Goal: Information Seeking & Learning: Compare options

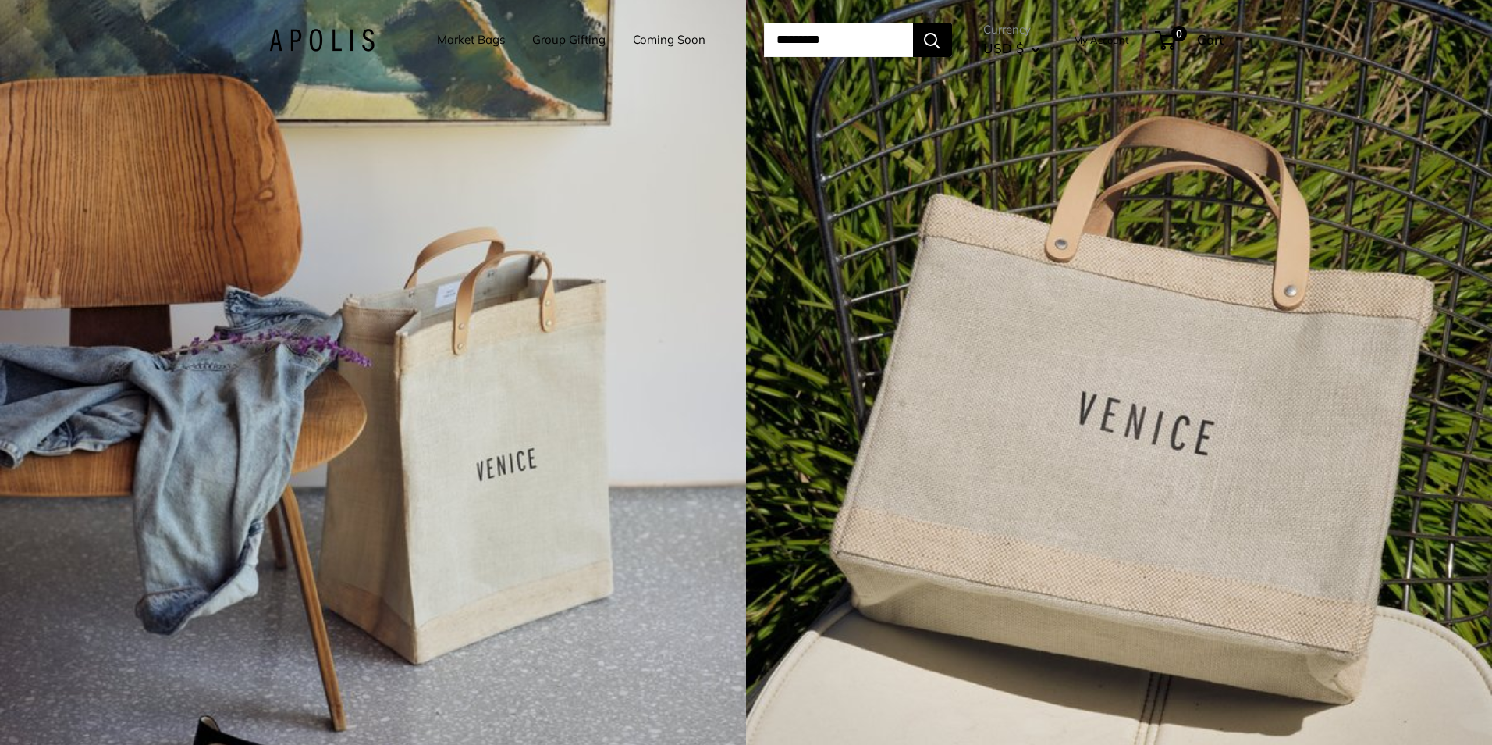
click at [450, 38] on link "Market Bags" at bounding box center [471, 40] width 68 height 22
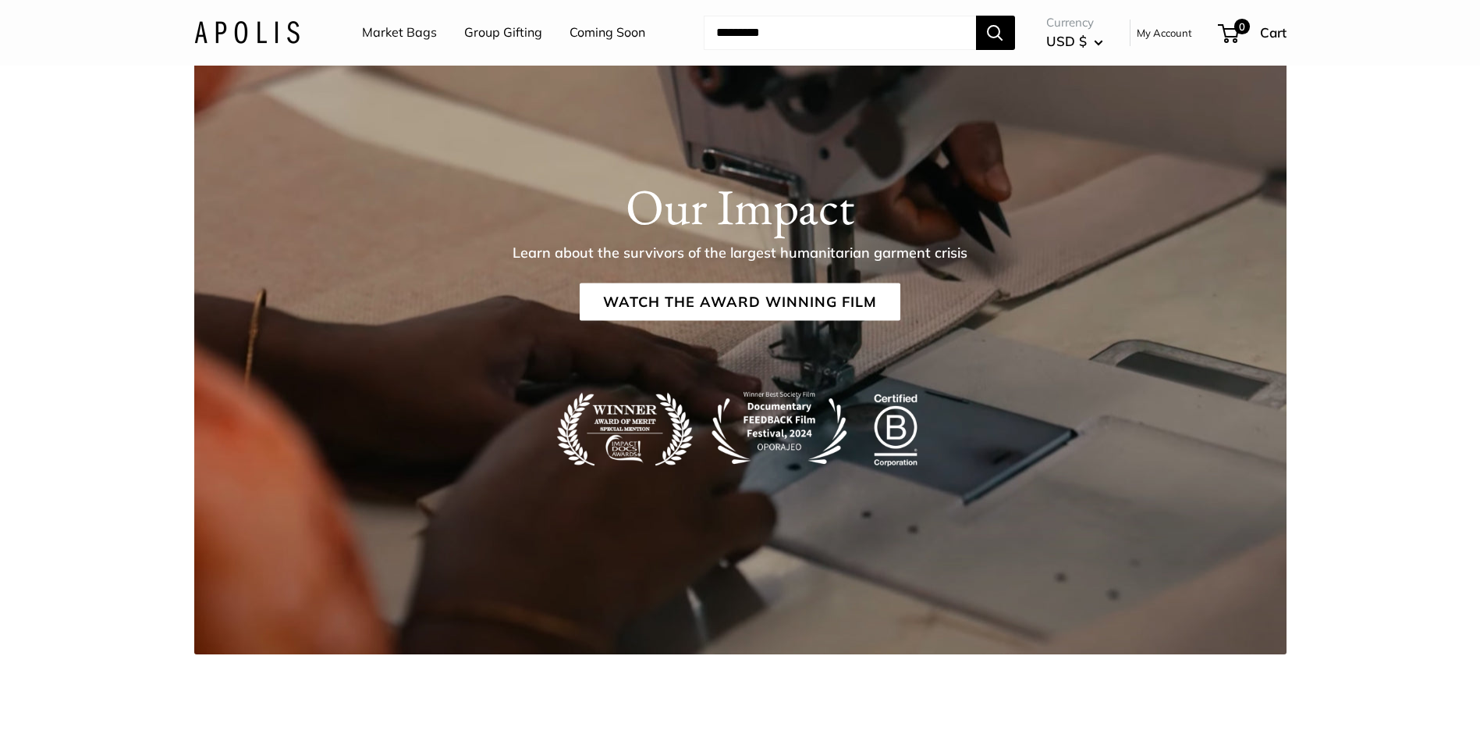
scroll to position [2700, 0]
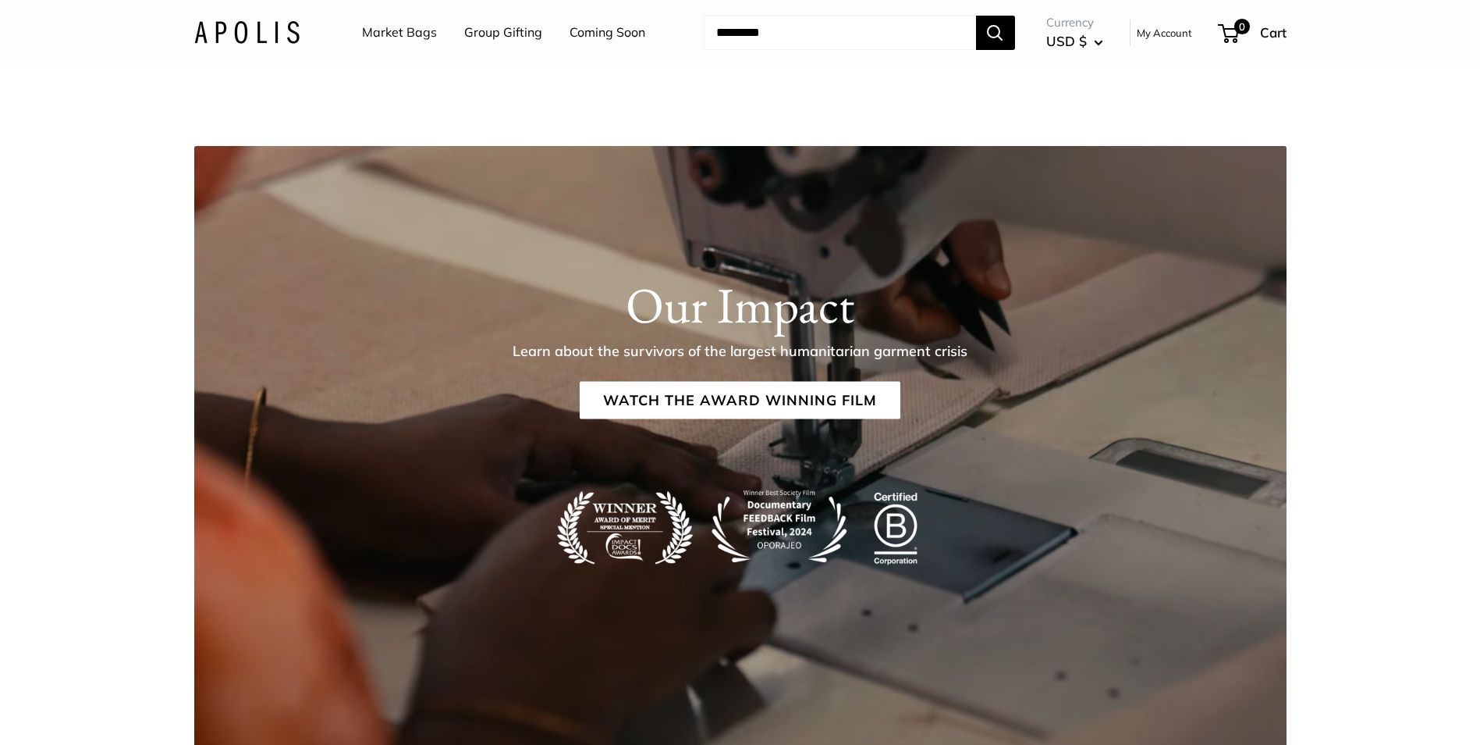
click at [732, 35] on input "Search..." at bounding box center [840, 33] width 272 height 34
type input "*"
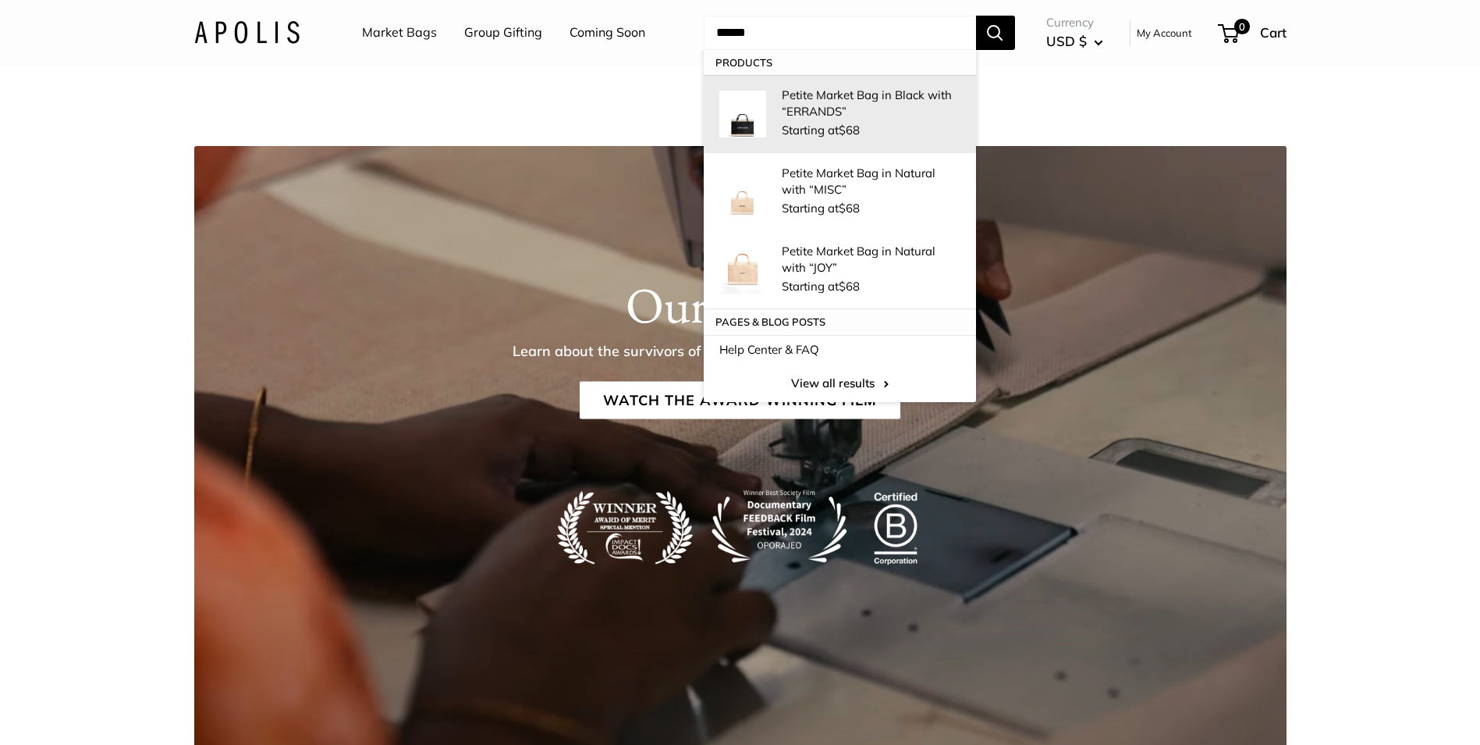
type input "*****"
click at [818, 115] on p "Petite Market Bag in Black with “ERRANDS”" at bounding box center [871, 103] width 179 height 33
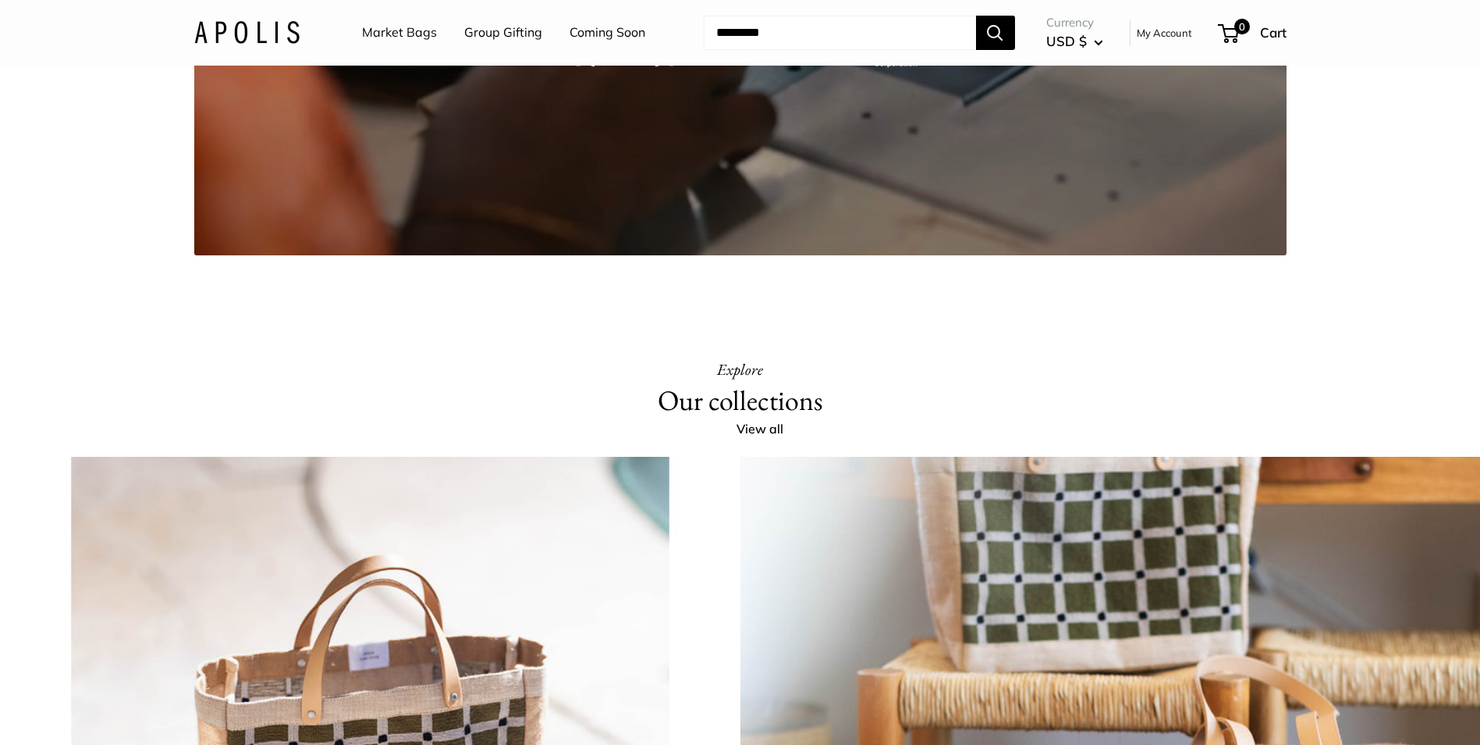
scroll to position [2700, 0]
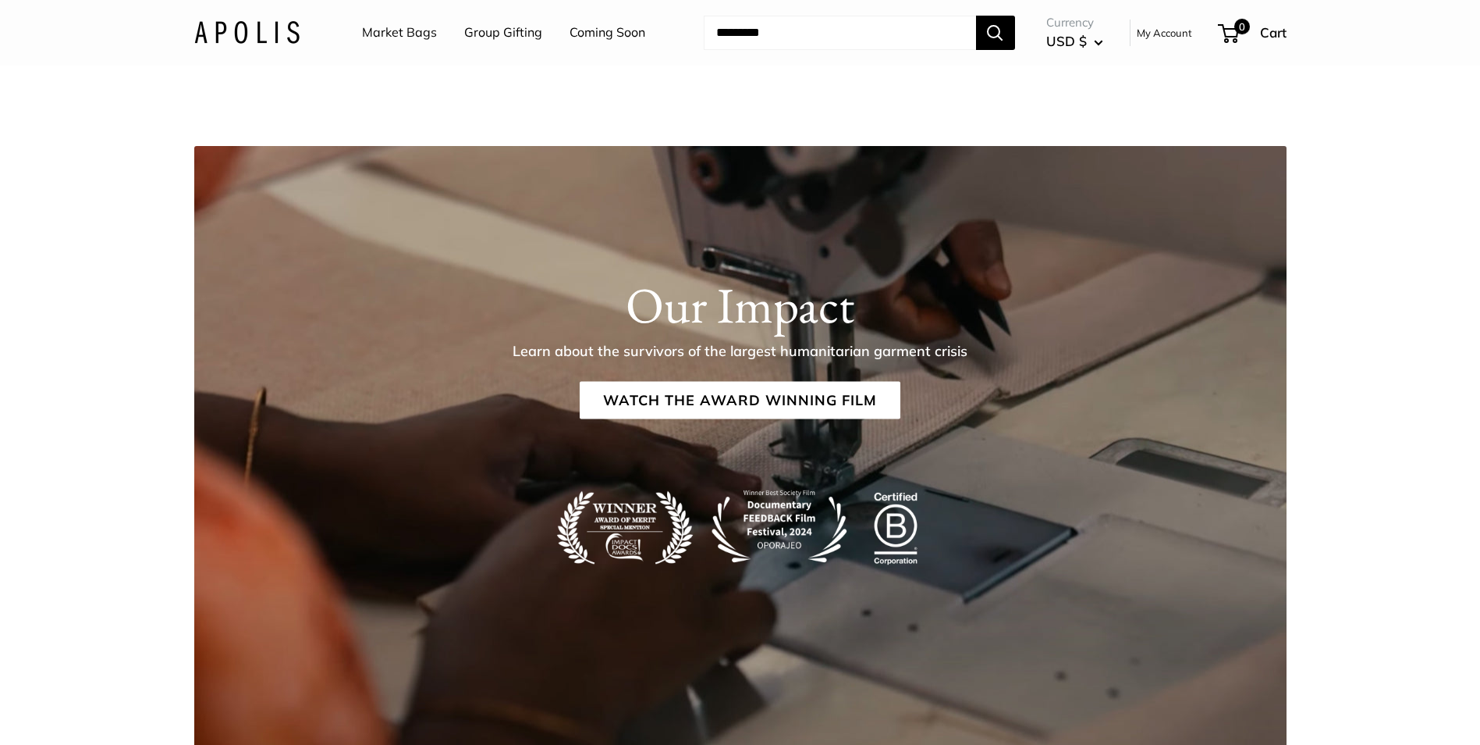
click at [827, 36] on input "Search..." at bounding box center [840, 33] width 272 height 34
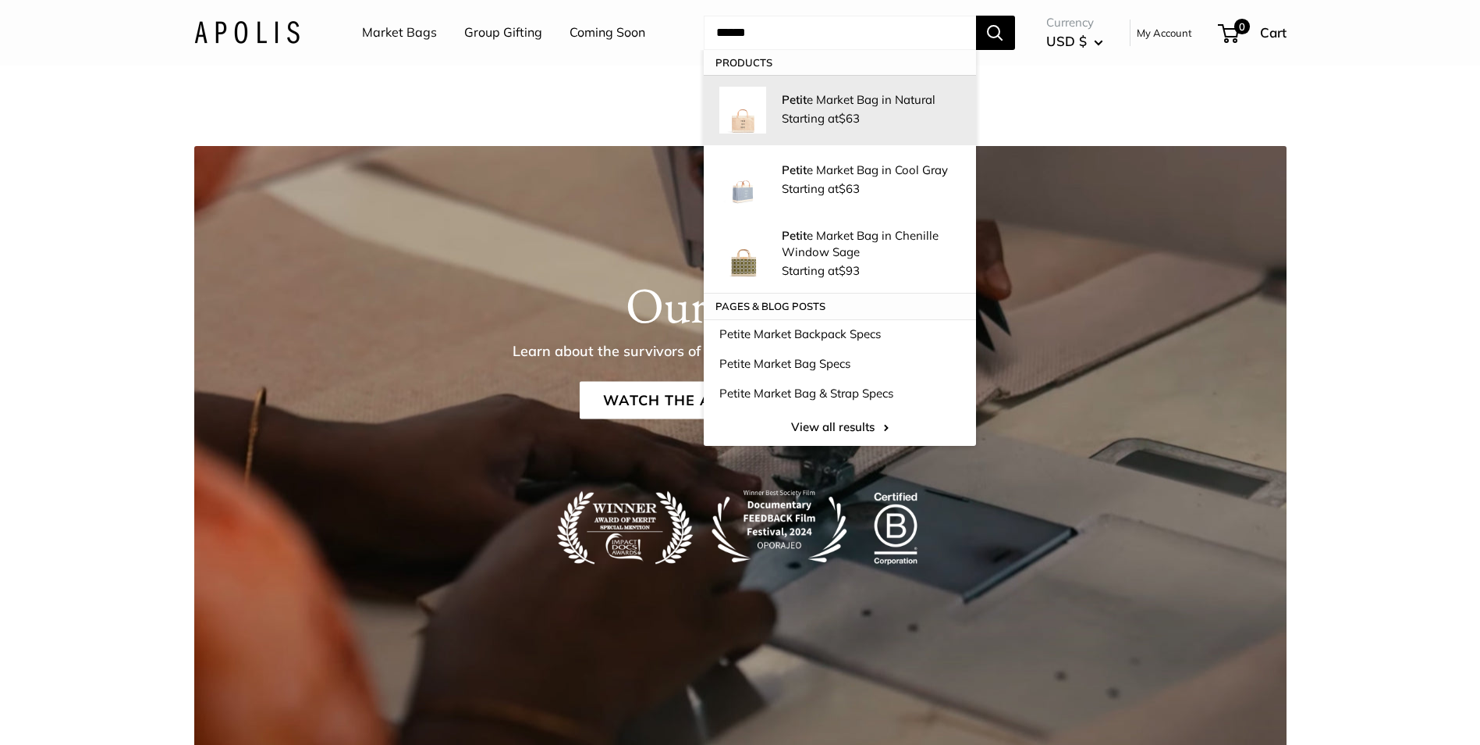
type input "*****"
click at [801, 108] on div "Petit e Market Bag in Natural Starting at $63" at bounding box center [871, 110] width 179 height 38
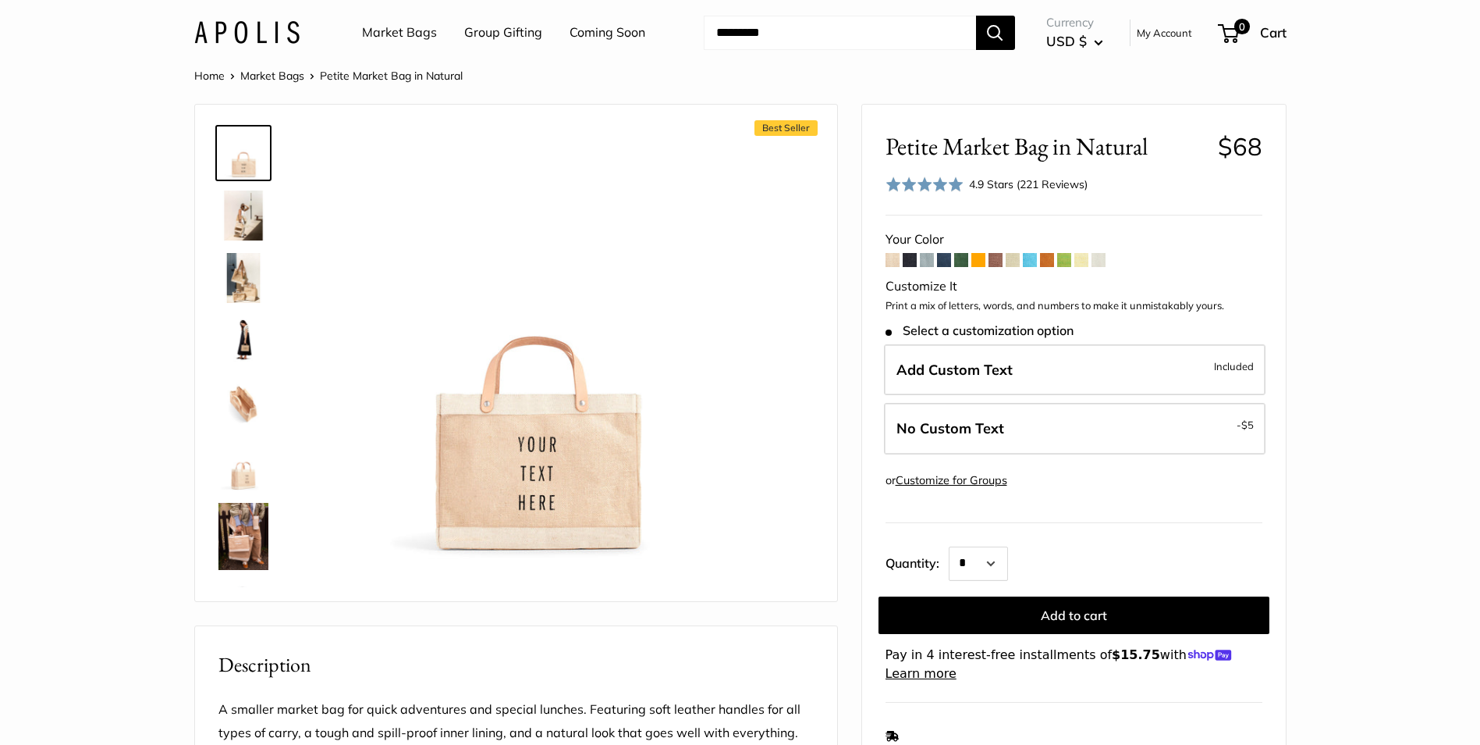
click at [242, 540] on img at bounding box center [244, 536] width 50 height 67
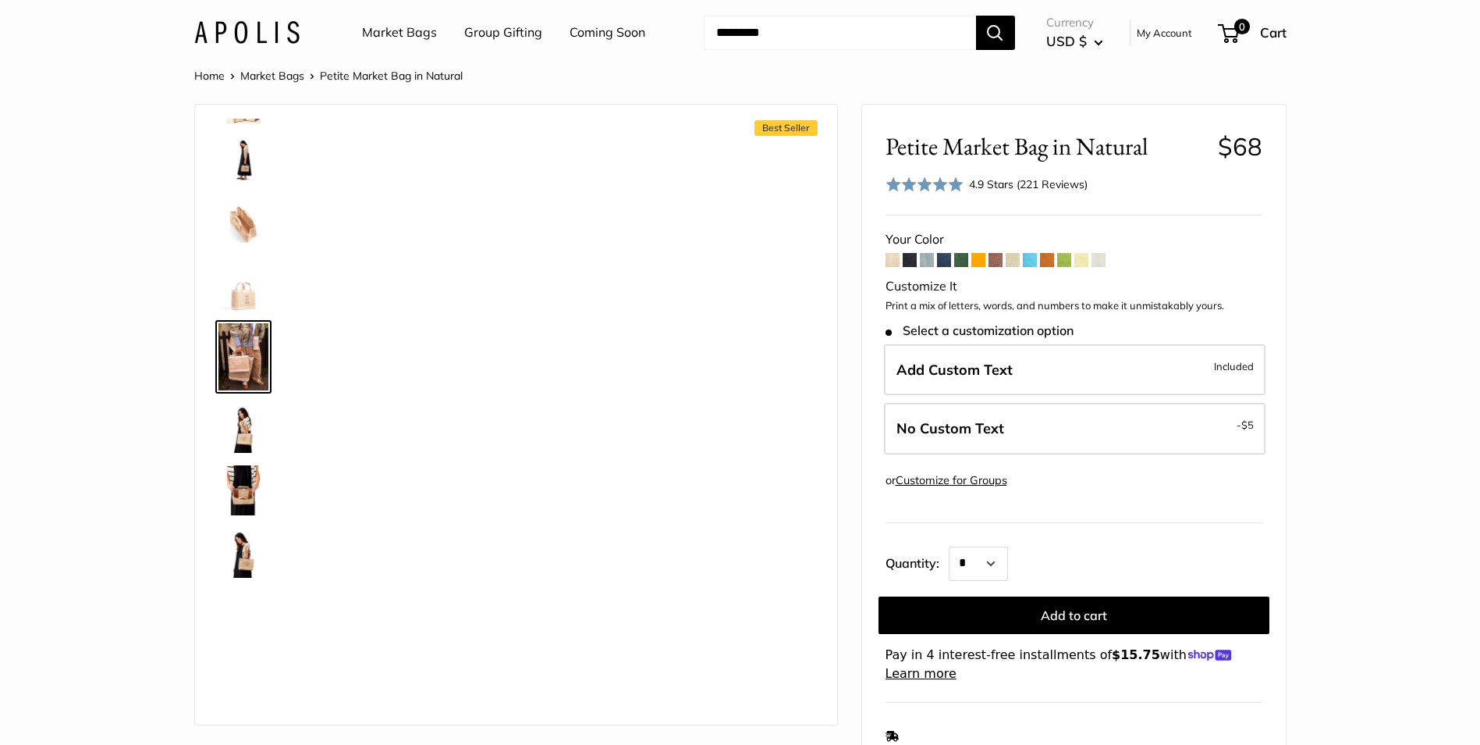
scroll to position [182, 0]
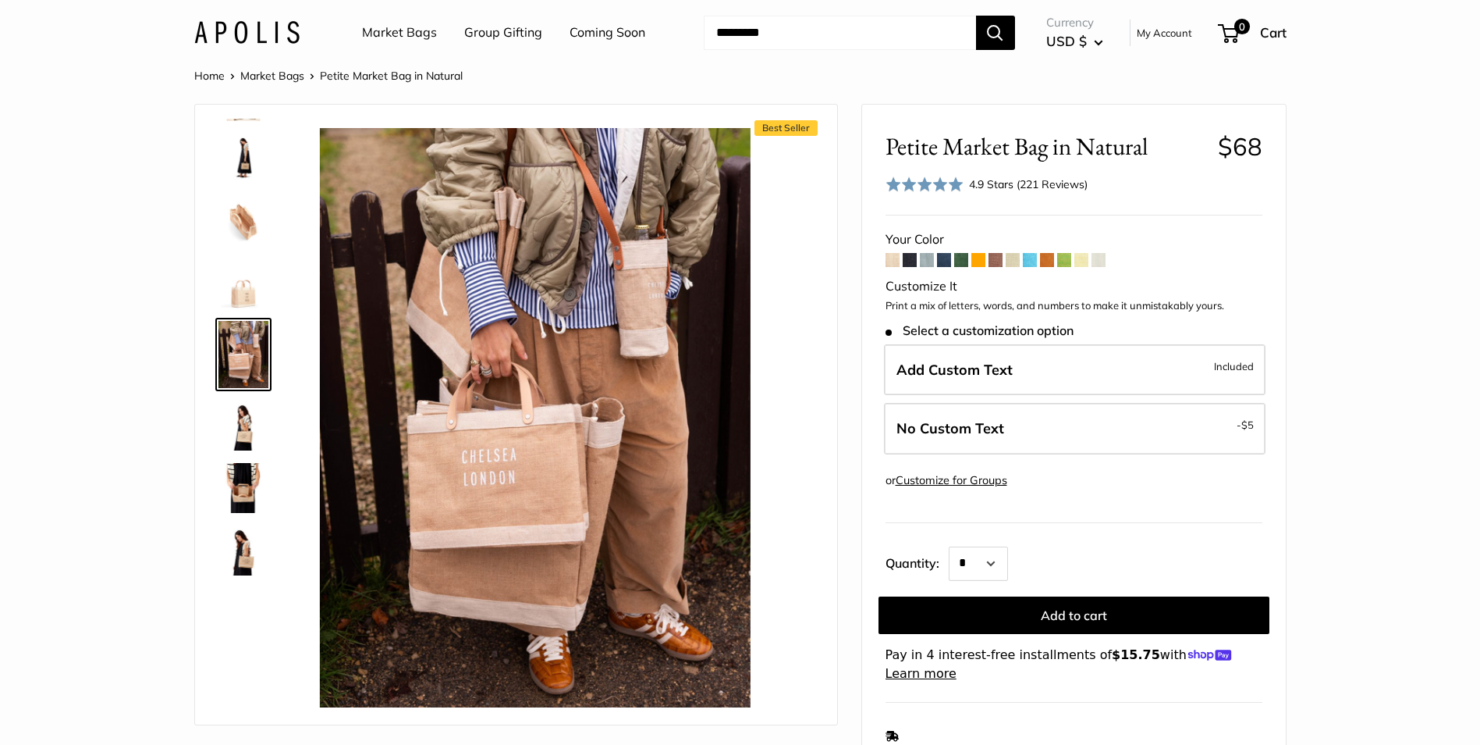
click at [247, 429] on img at bounding box center [244, 425] width 50 height 50
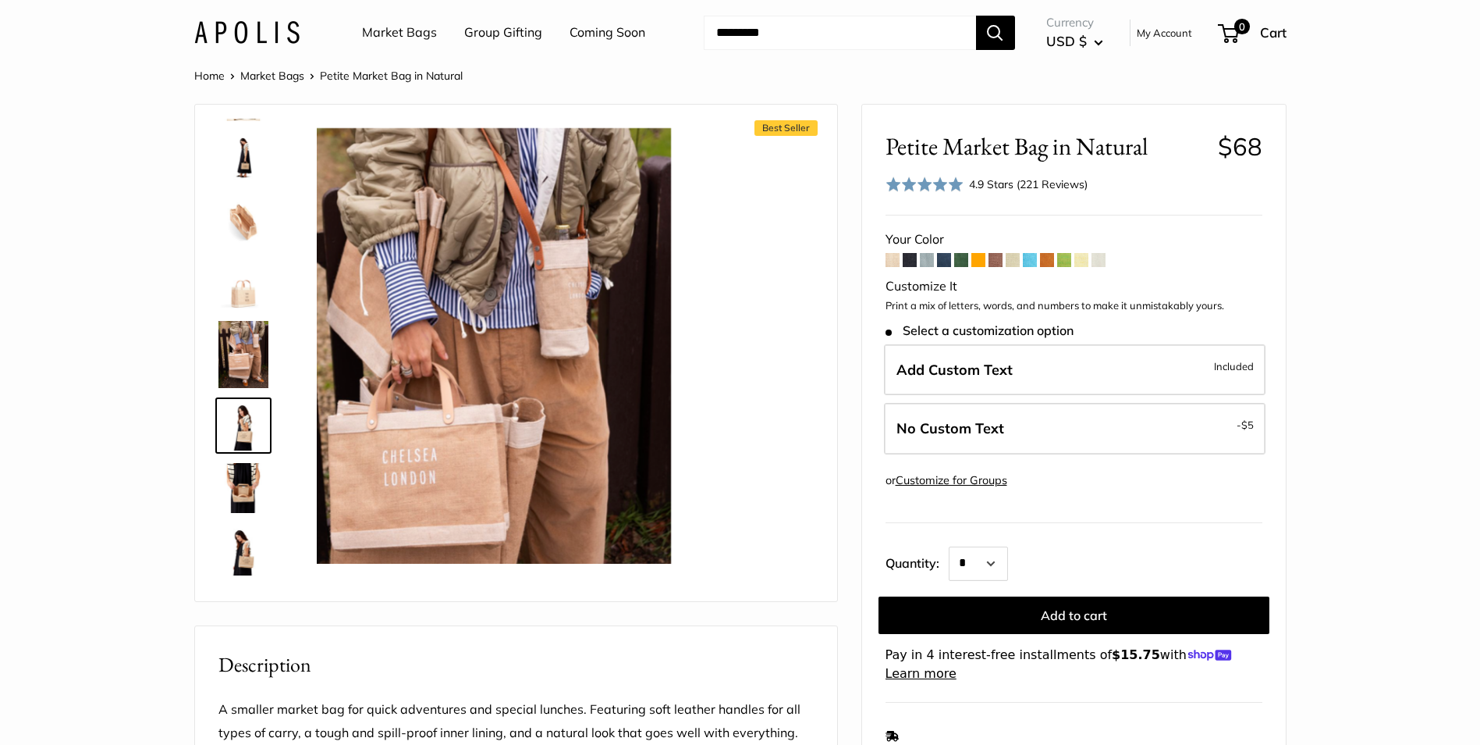
scroll to position [253, 0]
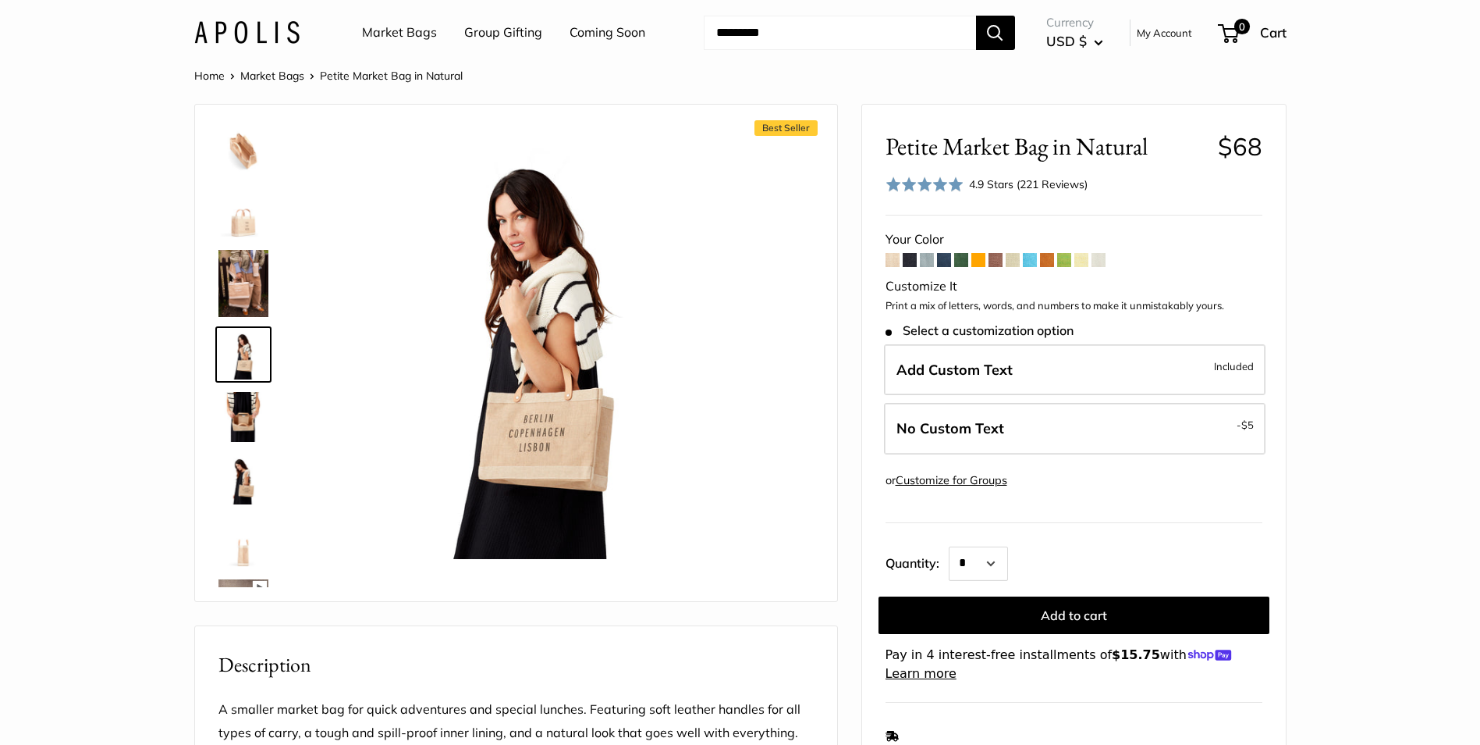
click at [248, 307] on img at bounding box center [244, 283] width 50 height 67
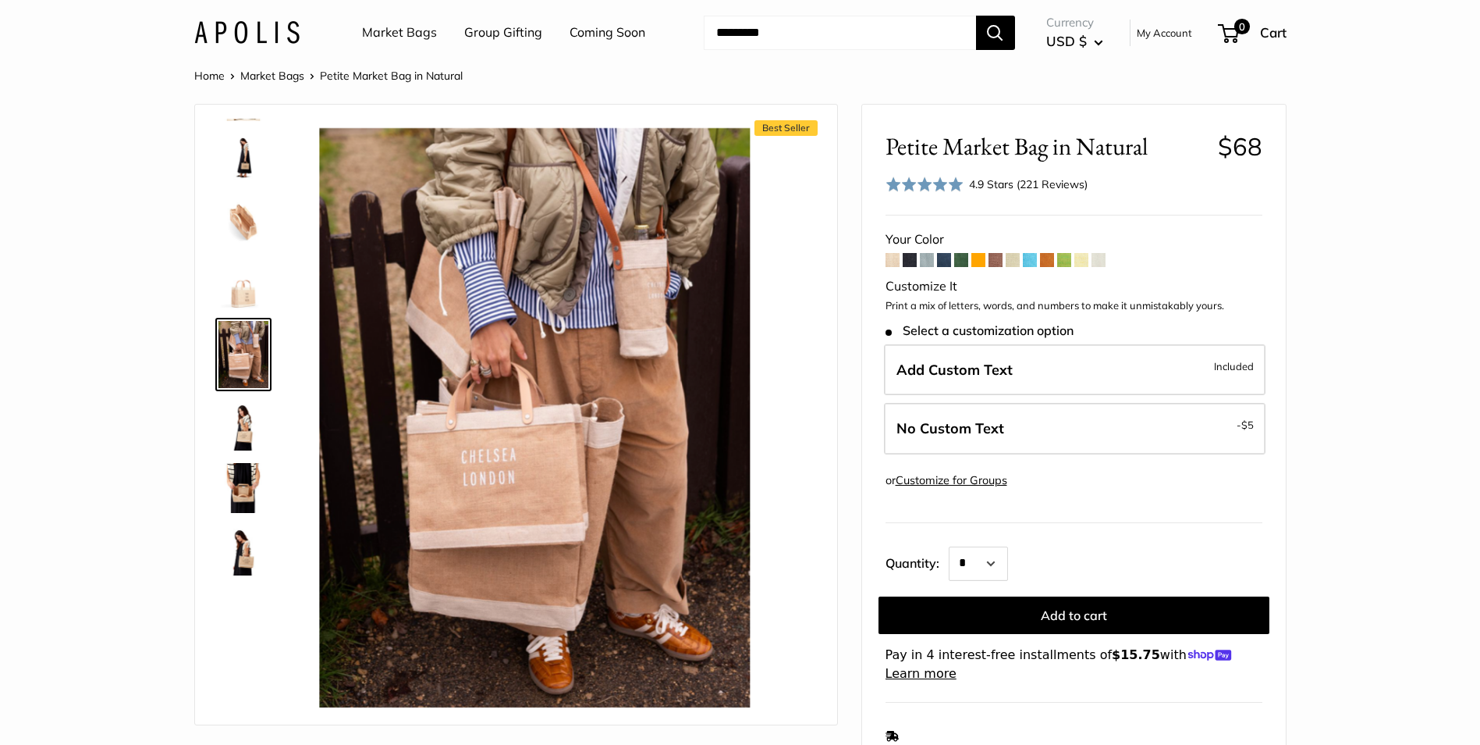
click at [247, 543] on img at bounding box center [244, 550] width 50 height 50
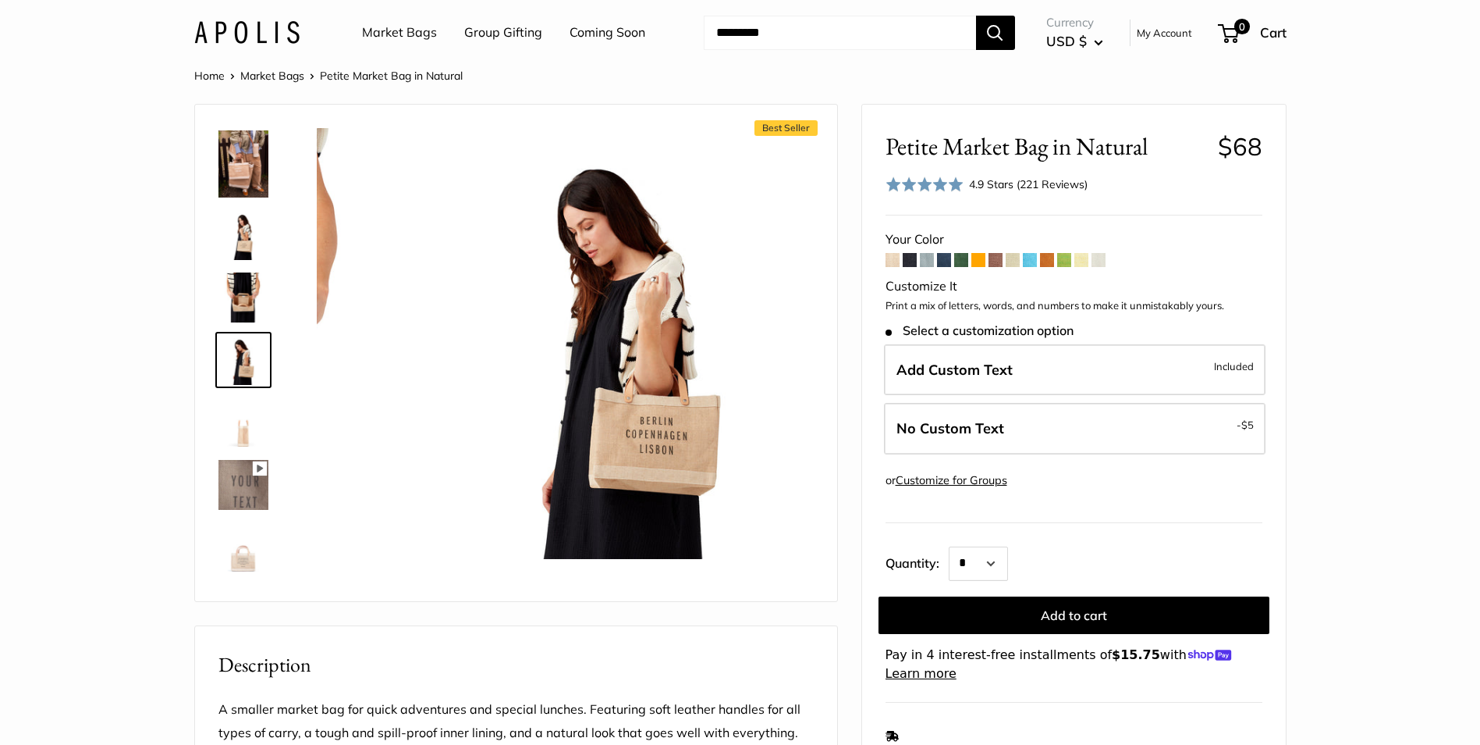
scroll to position [378, 0]
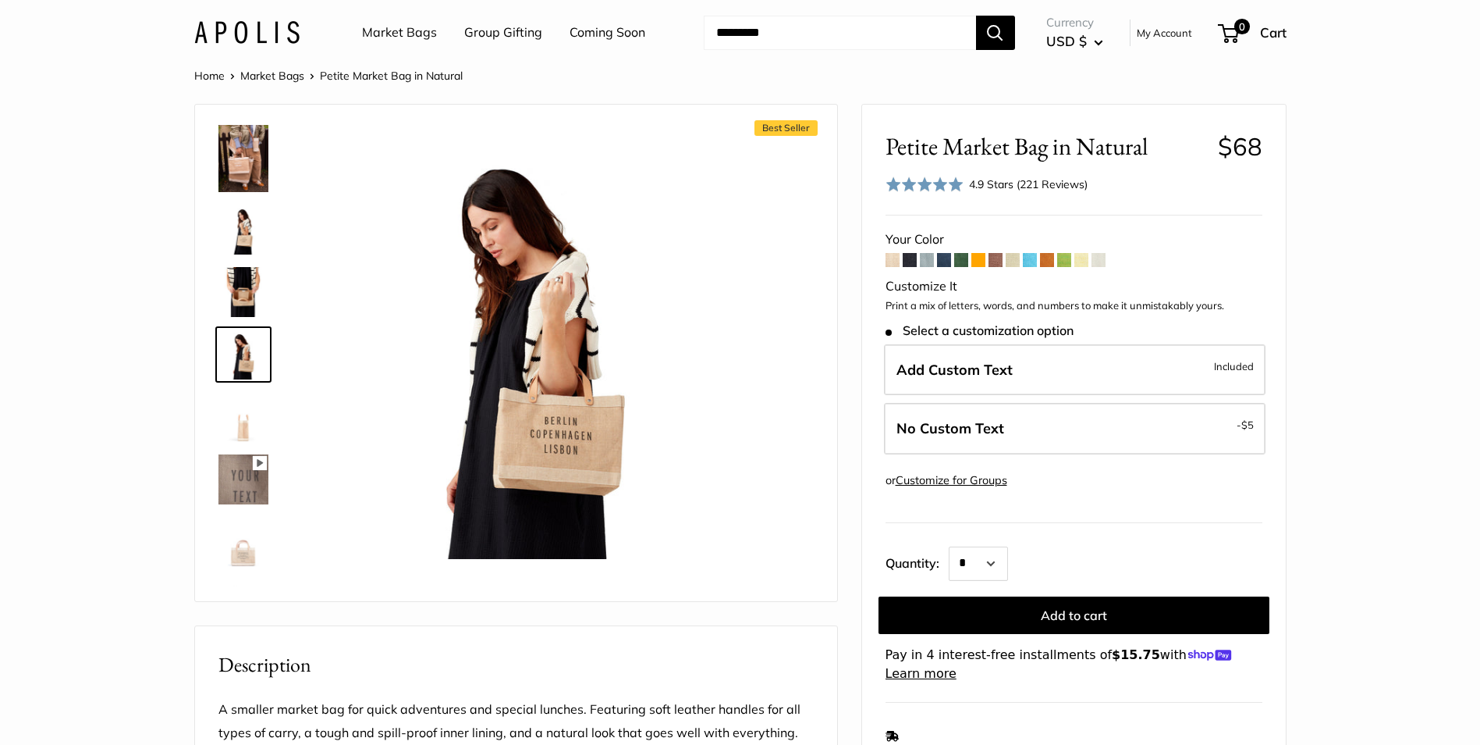
click at [897, 258] on span at bounding box center [893, 260] width 14 height 14
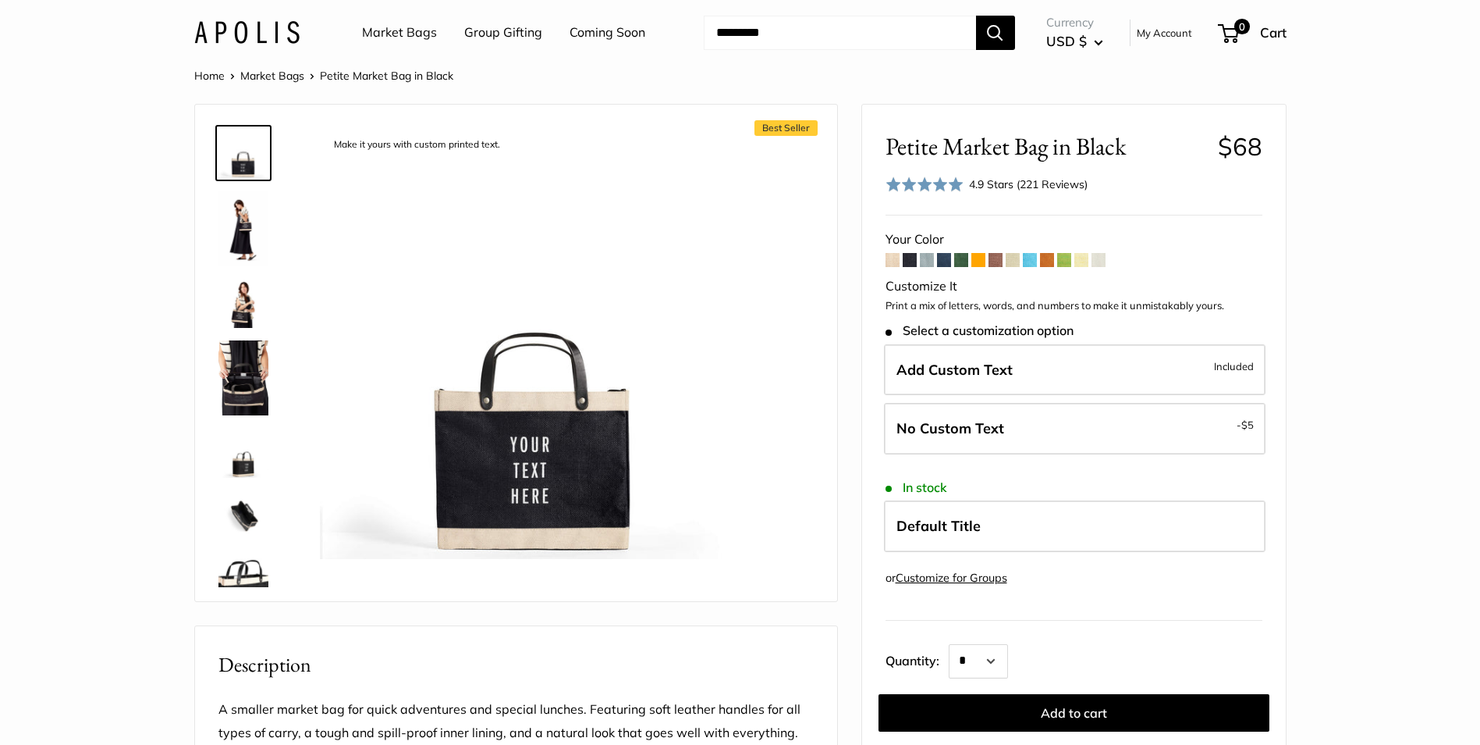
click at [923, 260] on span at bounding box center [927, 260] width 14 height 14
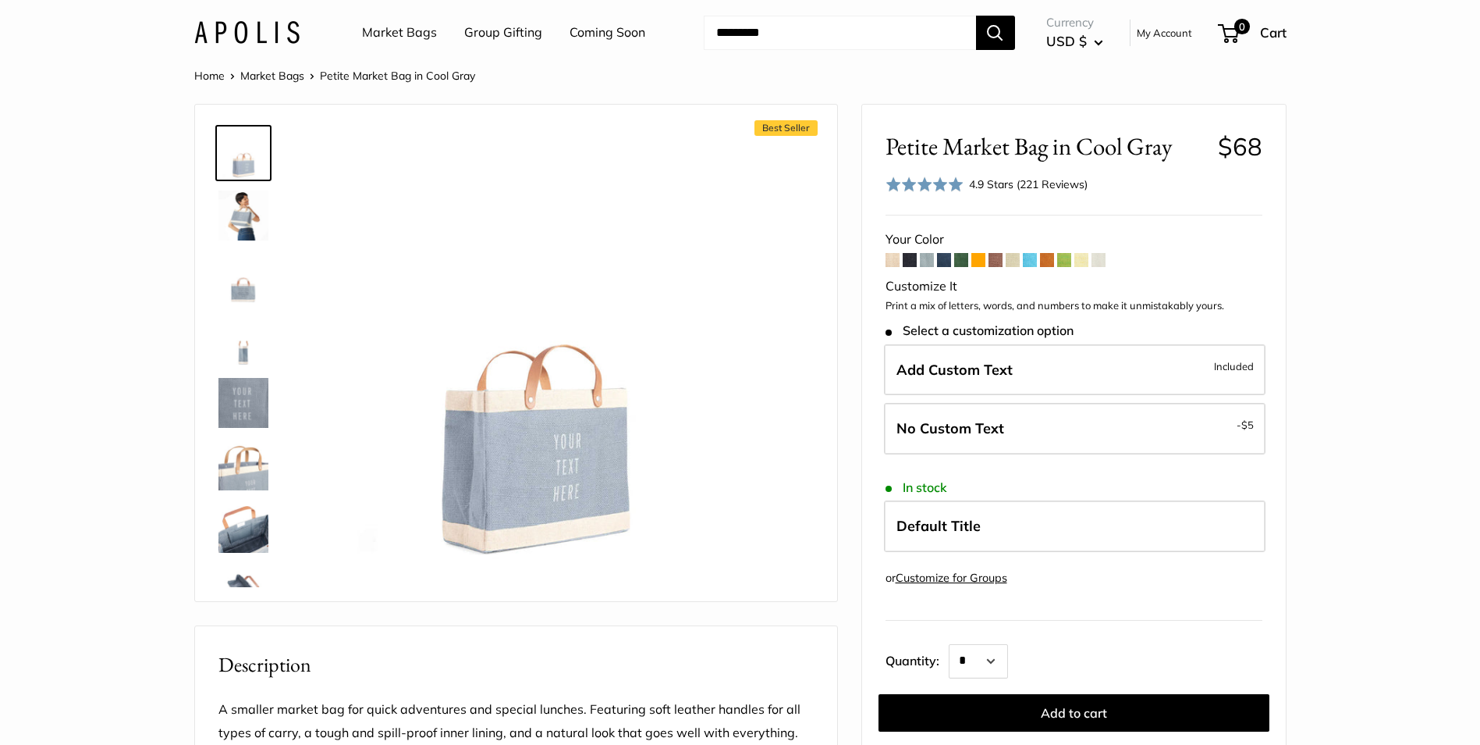
click at [942, 261] on span at bounding box center [944, 260] width 14 height 14
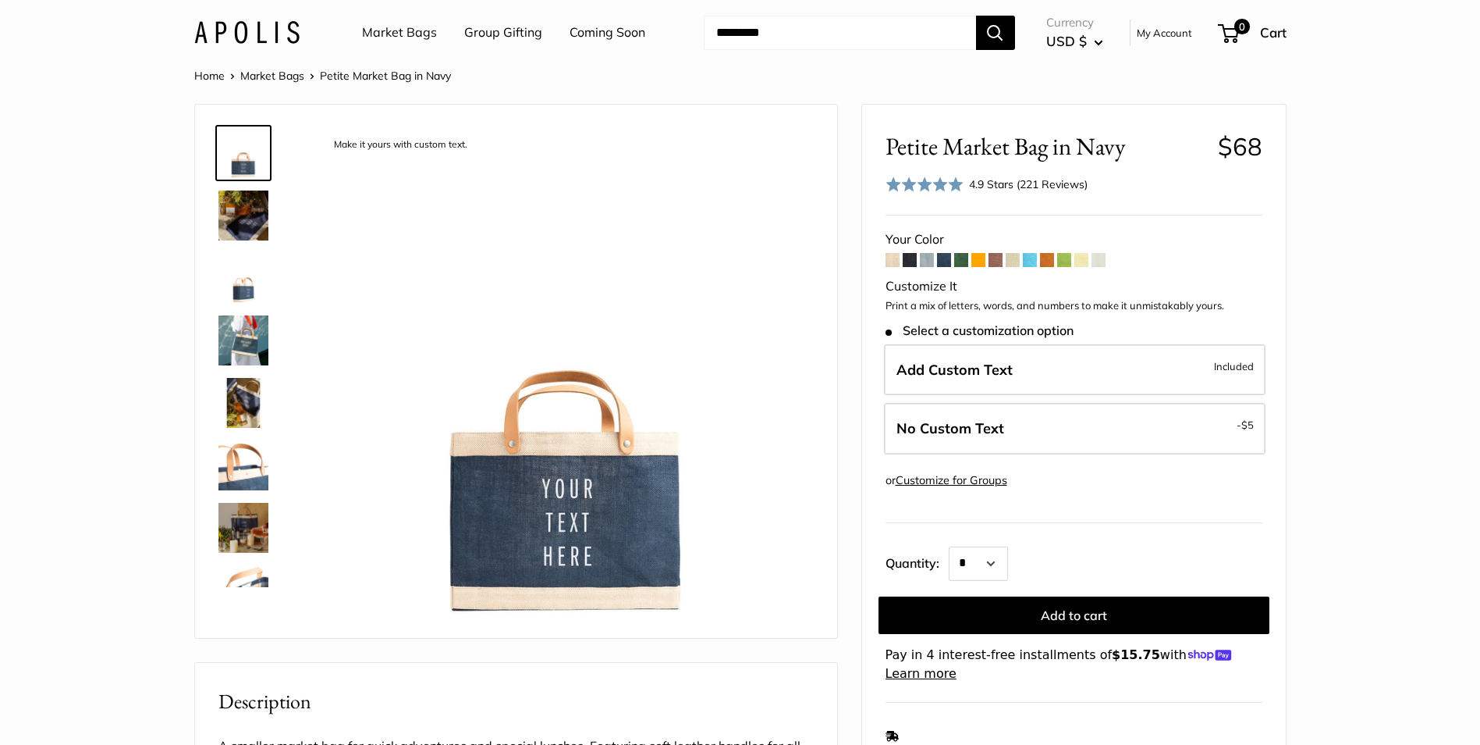
click at [1098, 261] on span at bounding box center [1099, 260] width 14 height 14
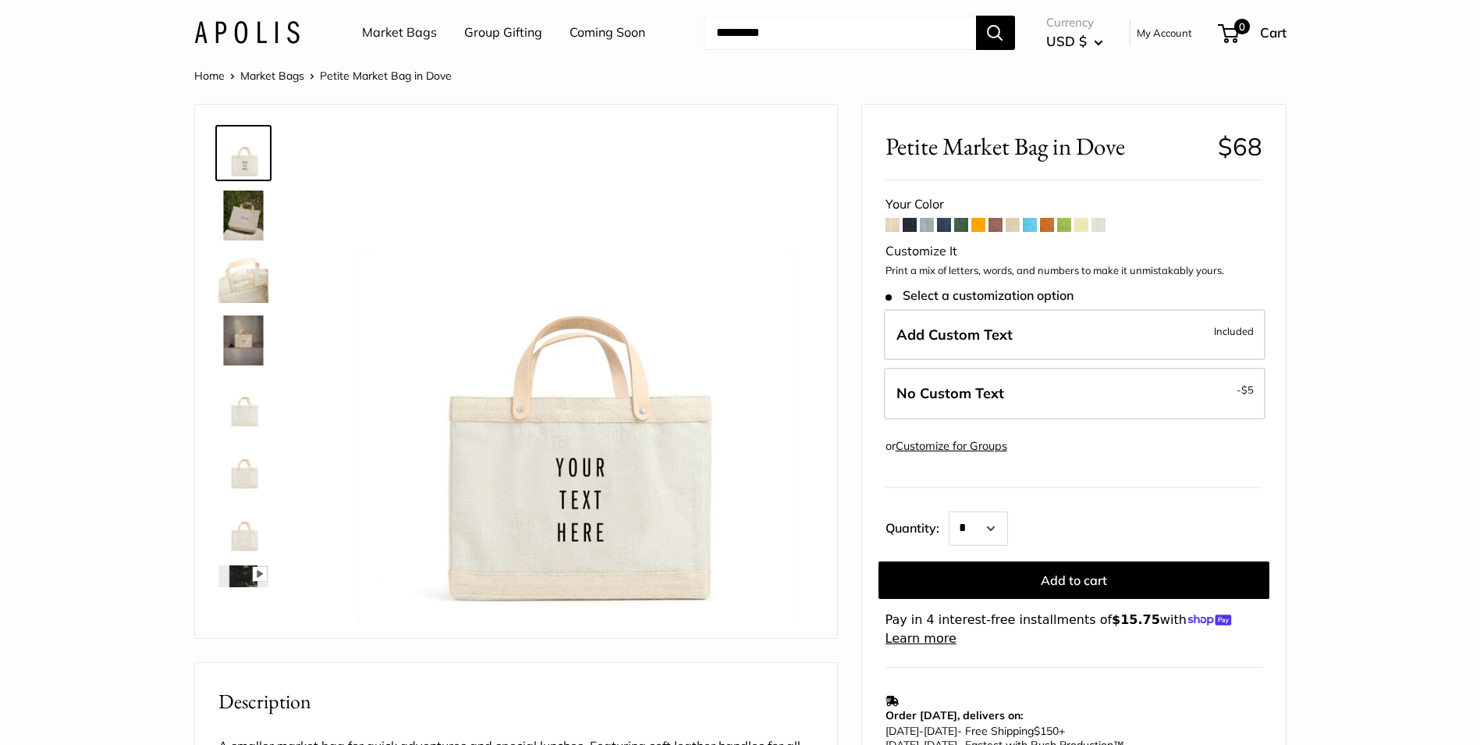
click at [962, 222] on span at bounding box center [961, 225] width 14 height 14
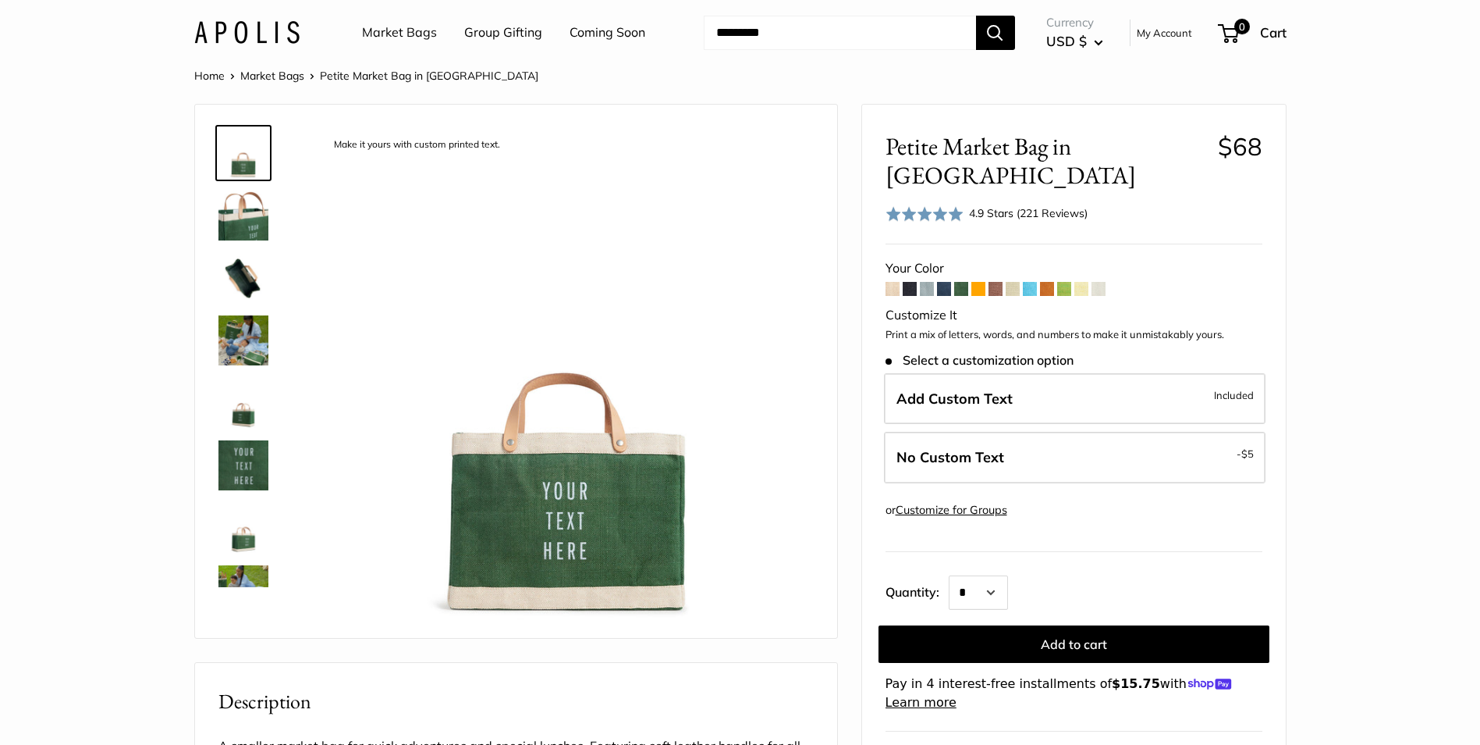
click at [947, 282] on span at bounding box center [944, 289] width 14 height 14
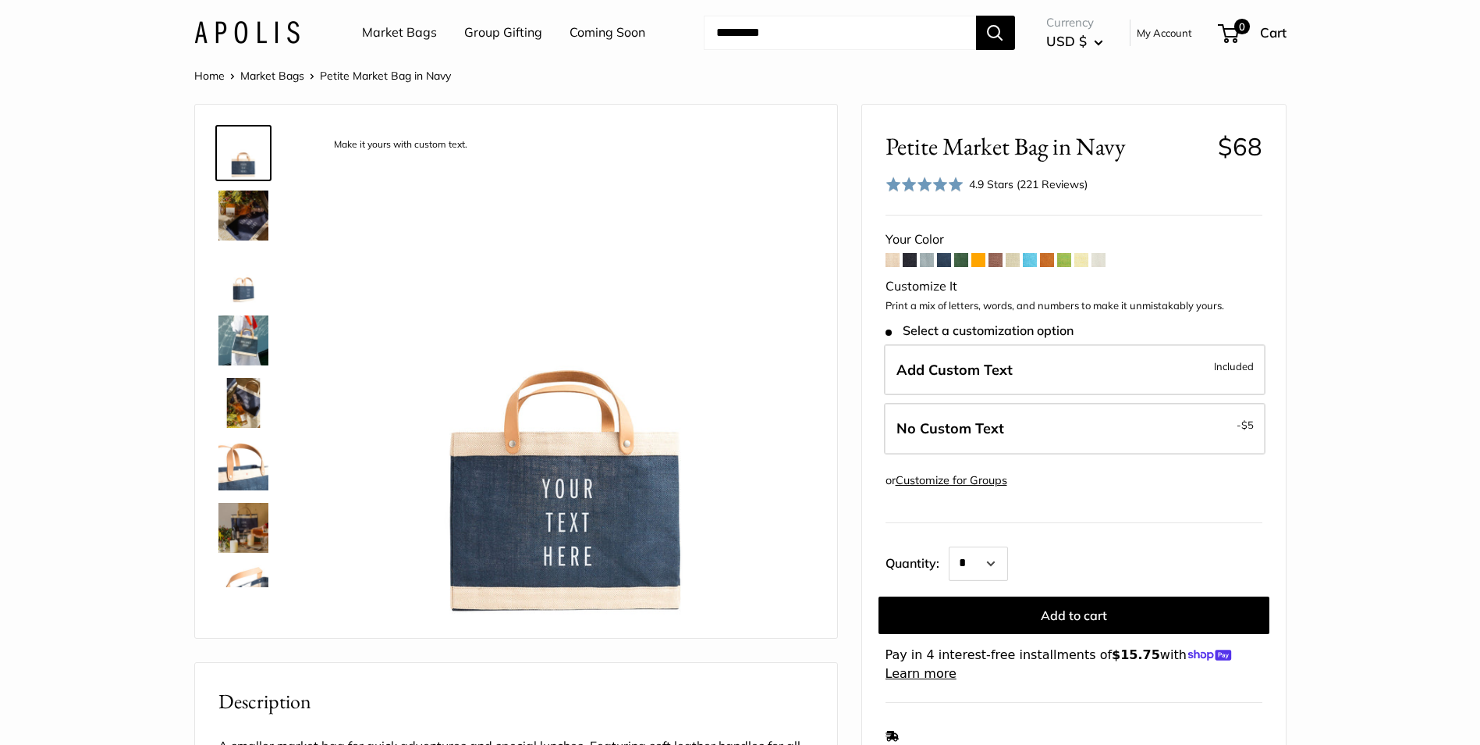
click at [237, 287] on img at bounding box center [244, 278] width 50 height 50
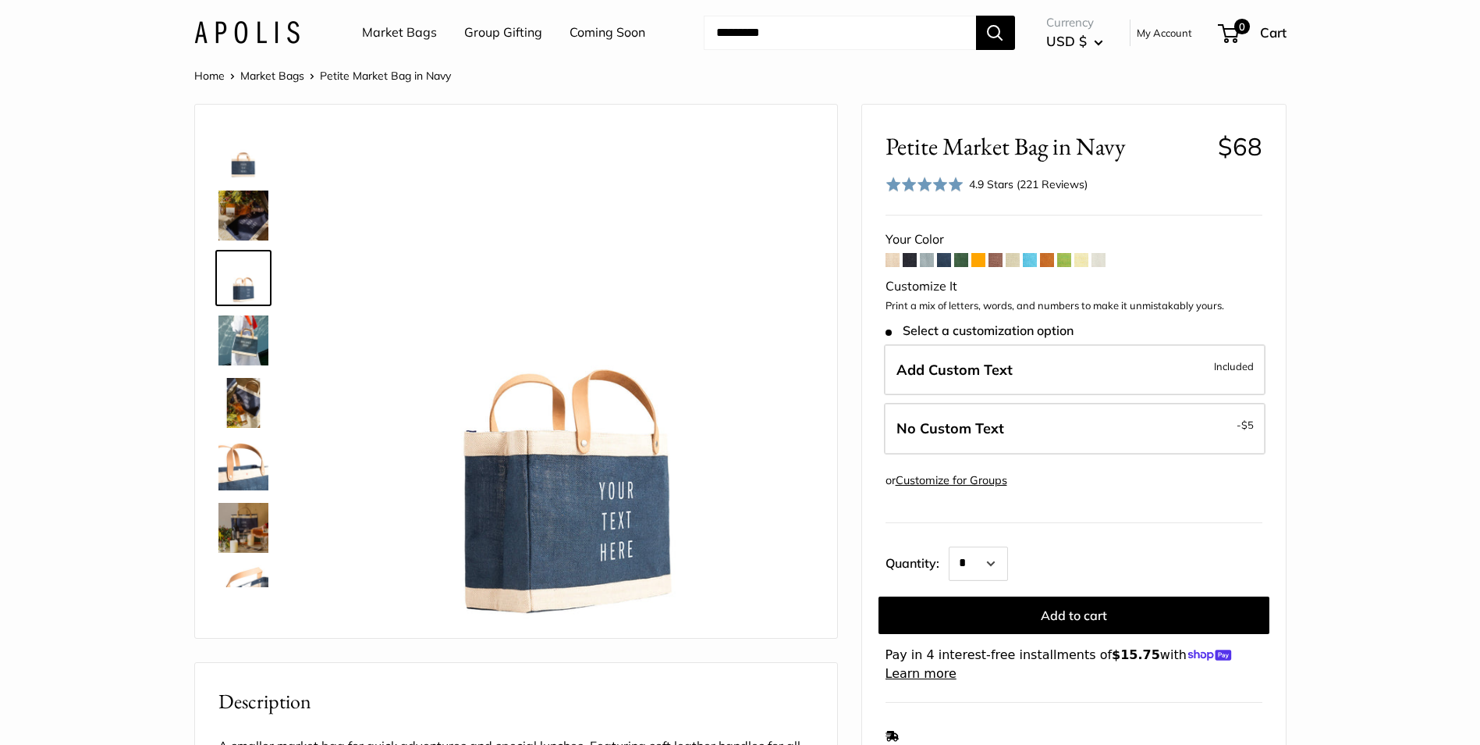
click at [236, 398] on img at bounding box center [244, 403] width 50 height 50
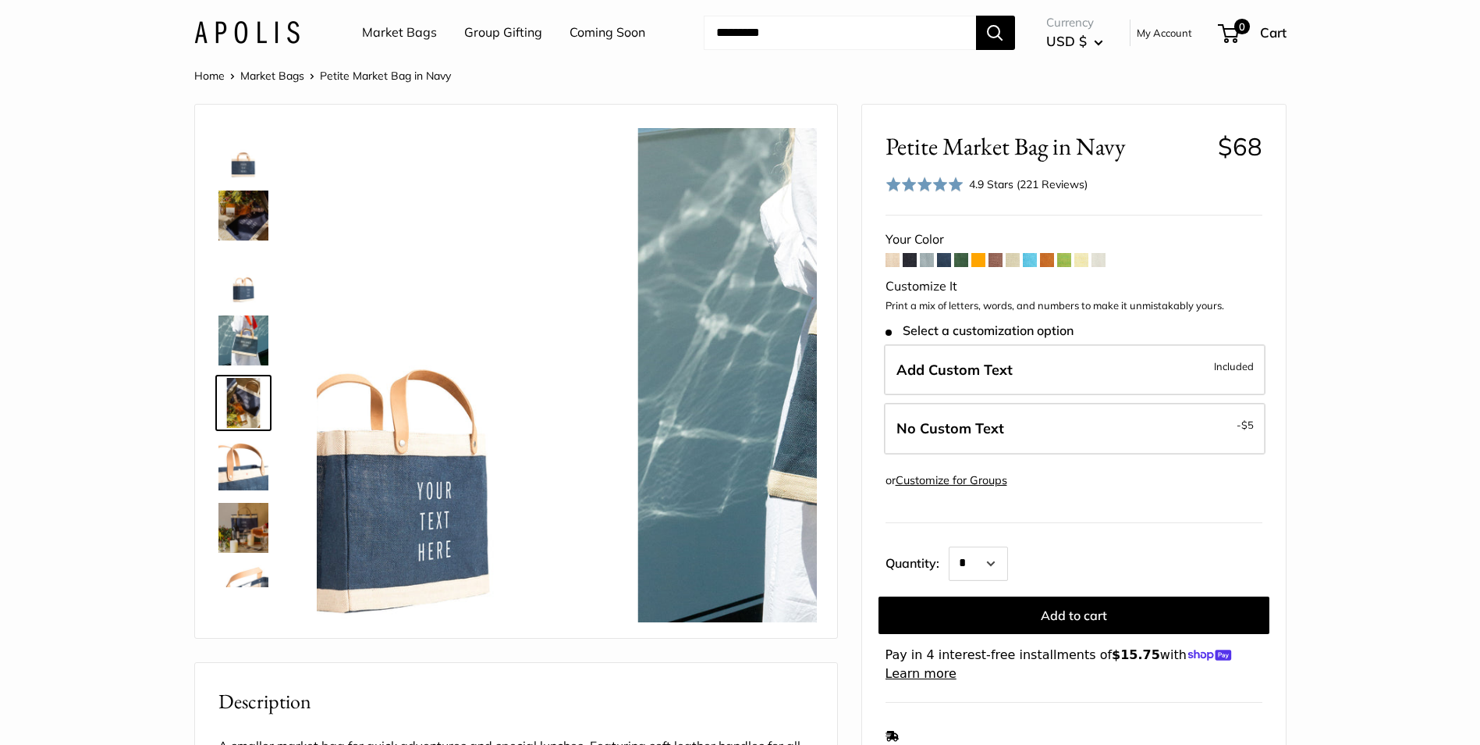
scroll to position [48, 0]
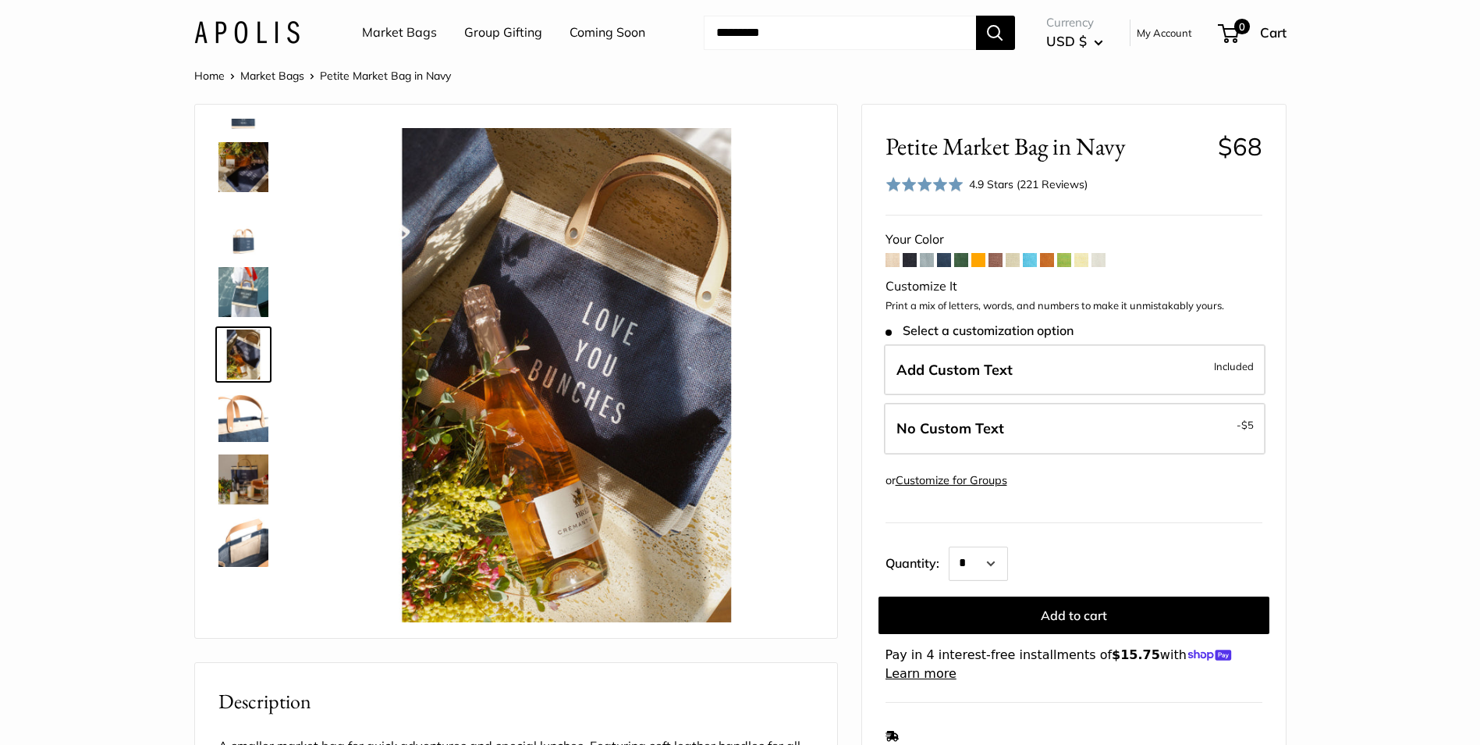
click at [243, 424] on img at bounding box center [244, 417] width 50 height 50
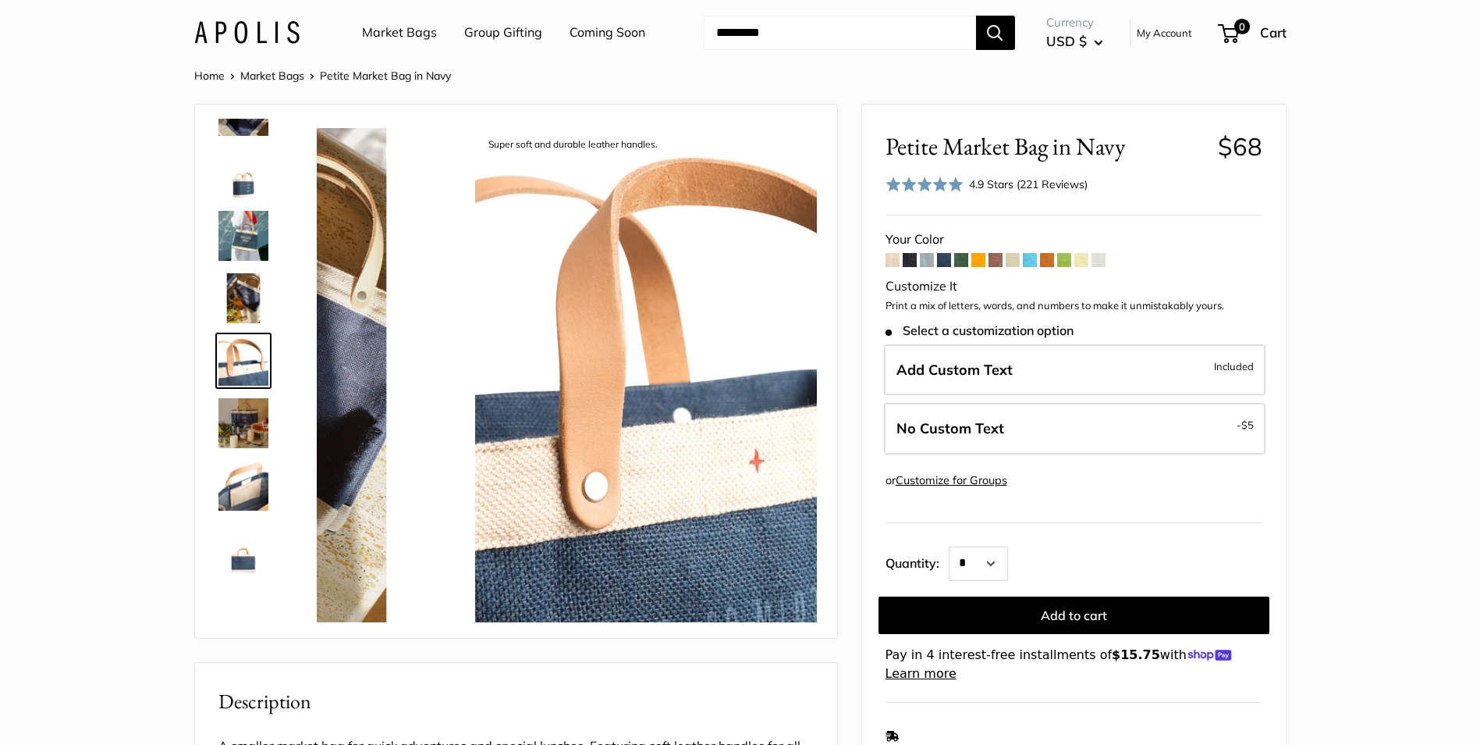
scroll to position [111, 0]
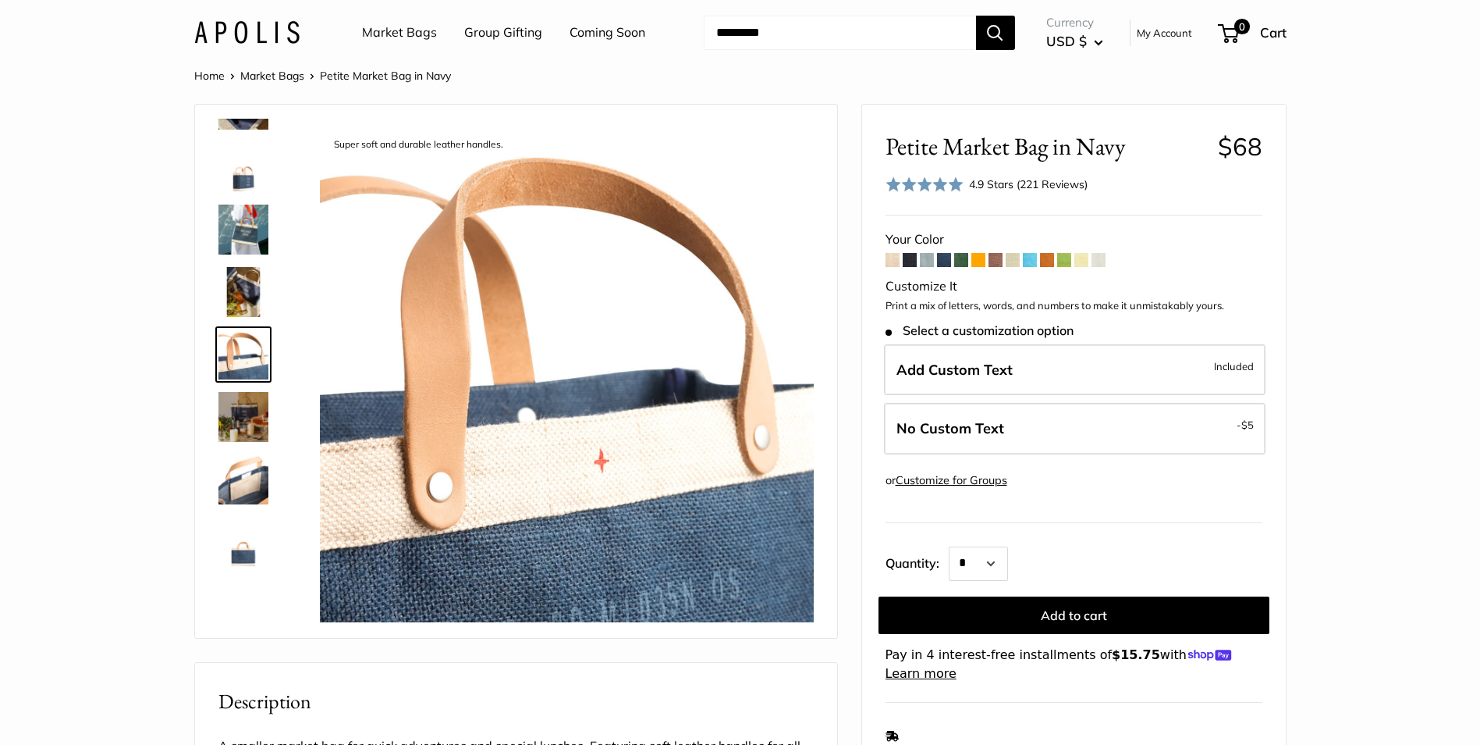
click at [245, 283] on img at bounding box center [244, 292] width 50 height 50
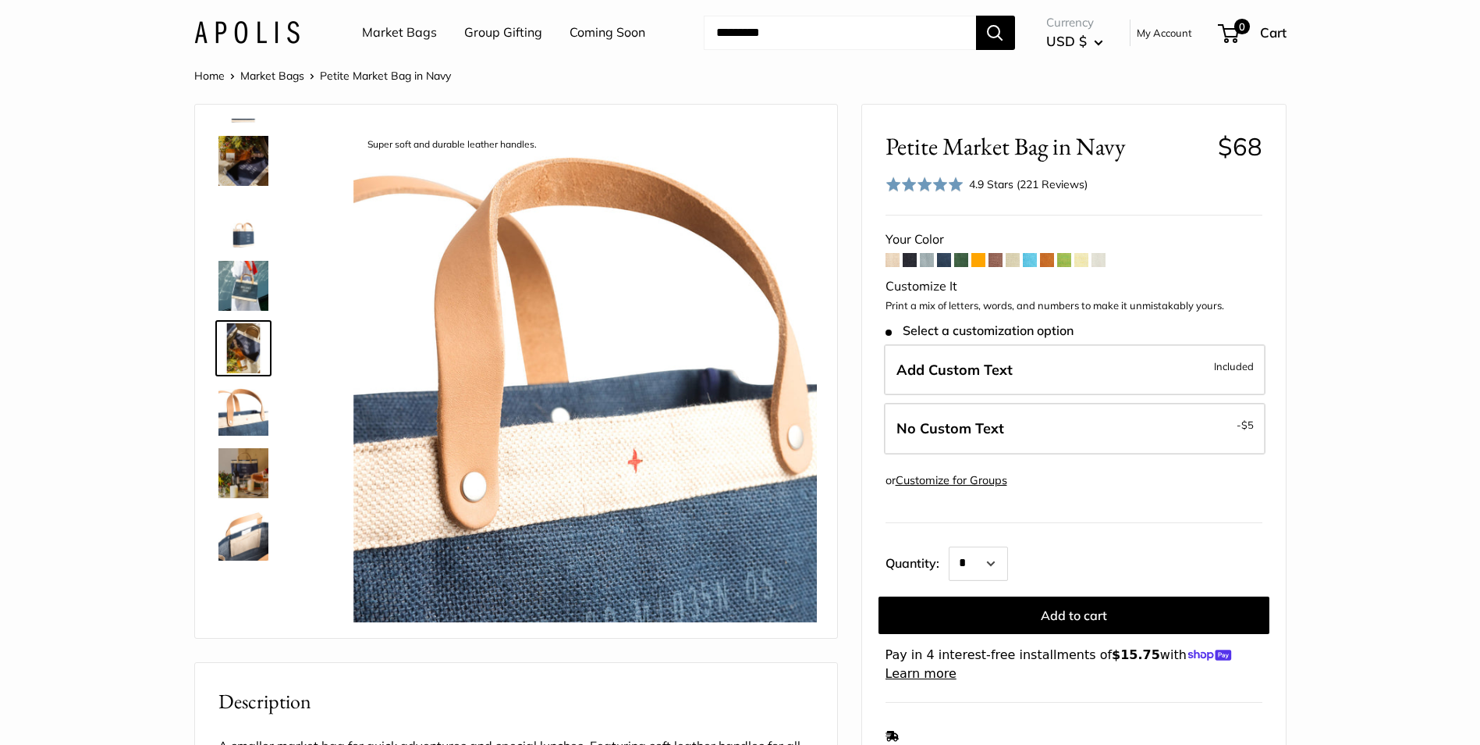
scroll to position [48, 0]
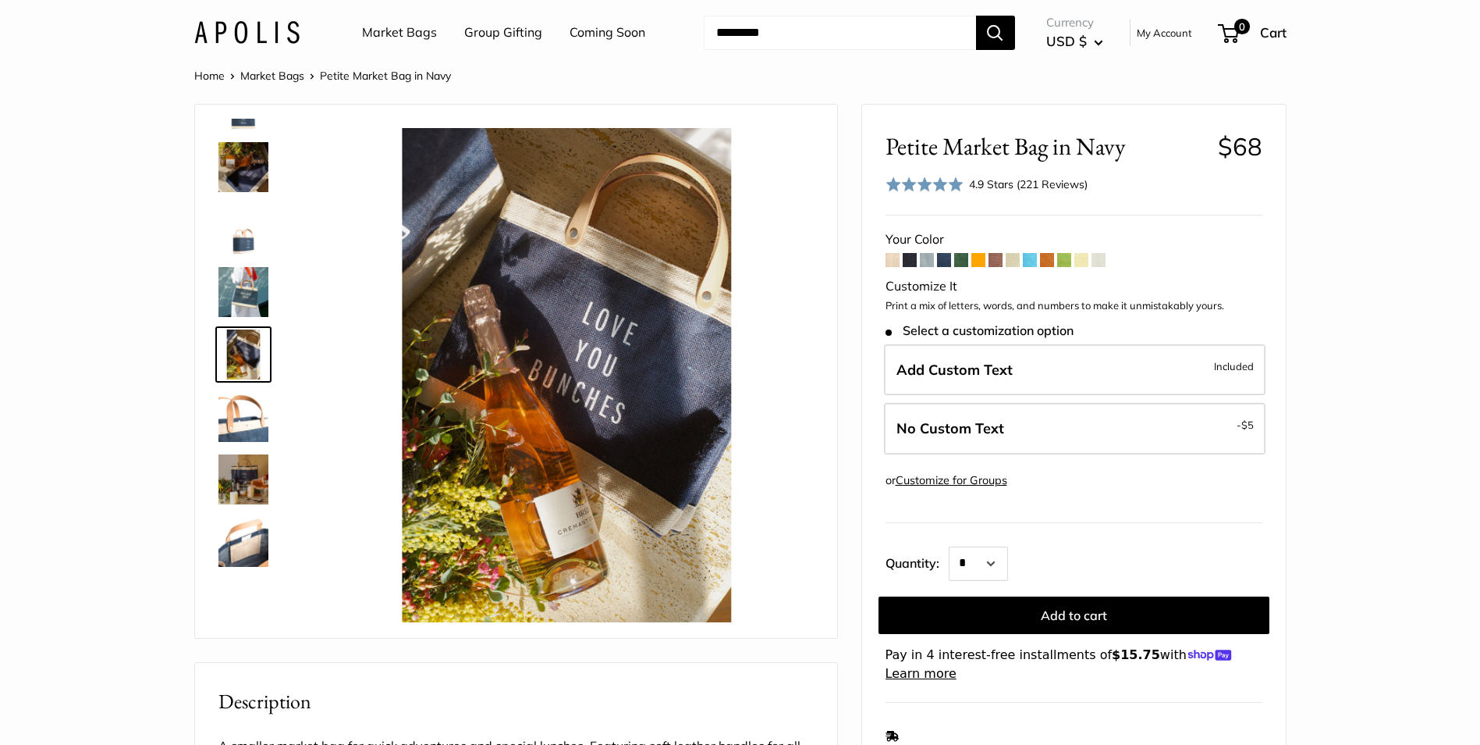
click at [246, 540] on img at bounding box center [244, 542] width 50 height 50
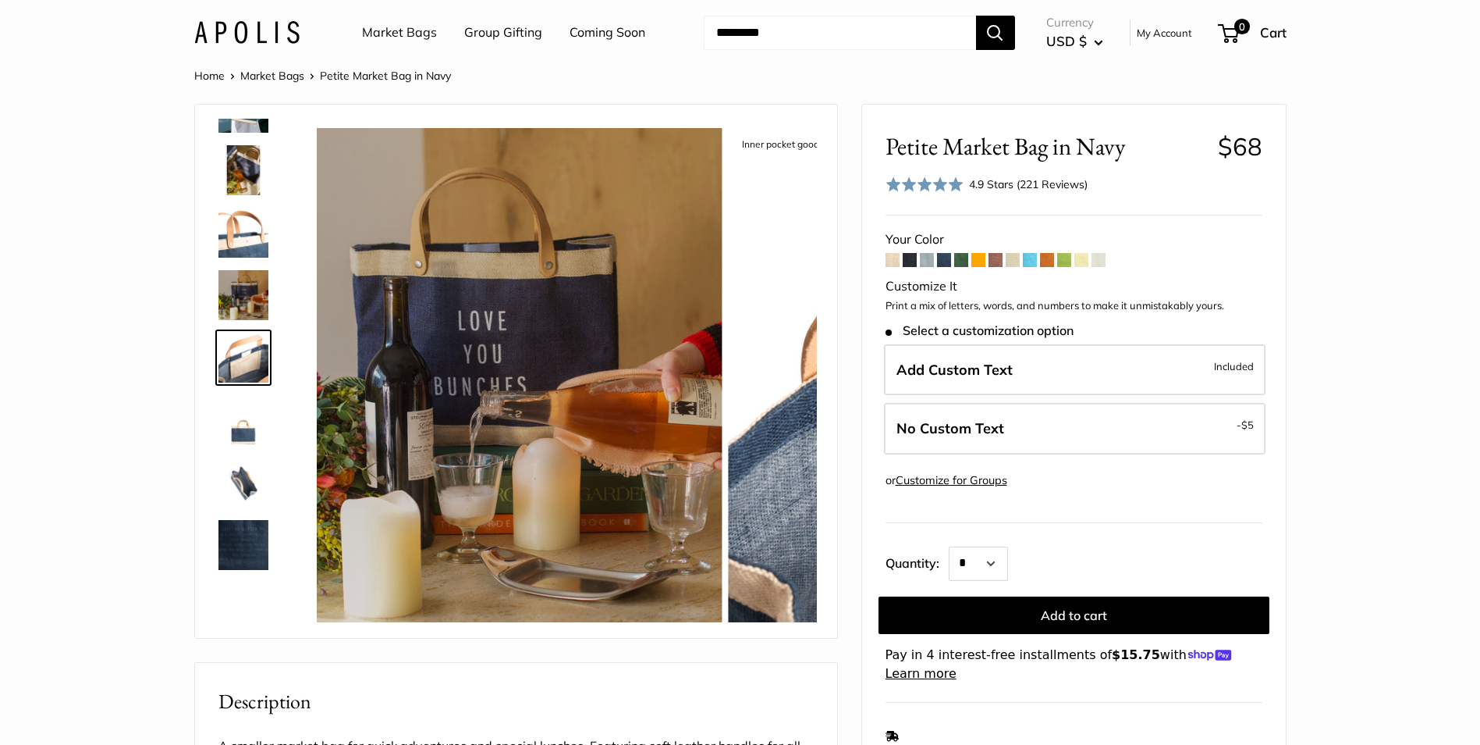
scroll to position [236, 0]
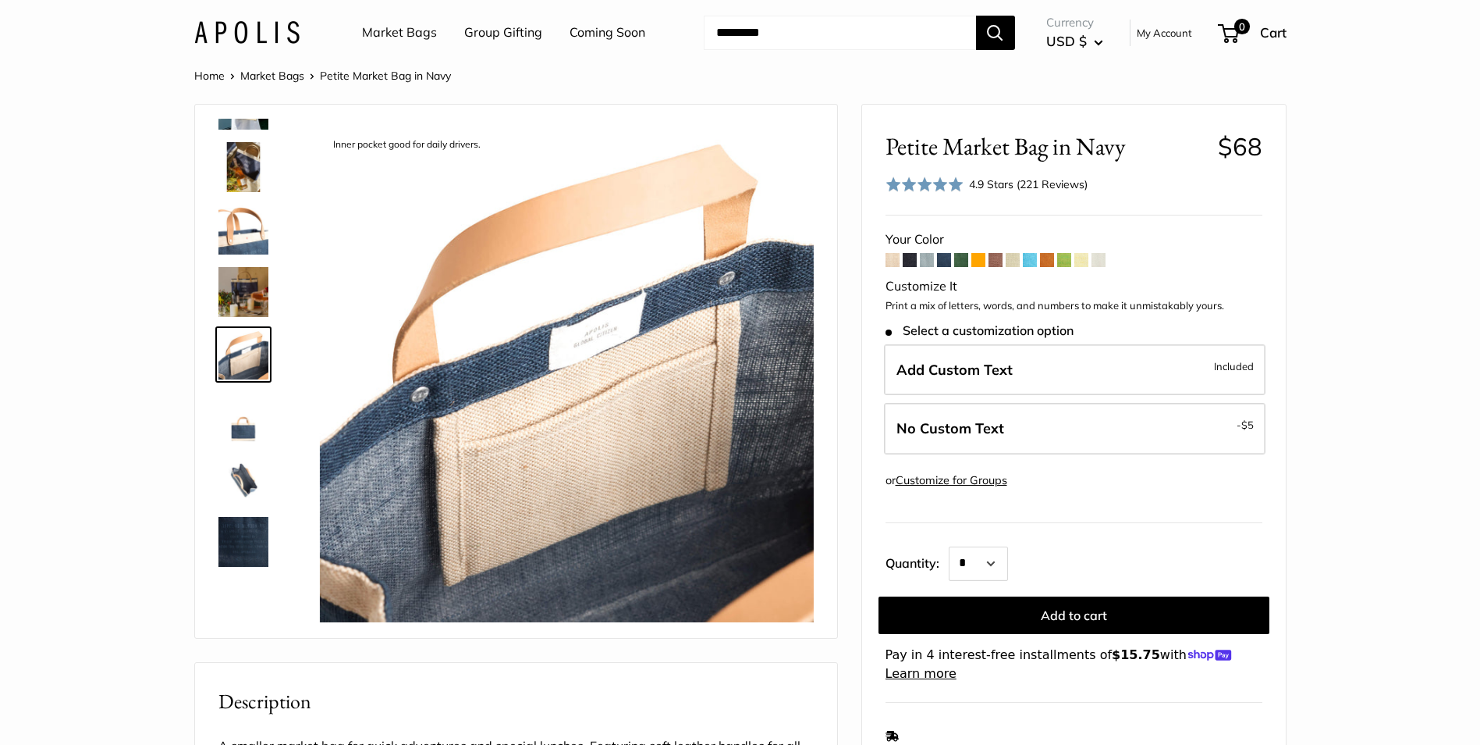
click at [248, 460] on img at bounding box center [244, 479] width 50 height 50
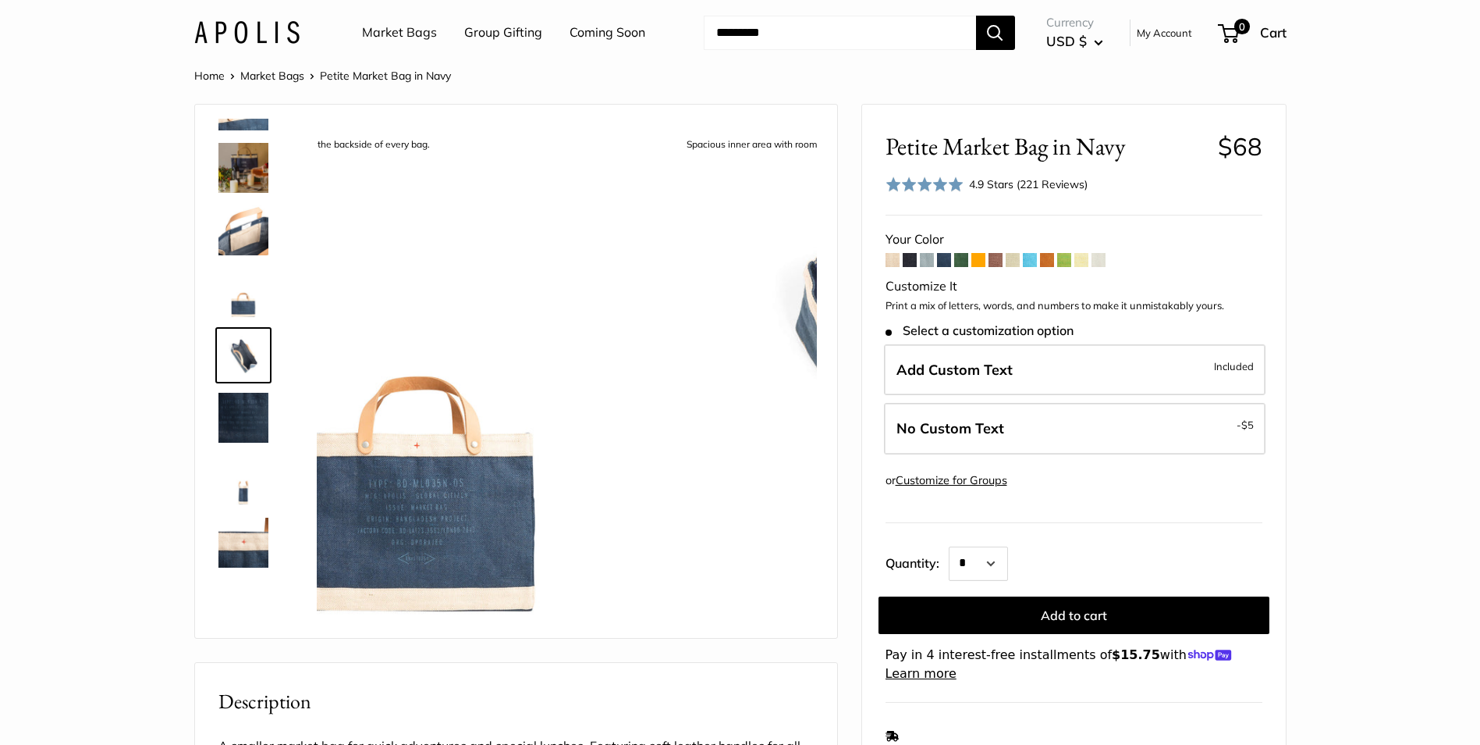
scroll to position [361, 0]
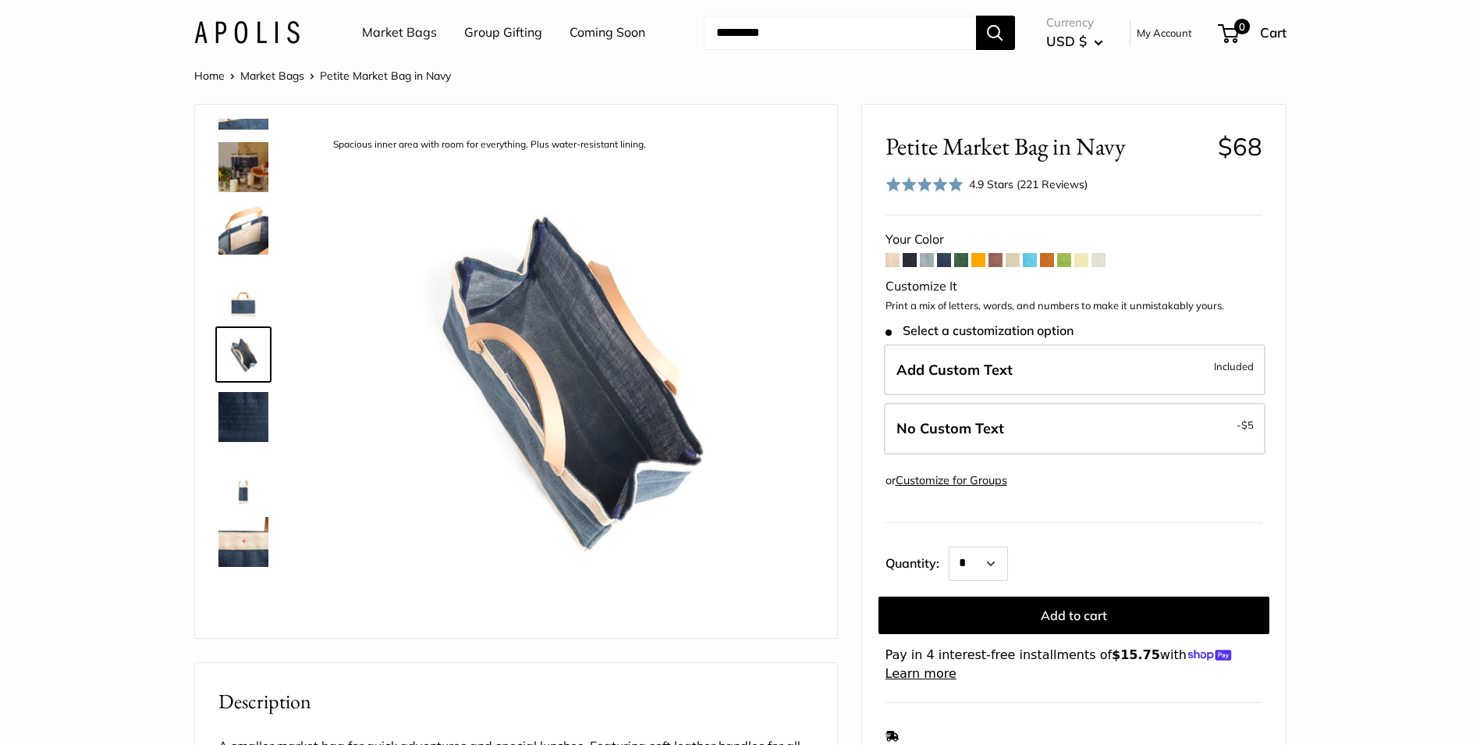
click at [924, 261] on span at bounding box center [927, 260] width 14 height 14
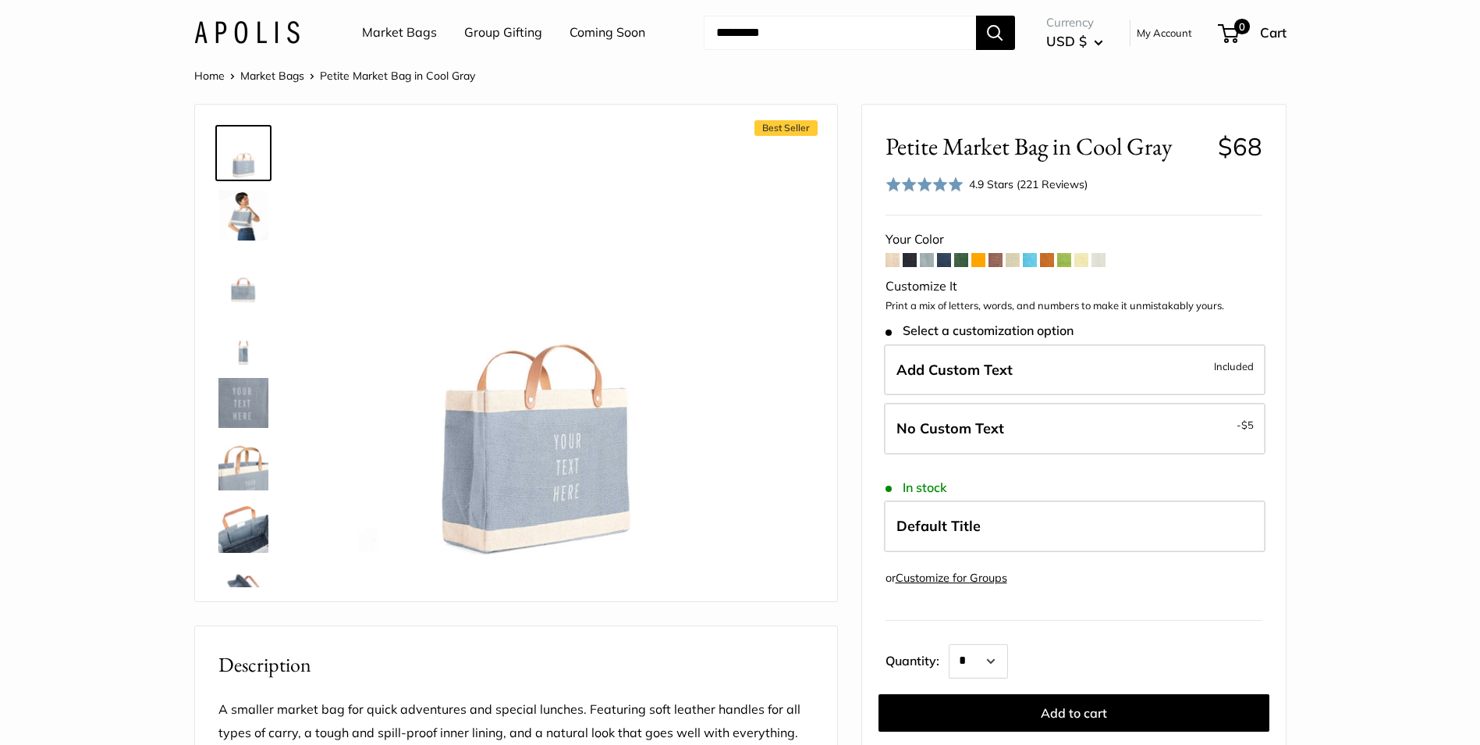
click at [242, 293] on img at bounding box center [244, 278] width 50 height 50
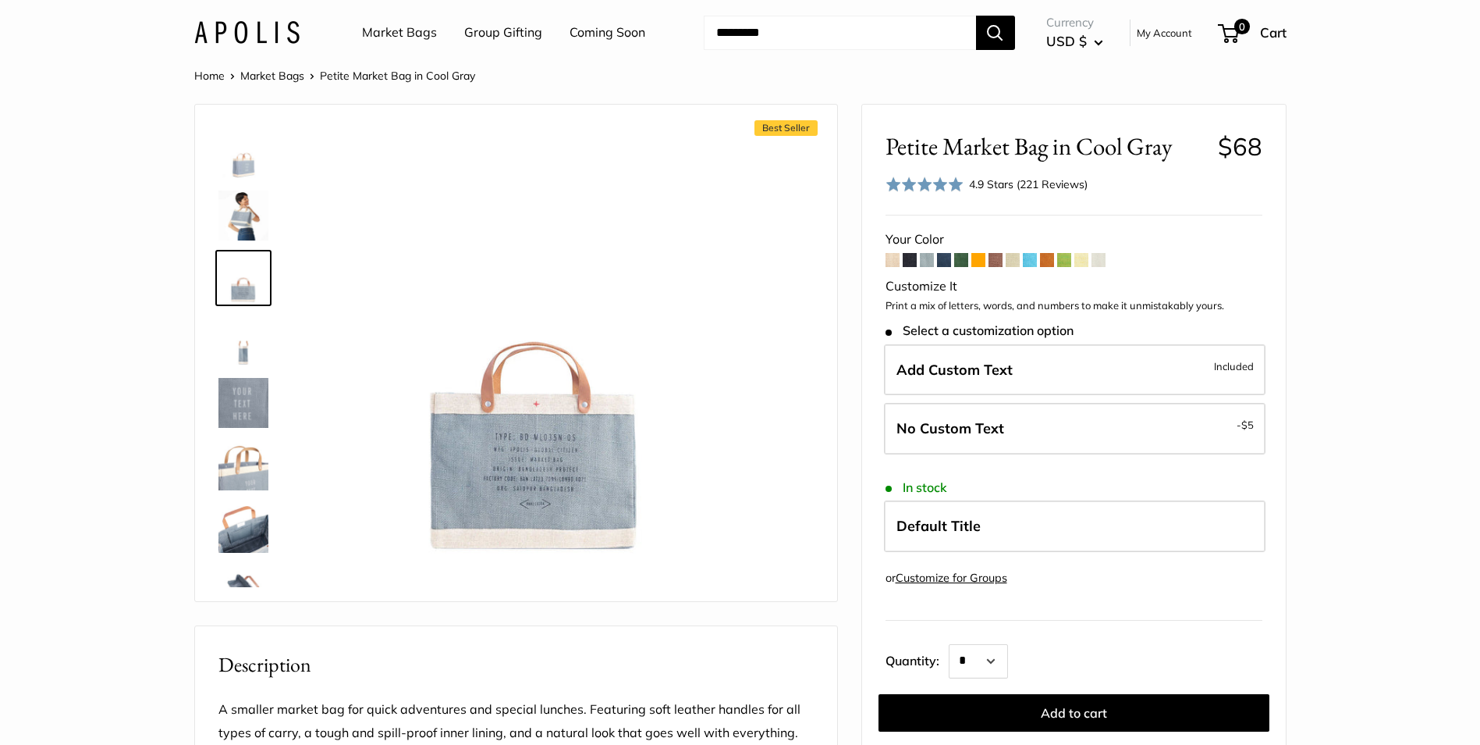
click at [239, 577] on img at bounding box center [244, 590] width 50 height 50
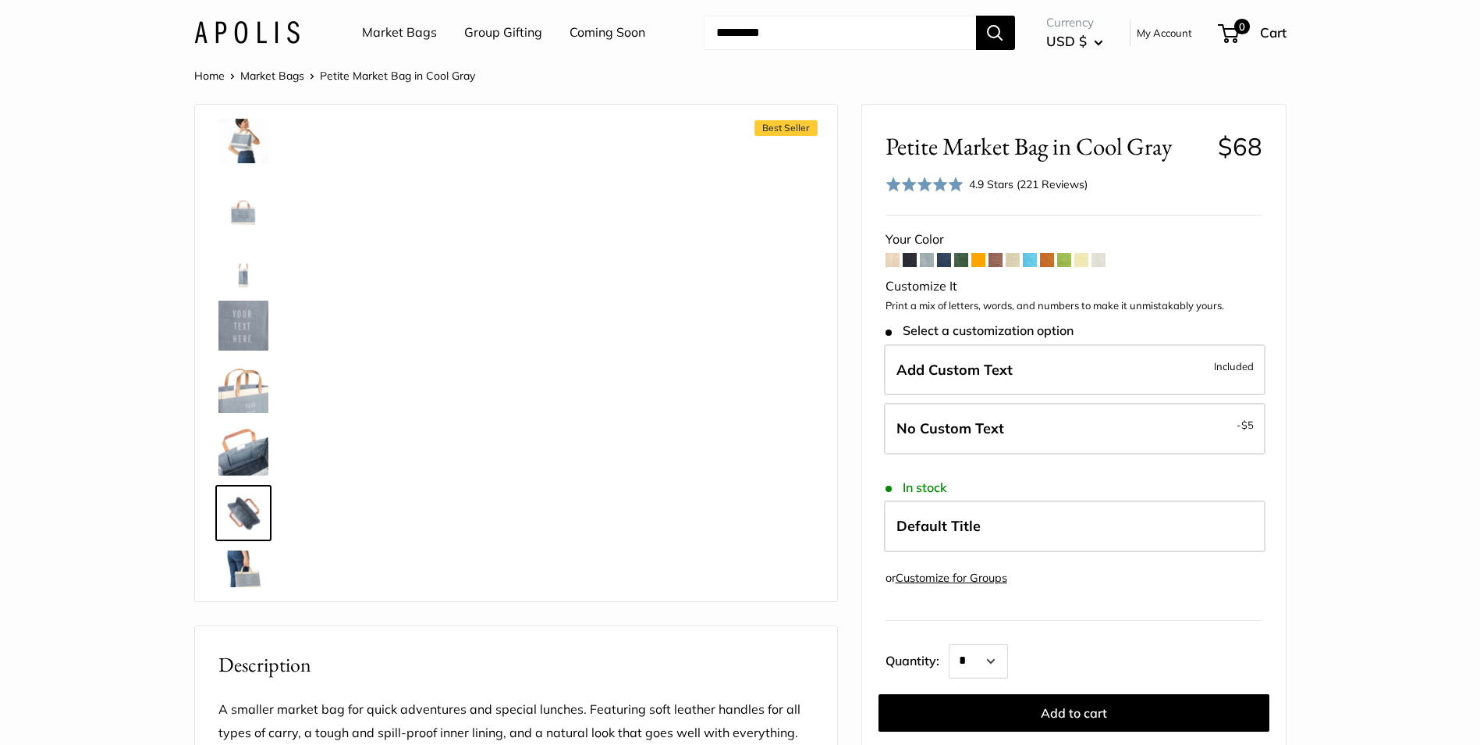
scroll to position [162, 0]
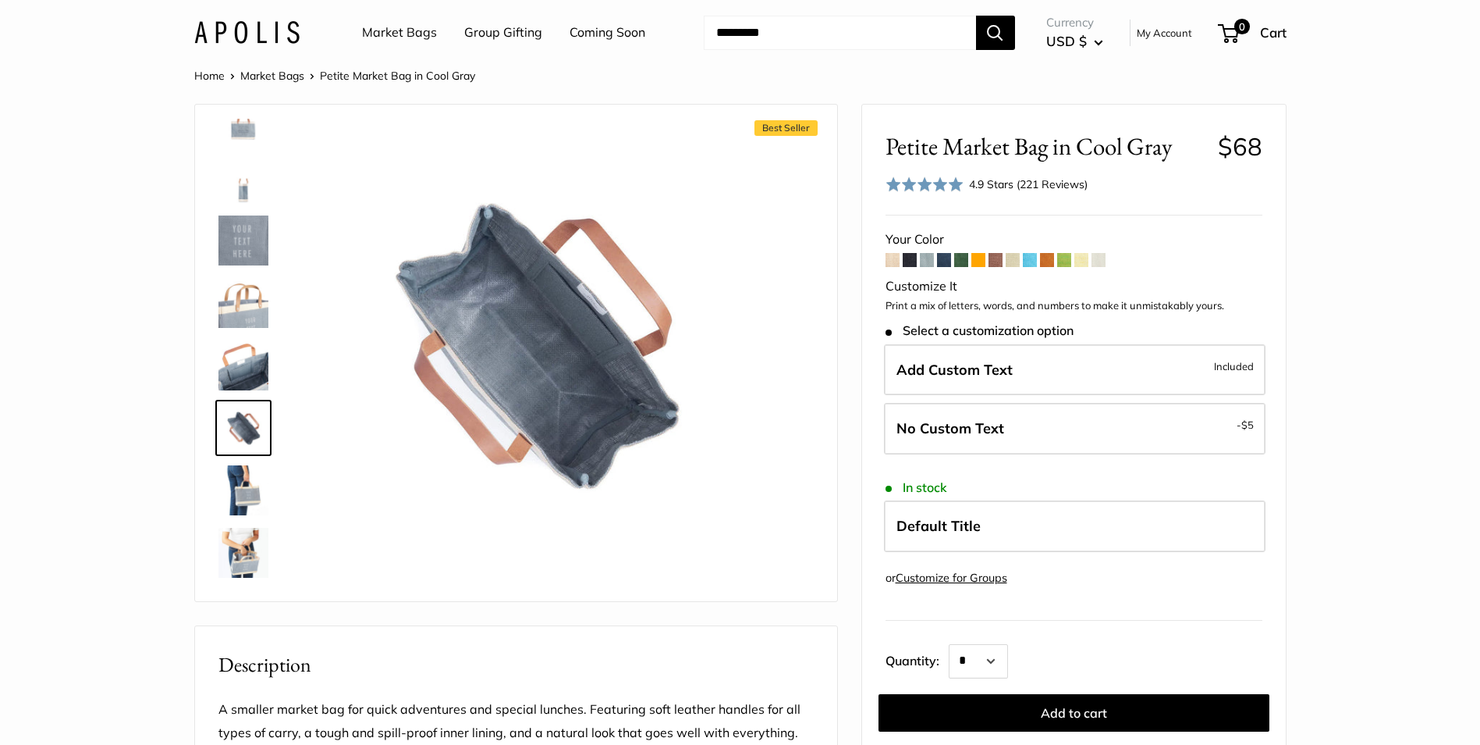
click at [243, 494] on img at bounding box center [244, 490] width 50 height 50
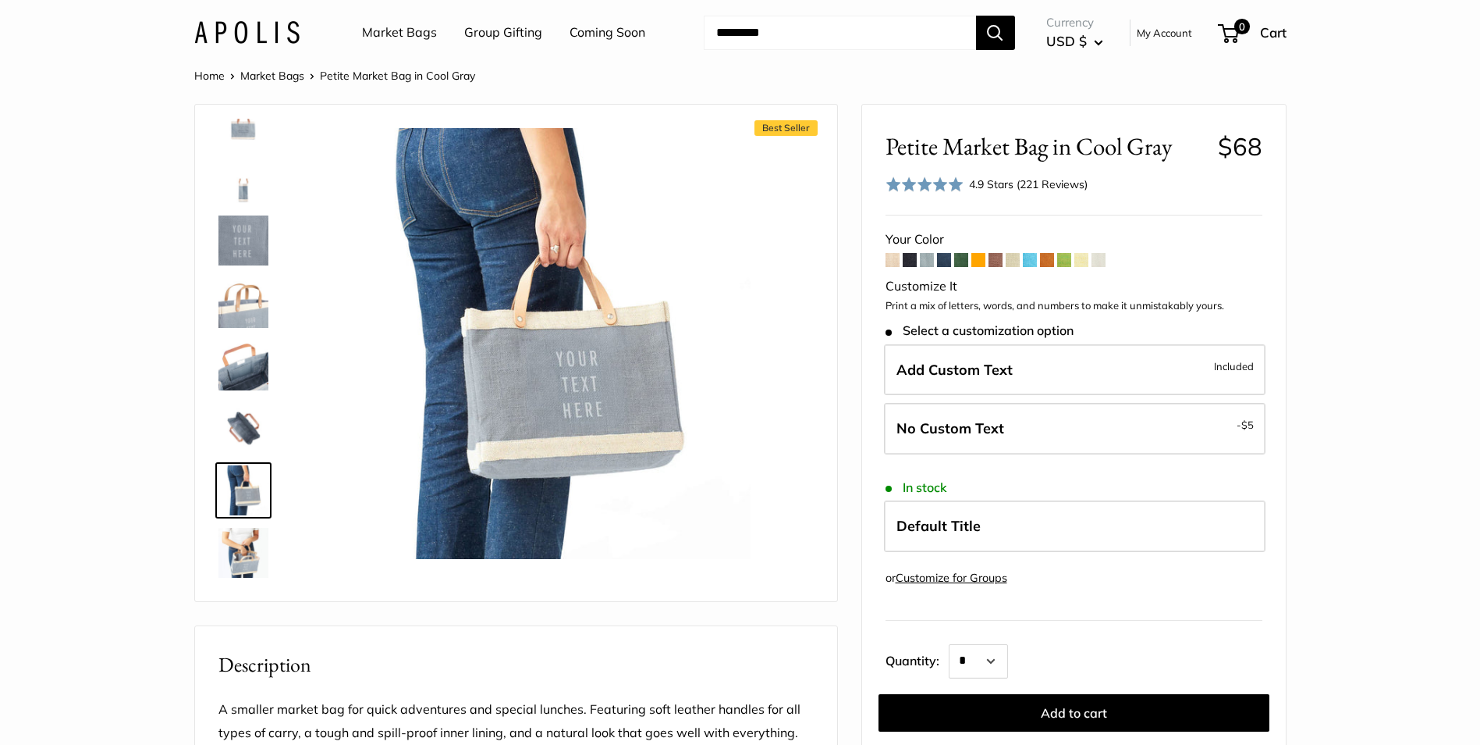
click at [244, 556] on img at bounding box center [244, 553] width 50 height 50
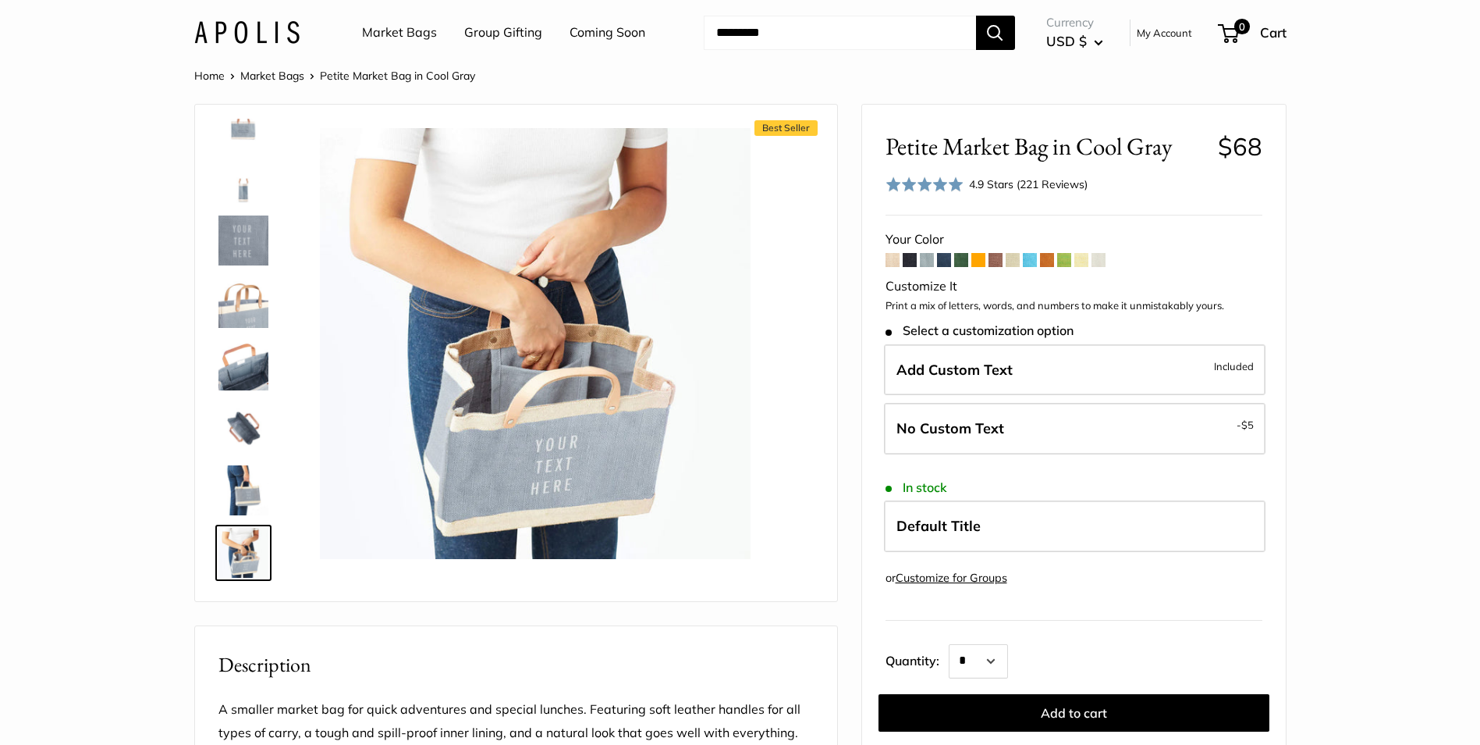
click at [243, 372] on img at bounding box center [244, 365] width 50 height 50
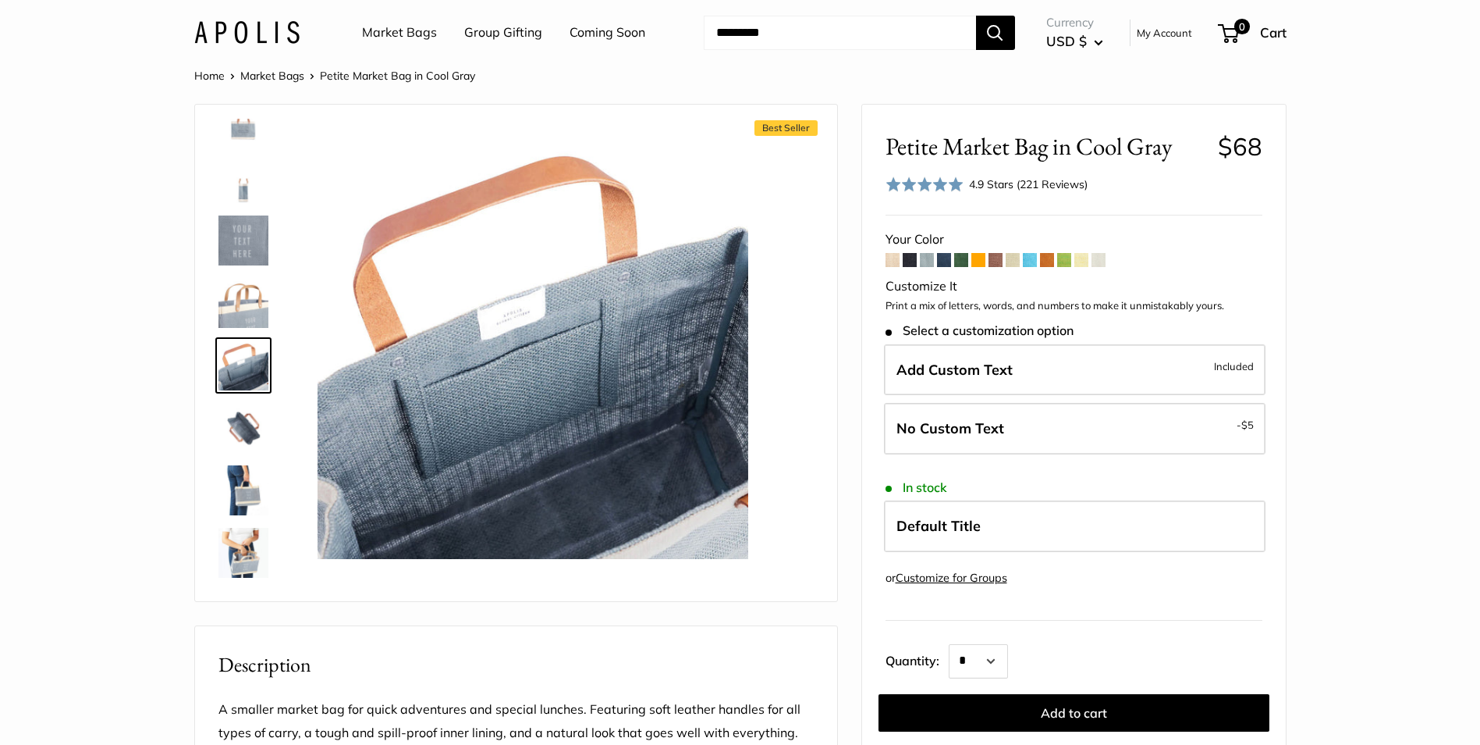
click at [249, 311] on img at bounding box center [244, 303] width 50 height 50
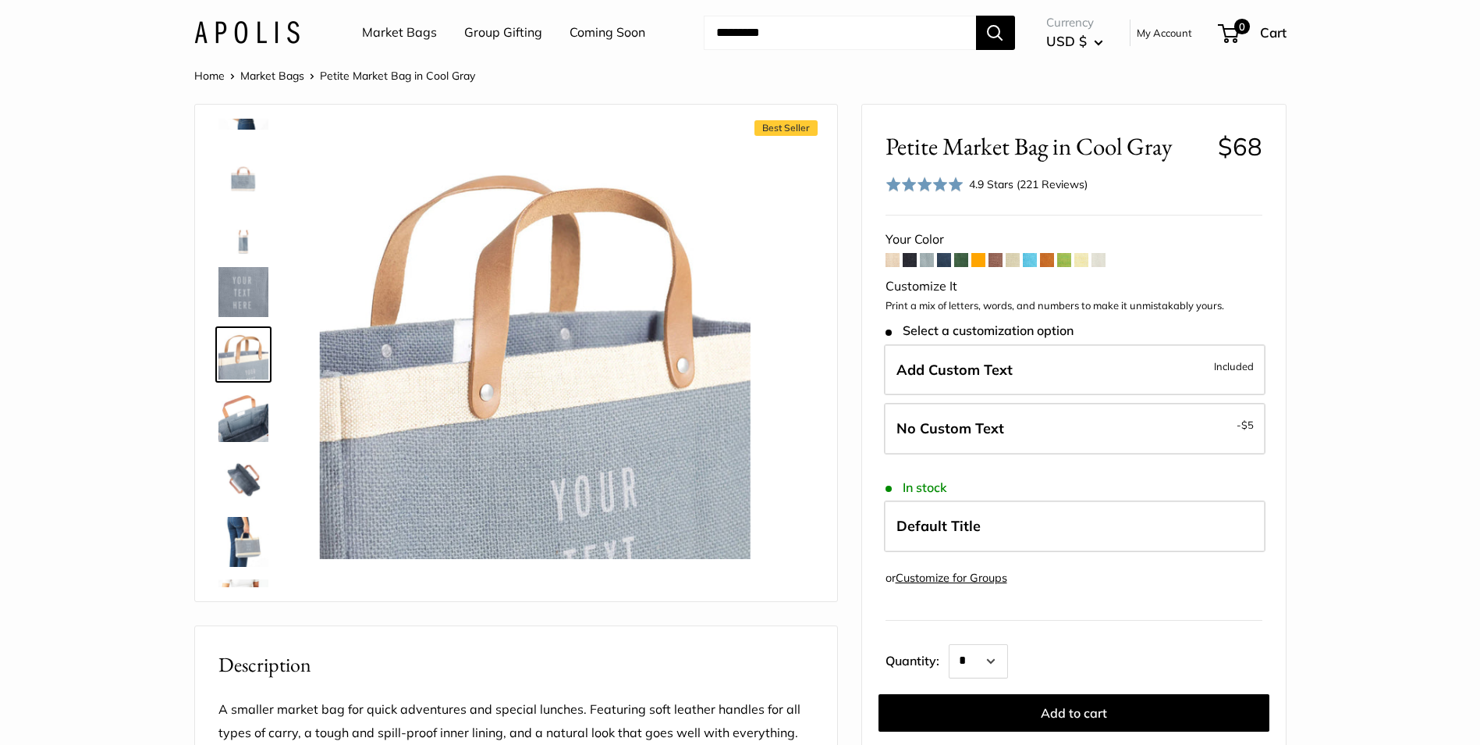
click at [240, 238] on img at bounding box center [244, 229] width 50 height 50
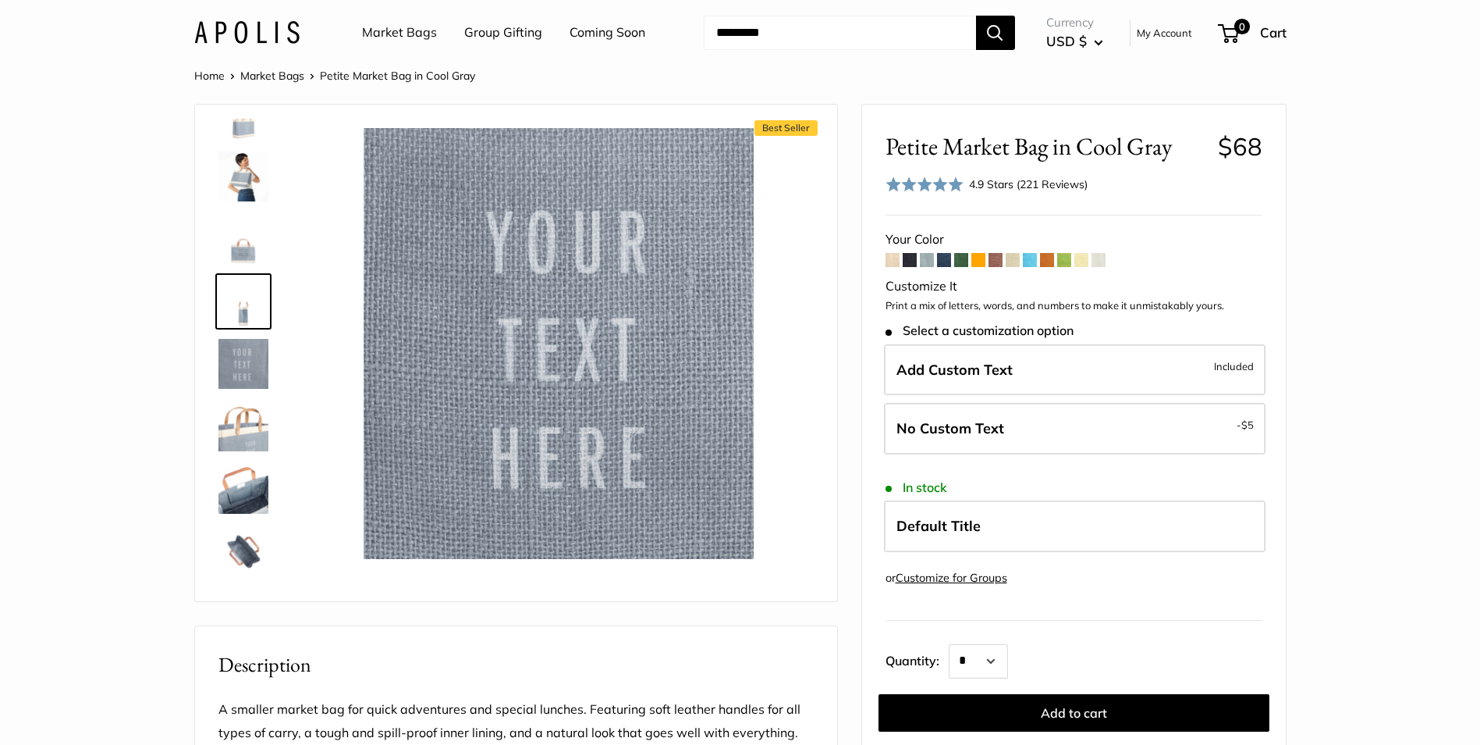
scroll to position [0, 0]
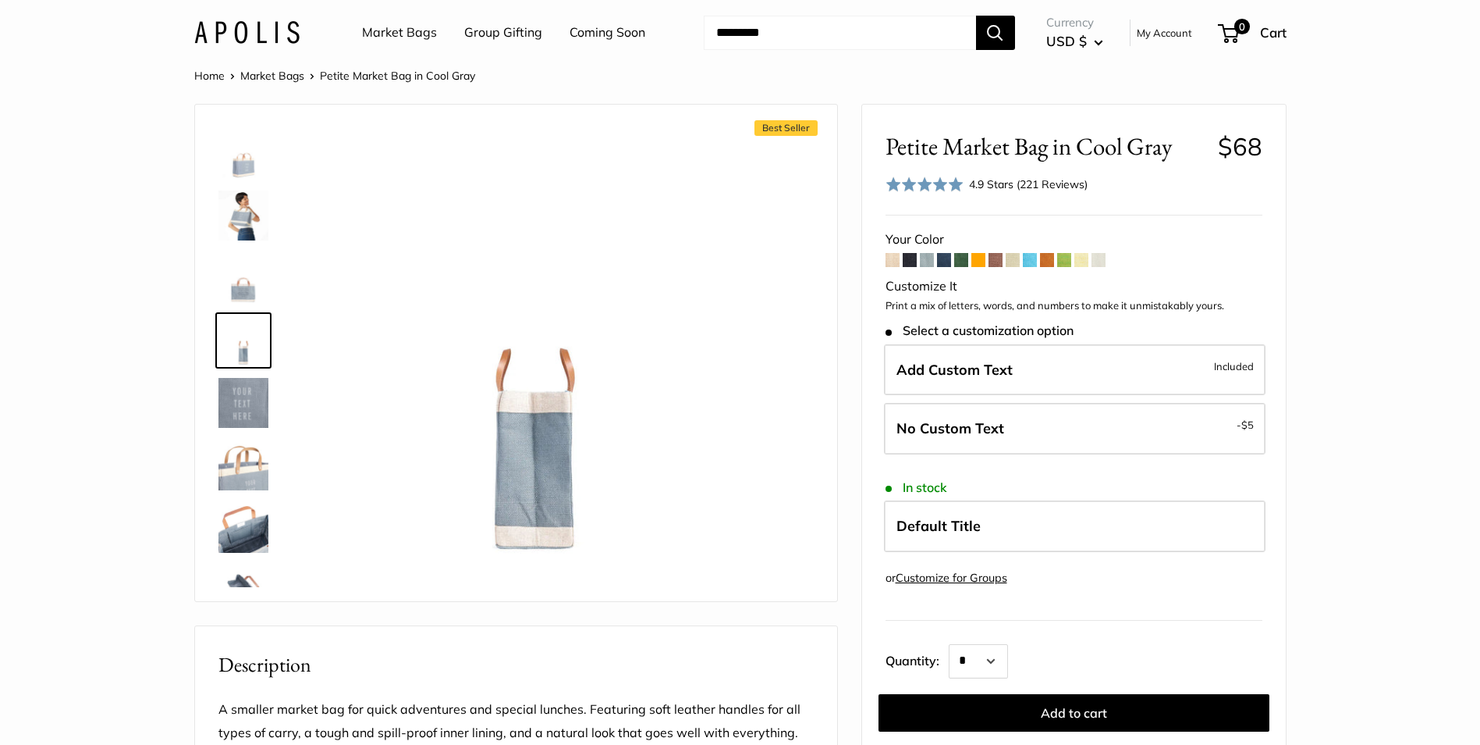
click at [236, 212] on img at bounding box center [244, 215] width 50 height 50
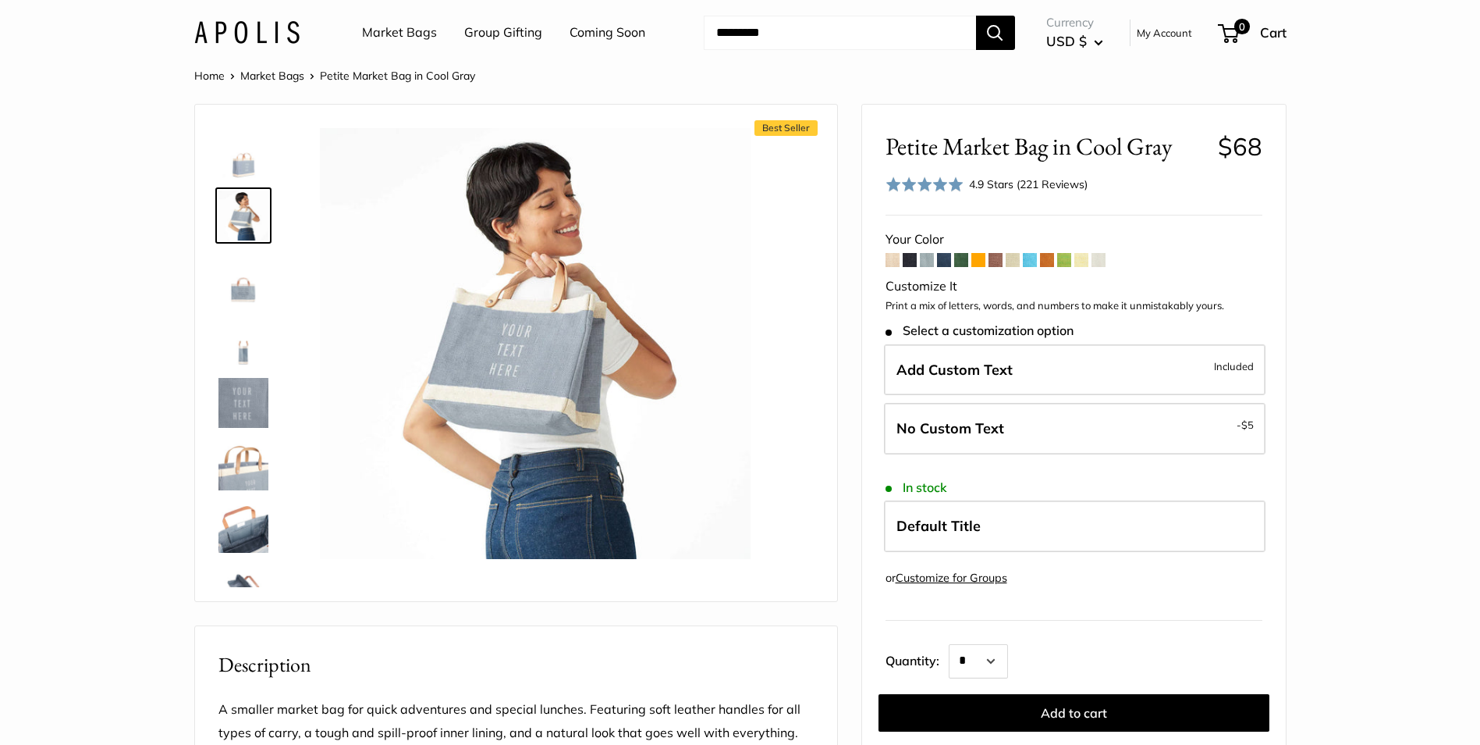
click at [239, 166] on img at bounding box center [244, 153] width 50 height 50
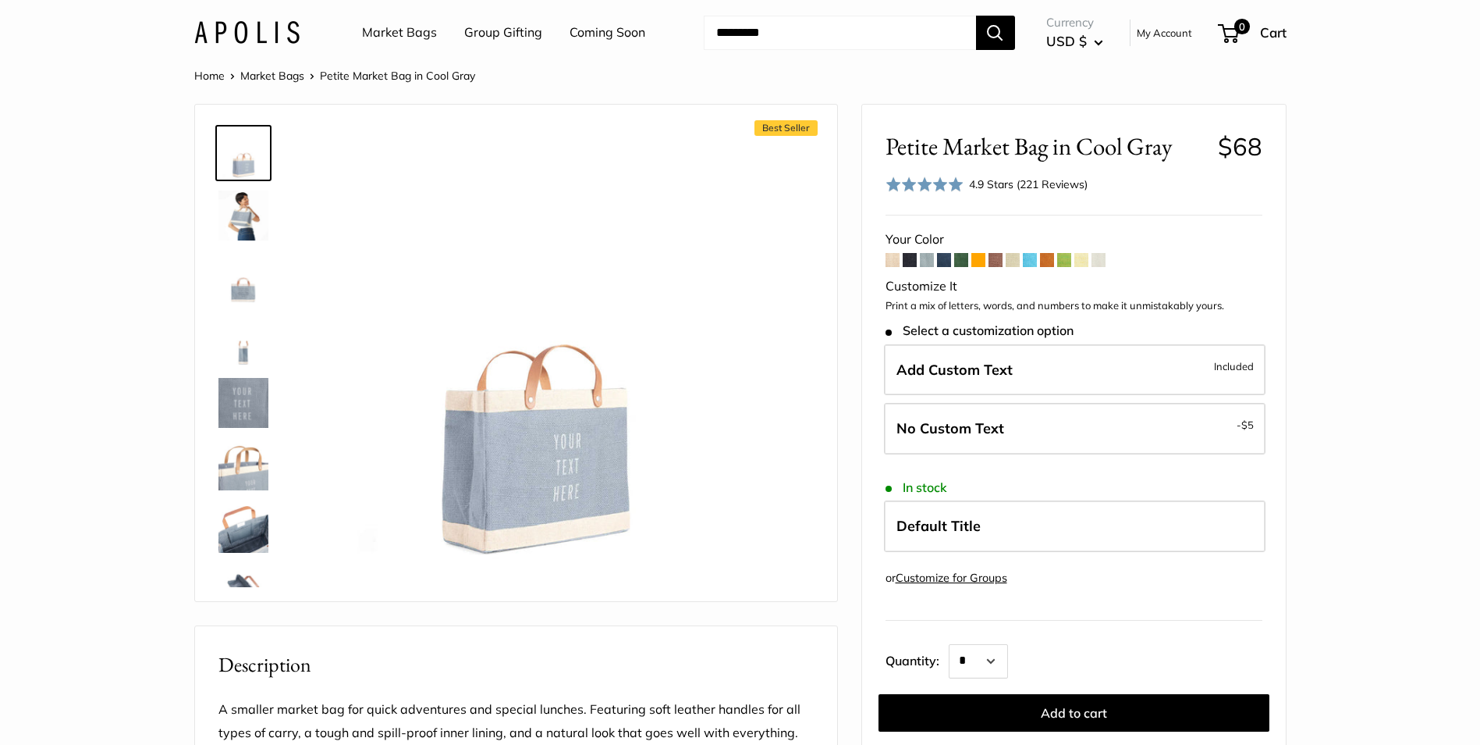
click at [908, 256] on span at bounding box center [910, 260] width 14 height 14
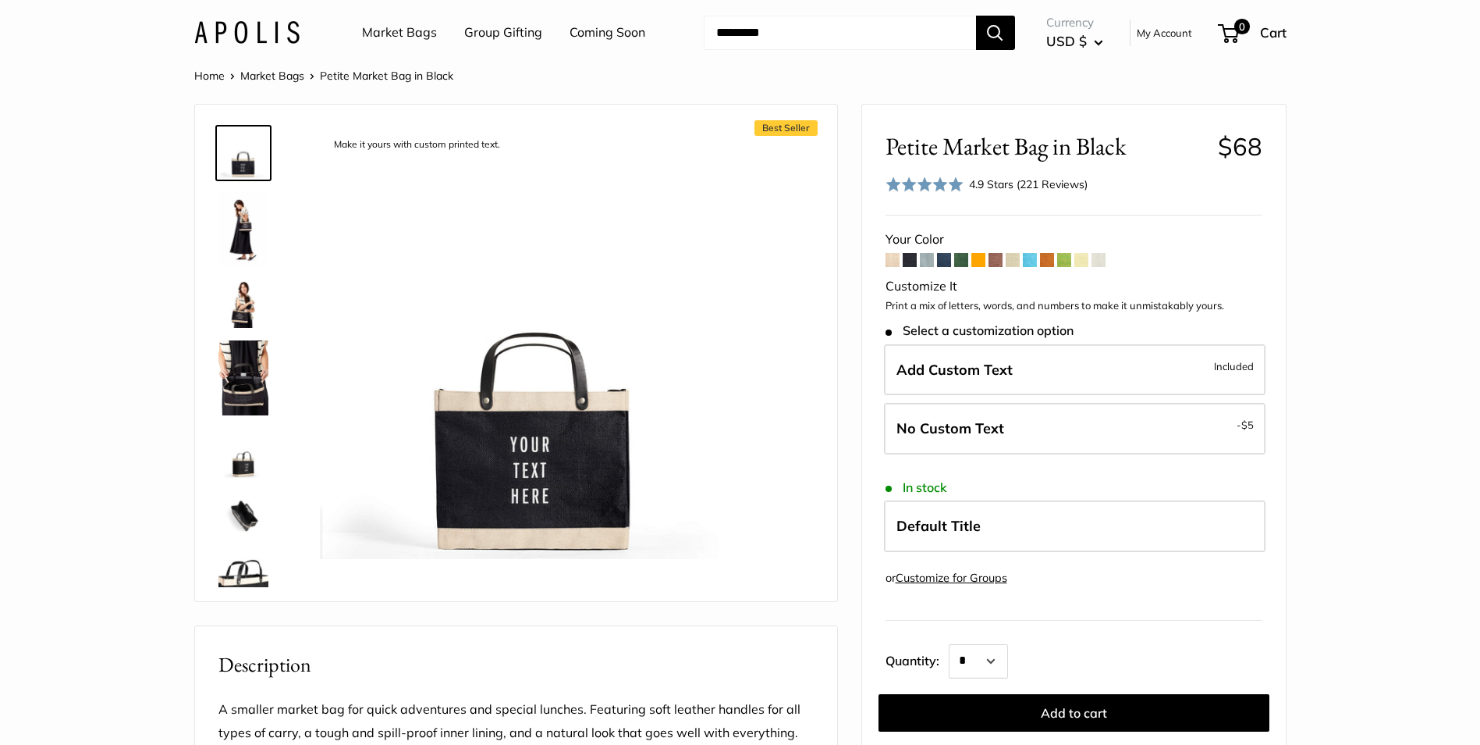
click at [237, 580] on img at bounding box center [244, 578] width 50 height 50
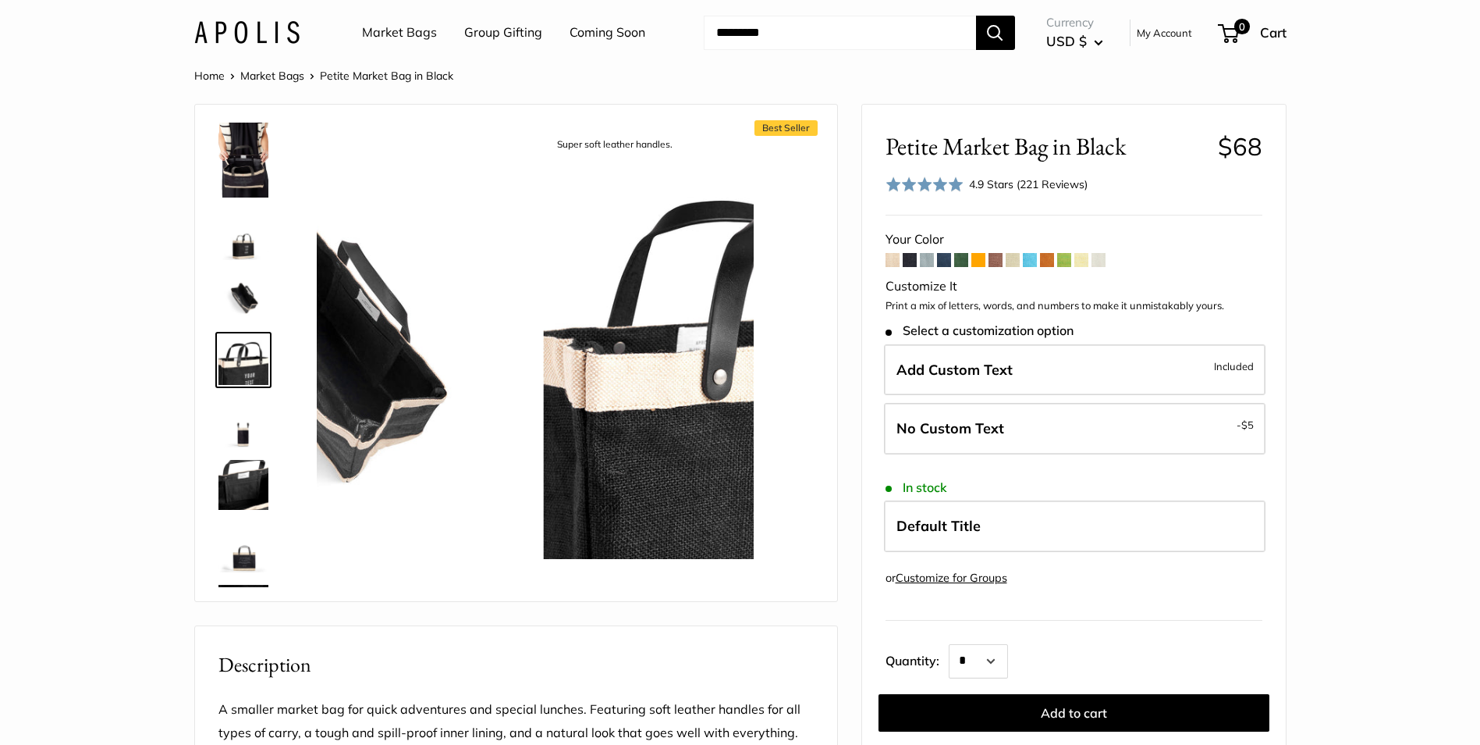
scroll to position [223, 0]
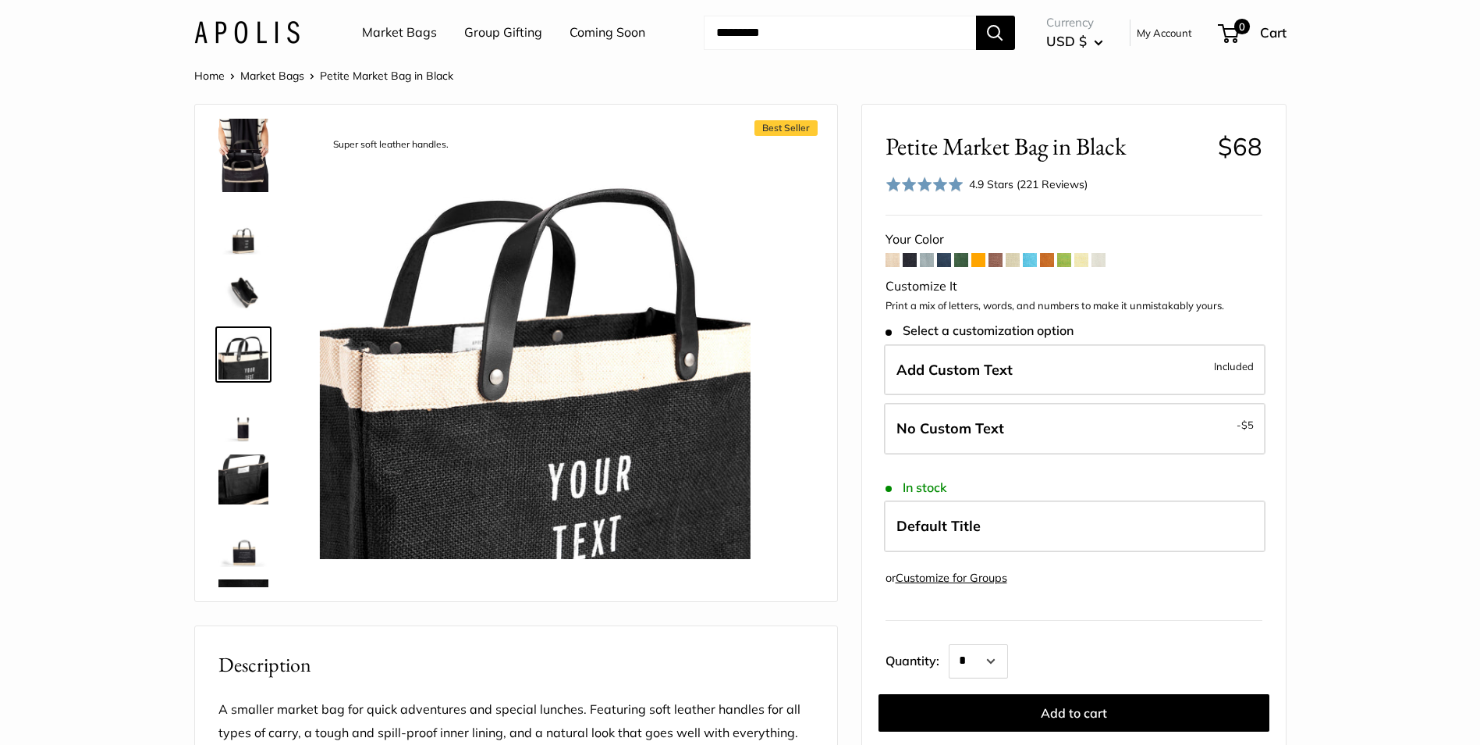
click at [240, 297] on img at bounding box center [244, 292] width 50 height 50
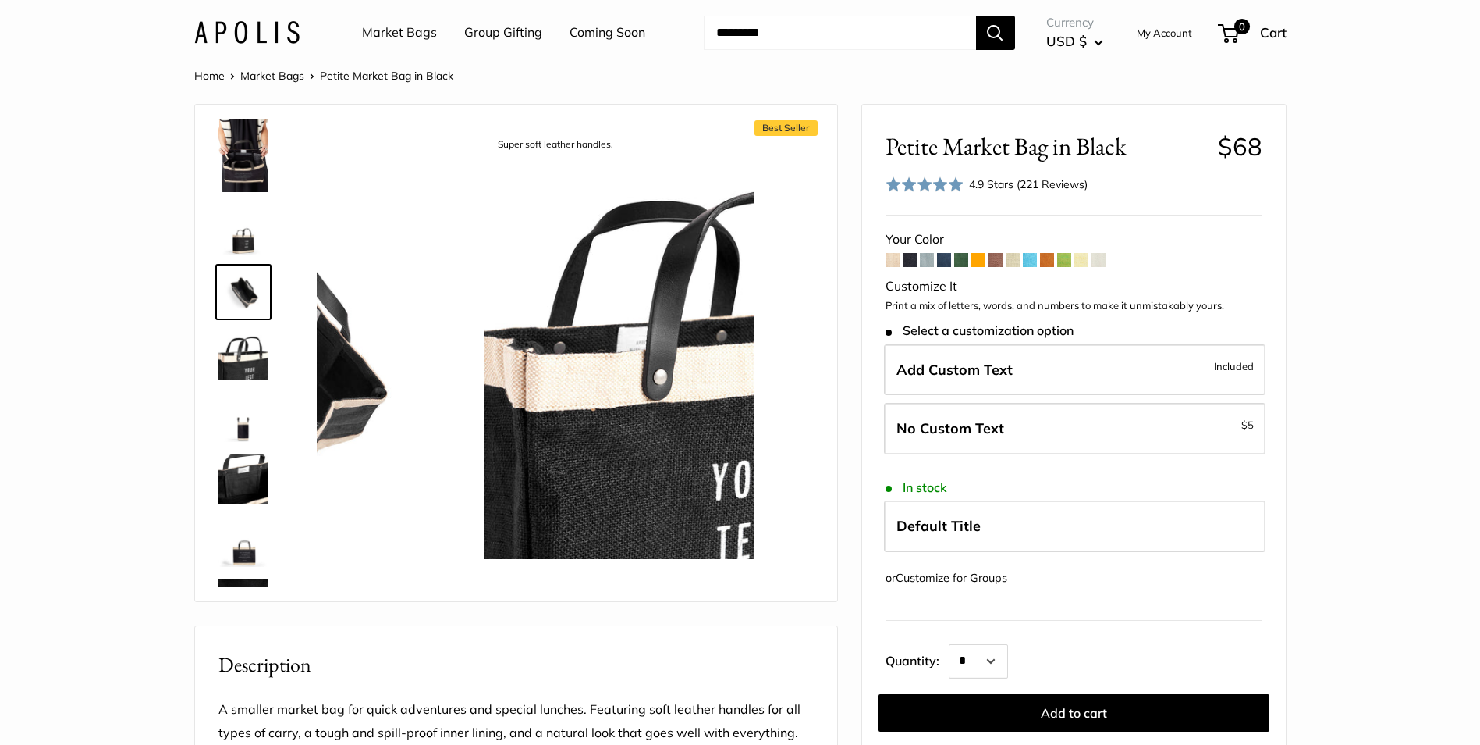
scroll to position [161, 0]
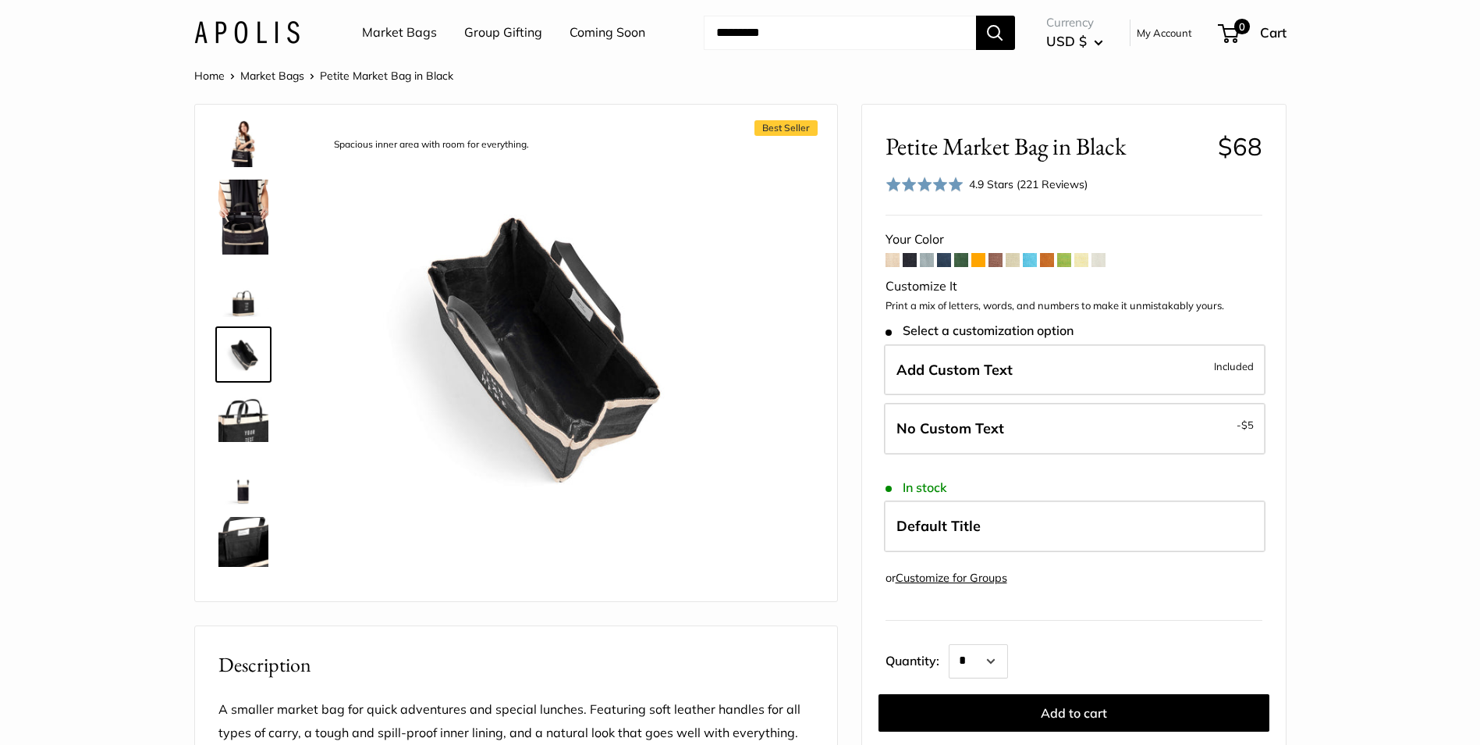
click at [243, 549] on img at bounding box center [244, 542] width 50 height 50
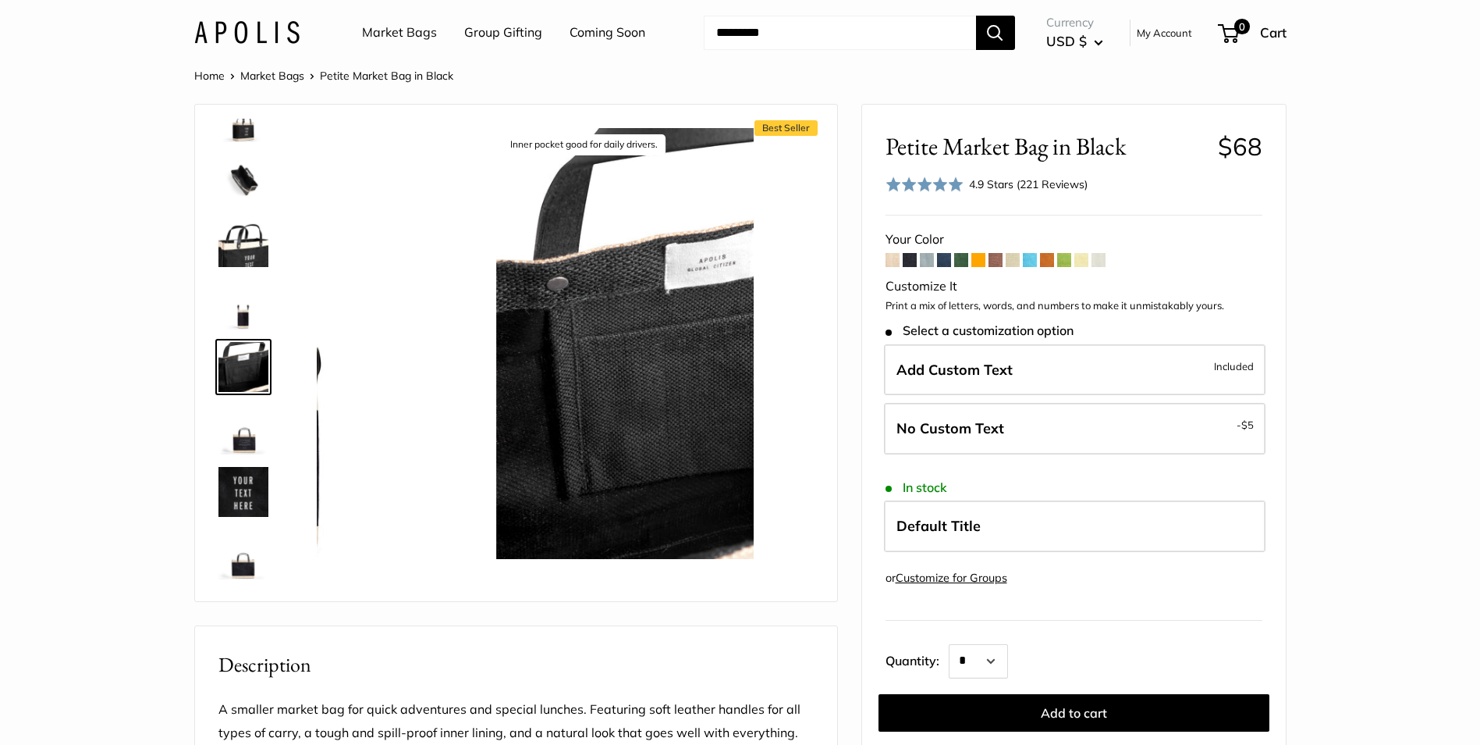
scroll to position [337, 0]
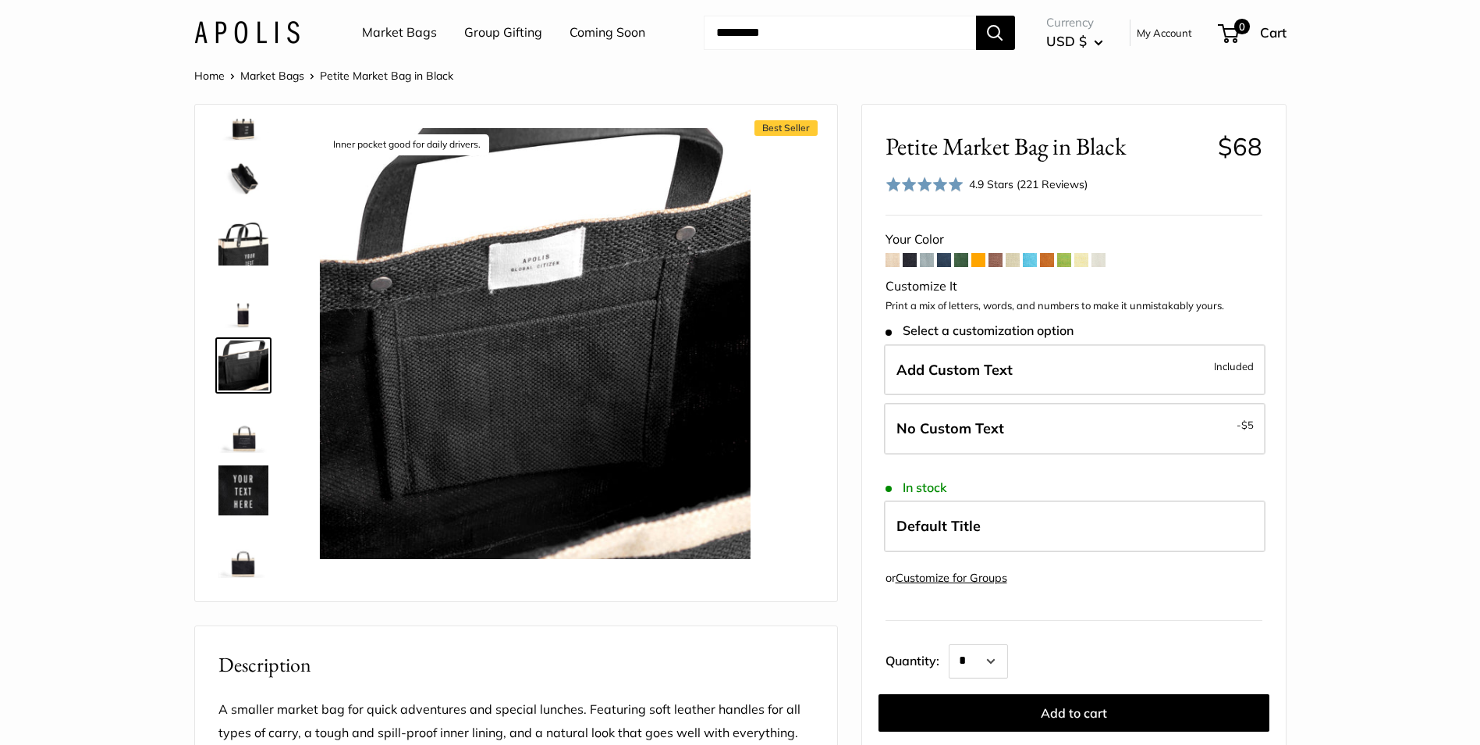
click at [238, 563] on img at bounding box center [244, 553] width 50 height 50
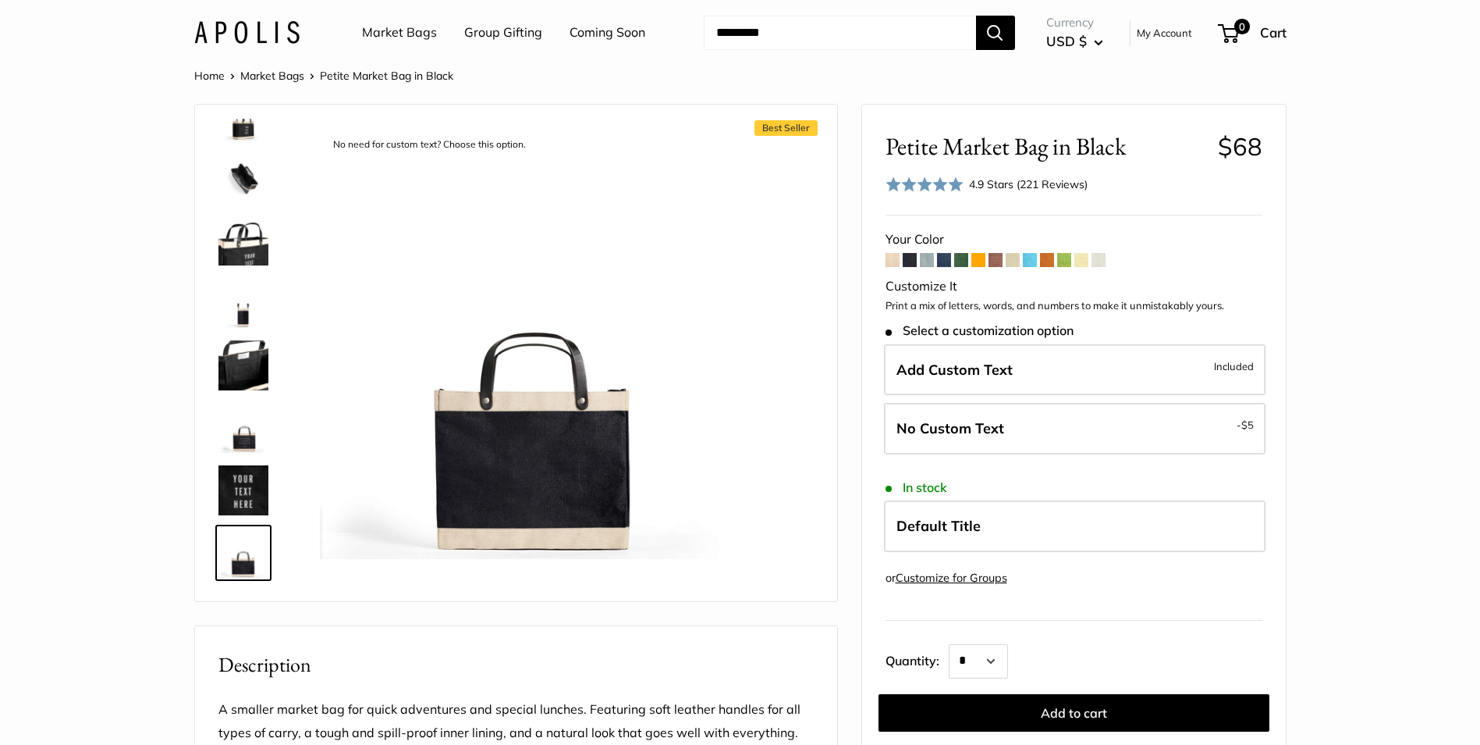
click at [229, 362] on img at bounding box center [244, 365] width 50 height 50
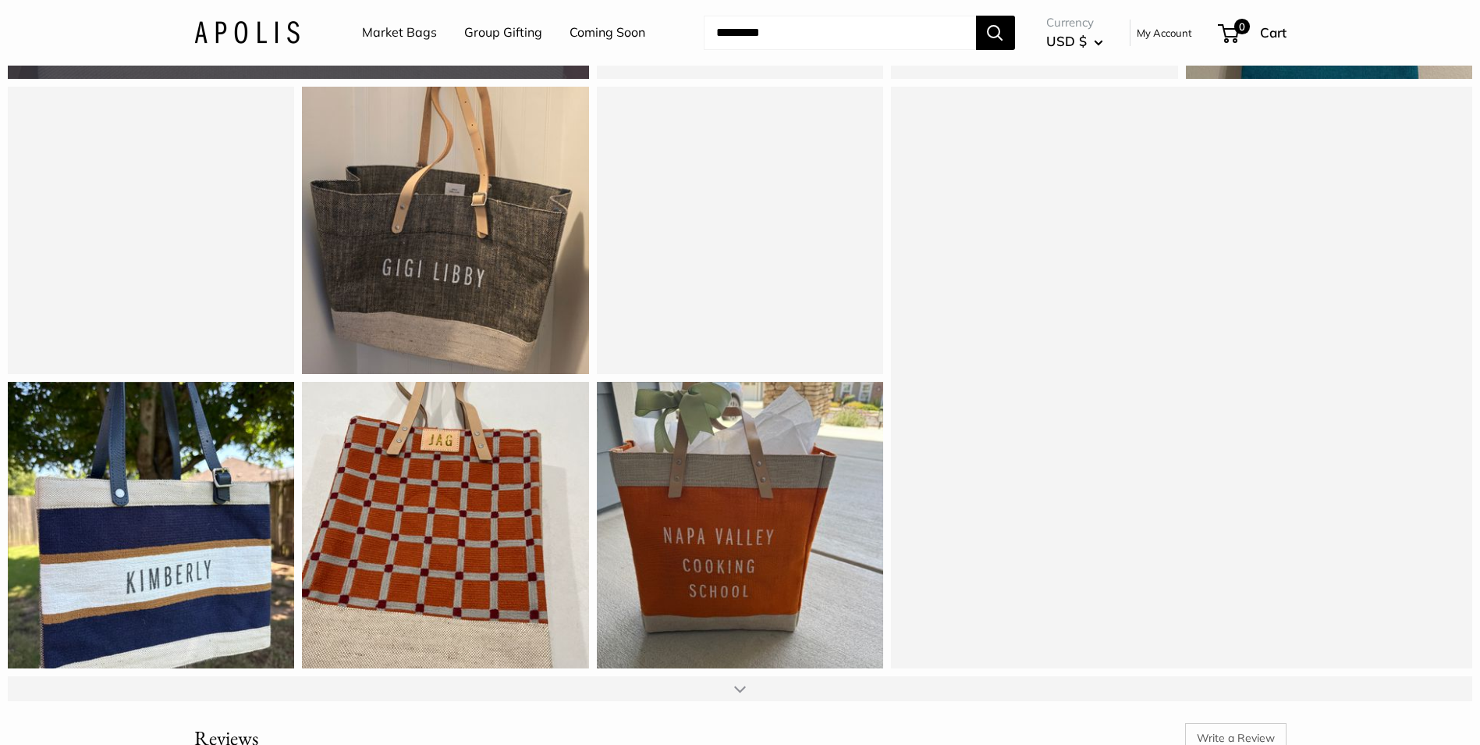
scroll to position [1951, 0]
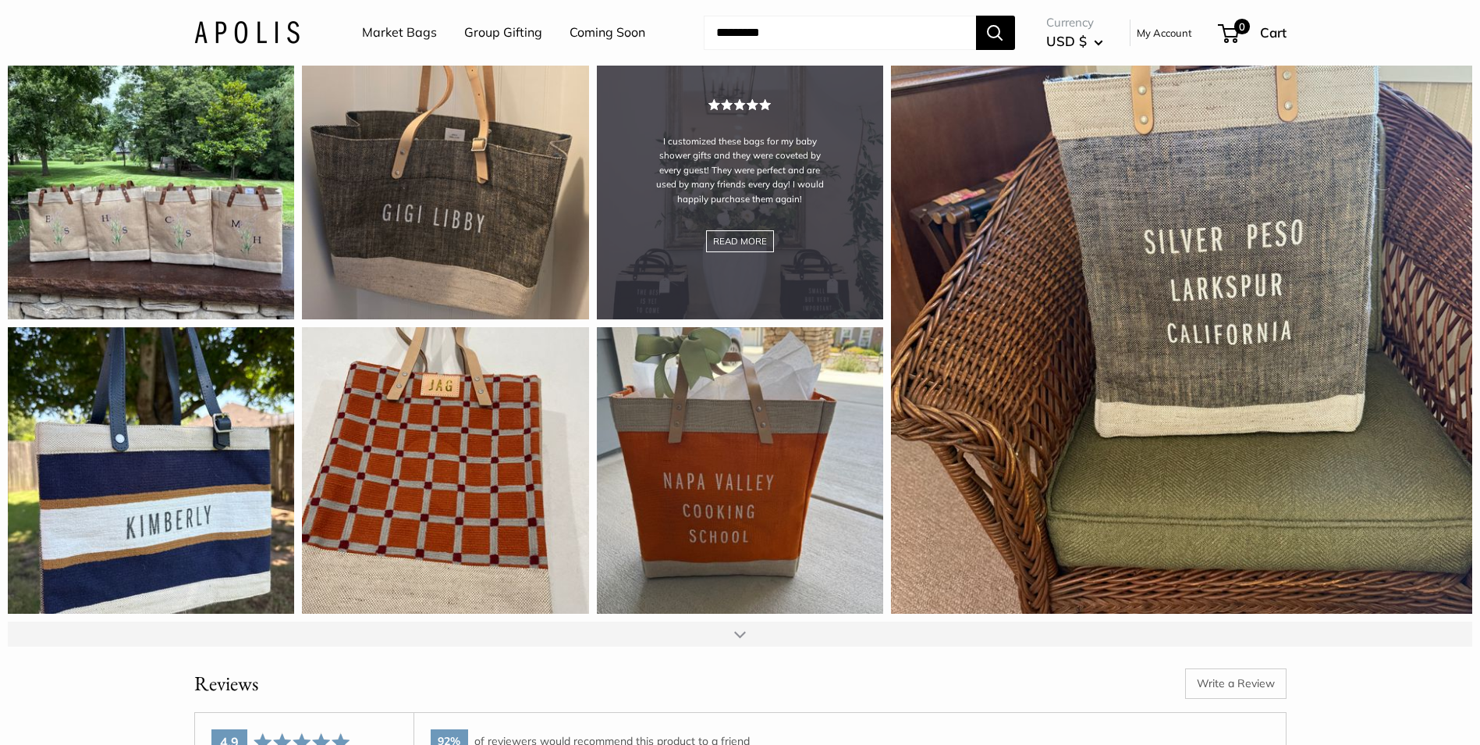
click at [741, 259] on div "I customized these bags for my baby shower gifts and they were coveted by every…" at bounding box center [740, 175] width 286 height 286
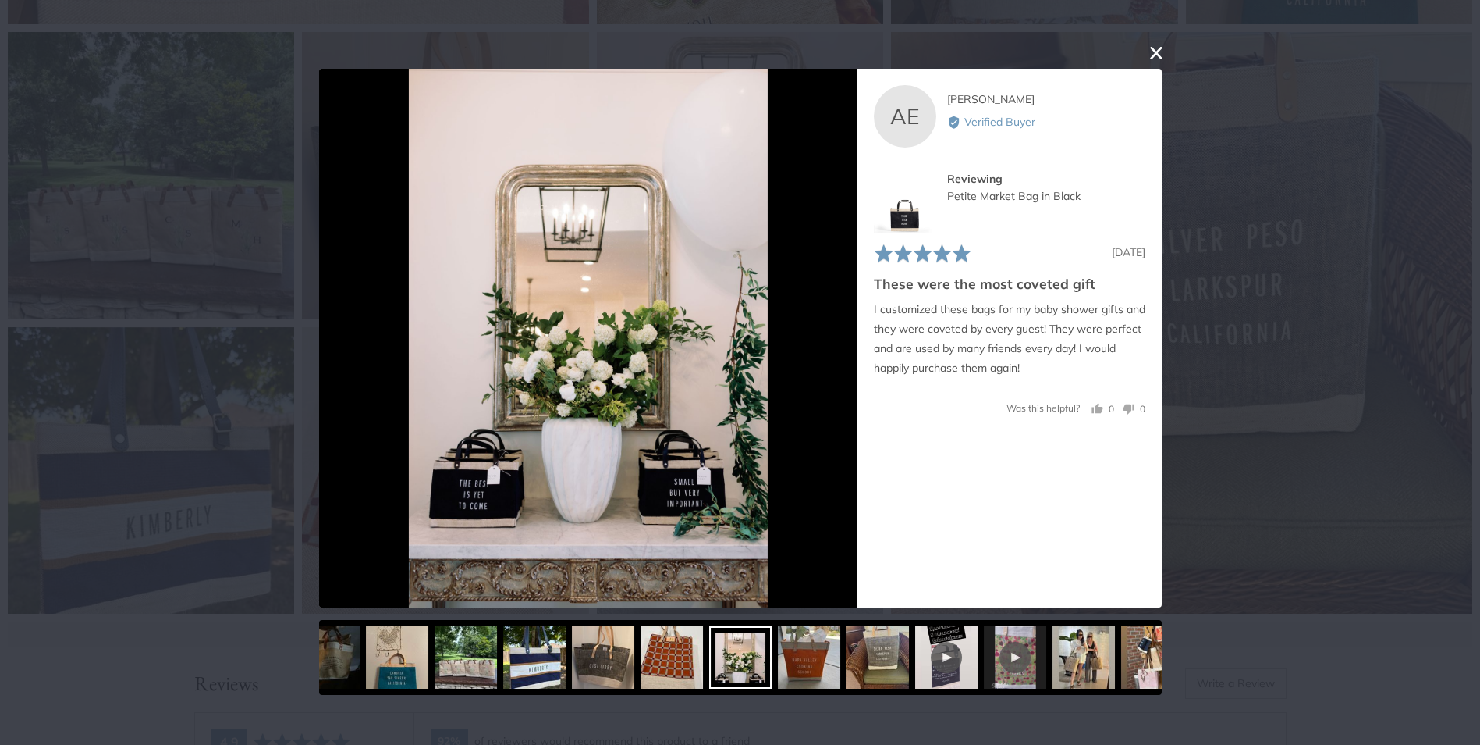
click at [1164, 41] on div "User-Uploaded Media Gallery Your browser doesn't support HTML5 videos. Your bro…" at bounding box center [740, 372] width 1480 height 745
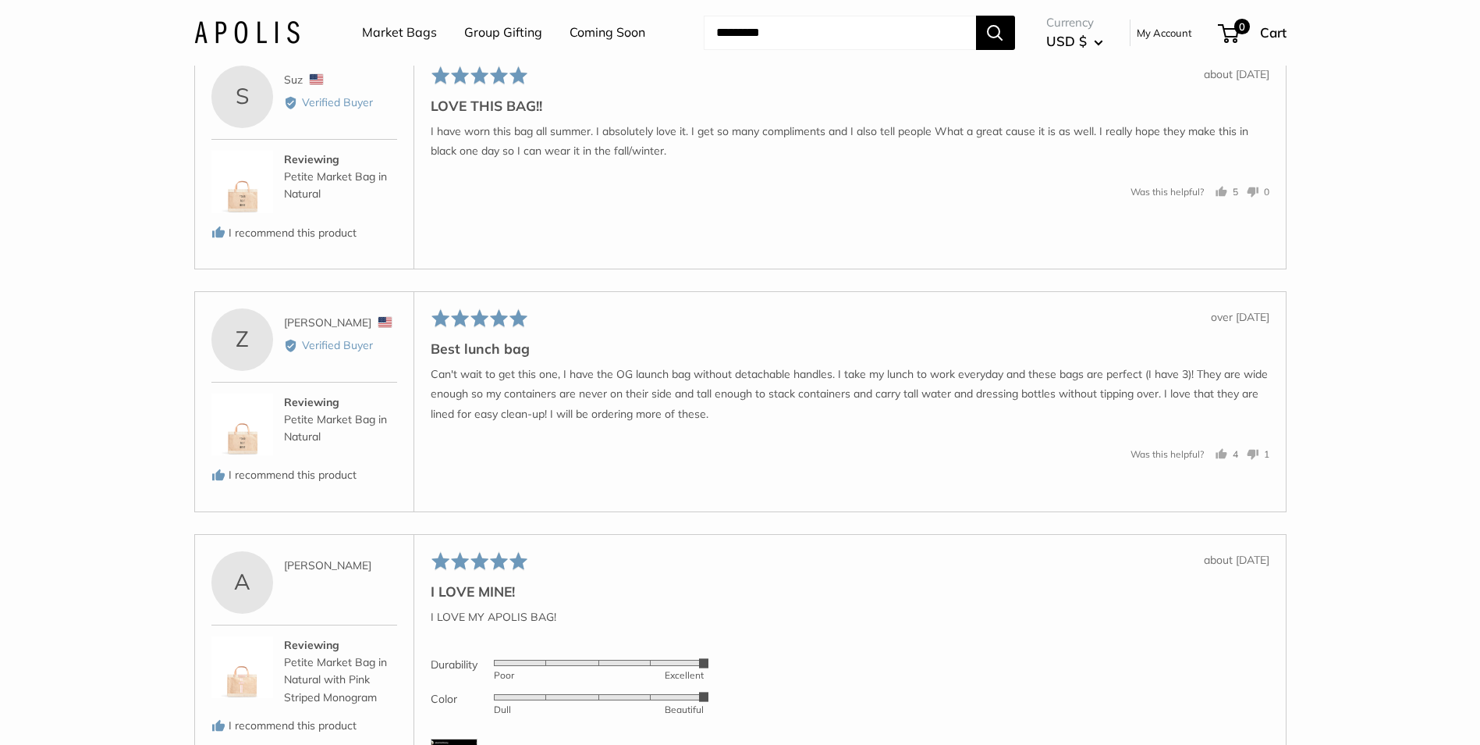
scroll to position [2809, 0]
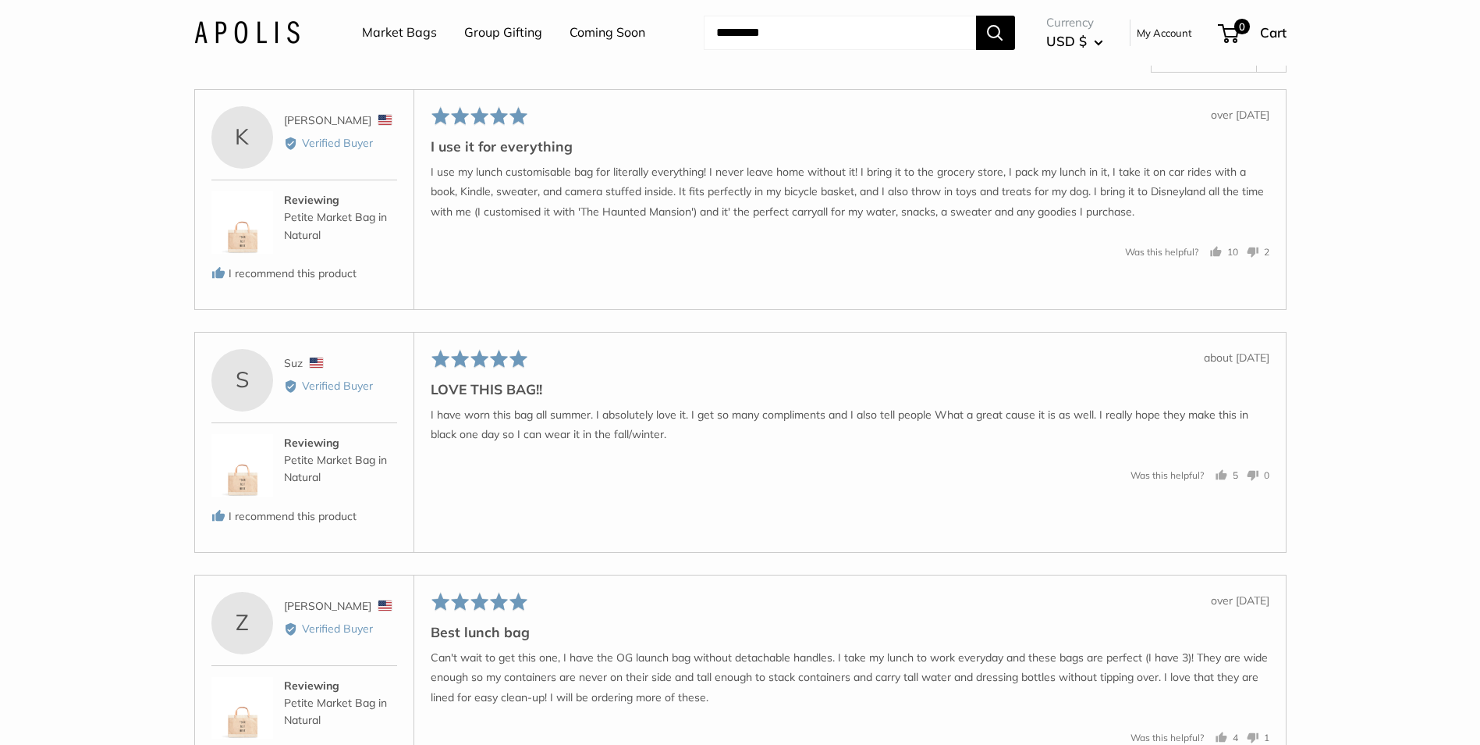
click at [246, 254] on img at bounding box center [242, 222] width 62 height 62
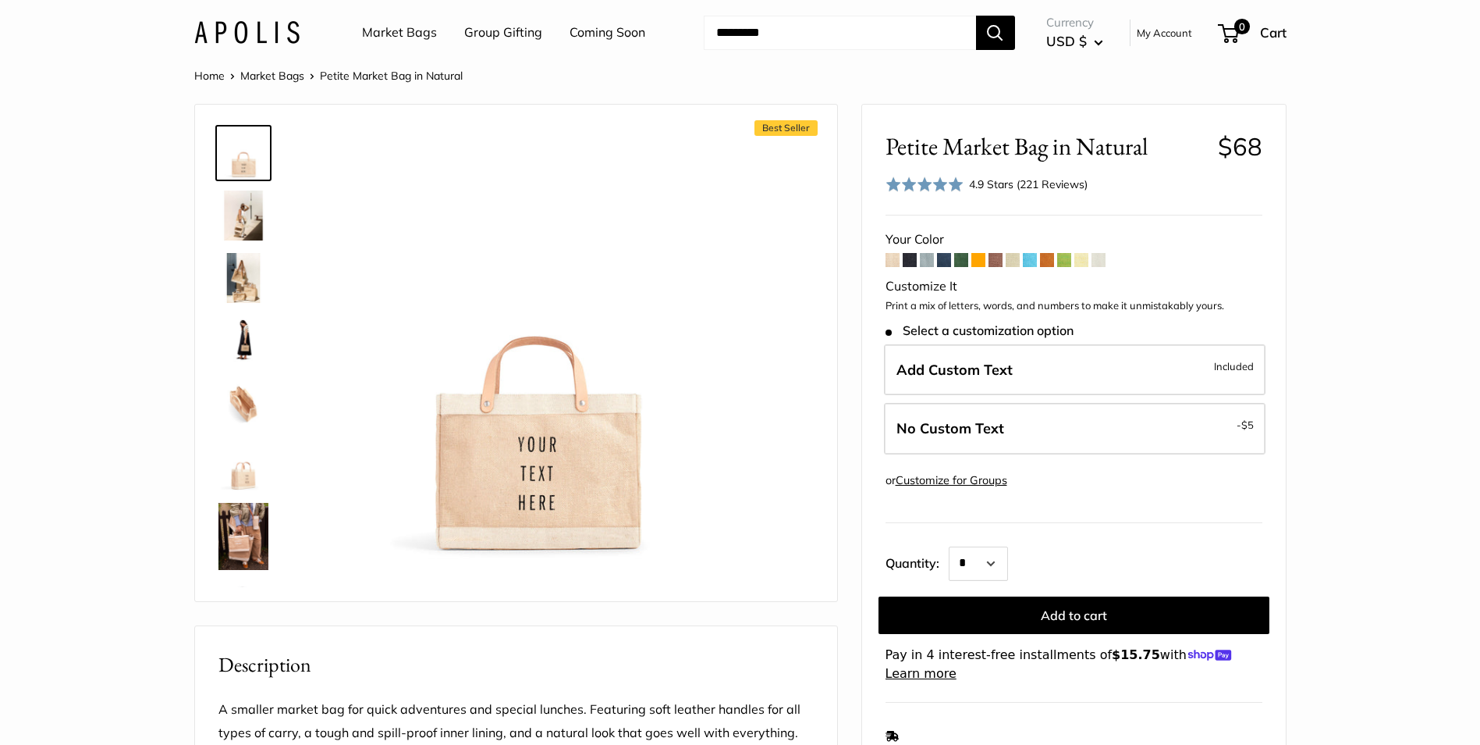
click at [244, 466] on img at bounding box center [244, 465] width 50 height 50
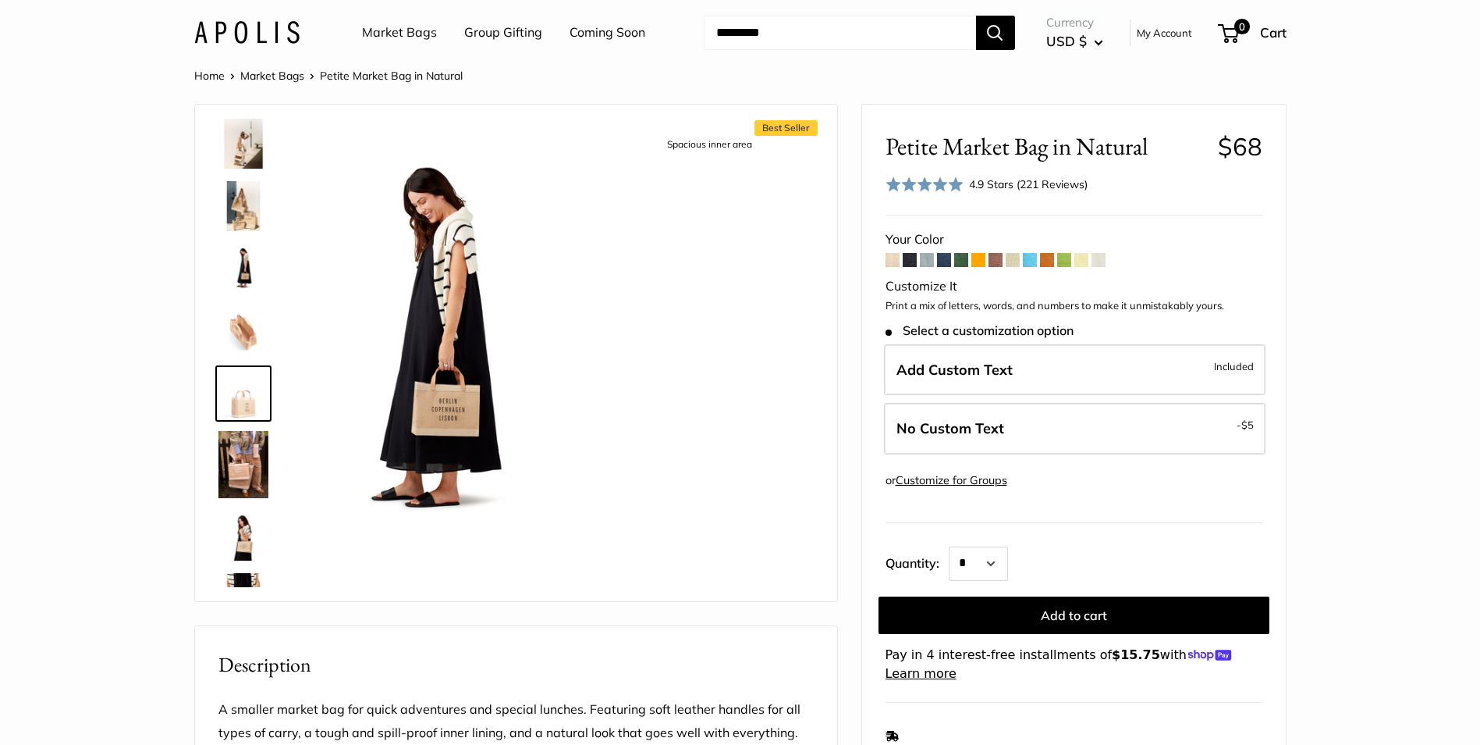
scroll to position [111, 0]
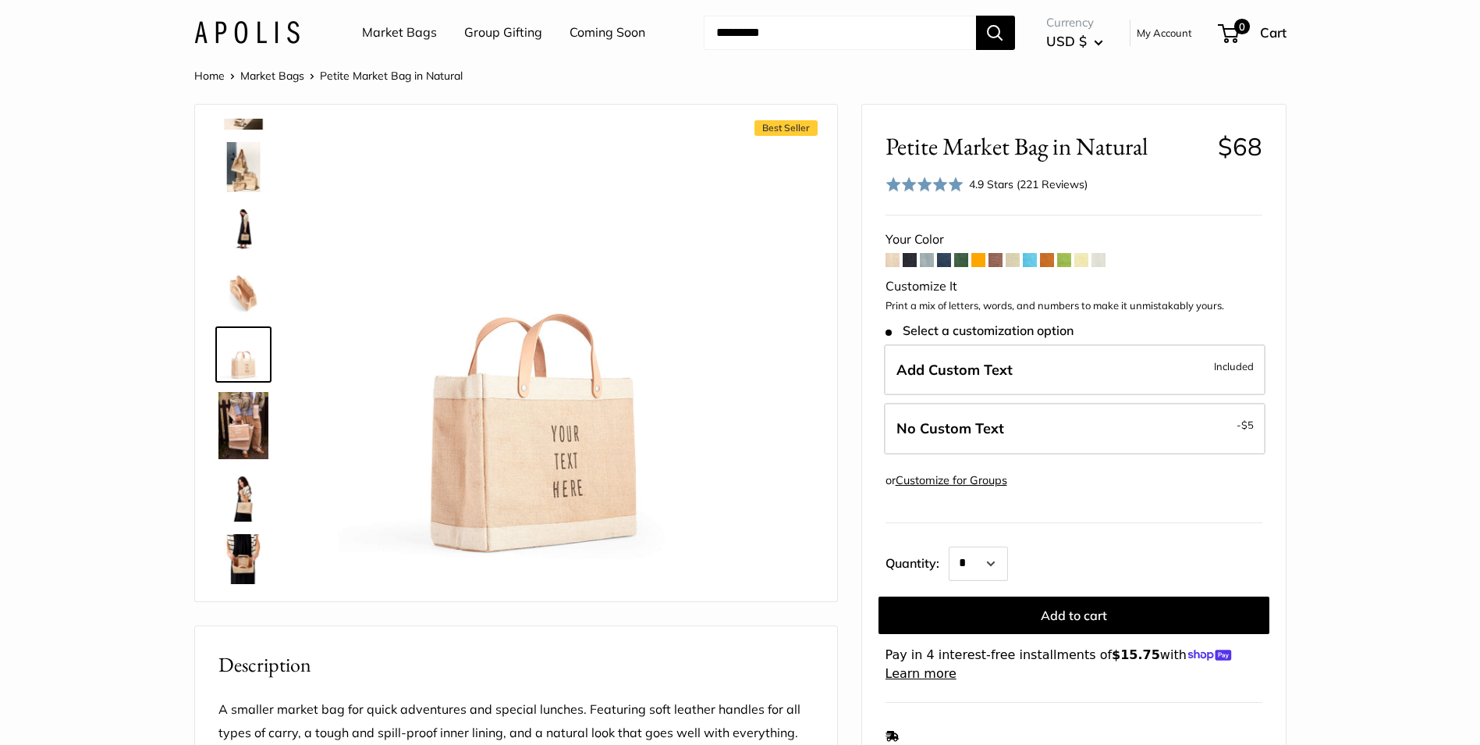
click at [254, 300] on img at bounding box center [244, 292] width 50 height 50
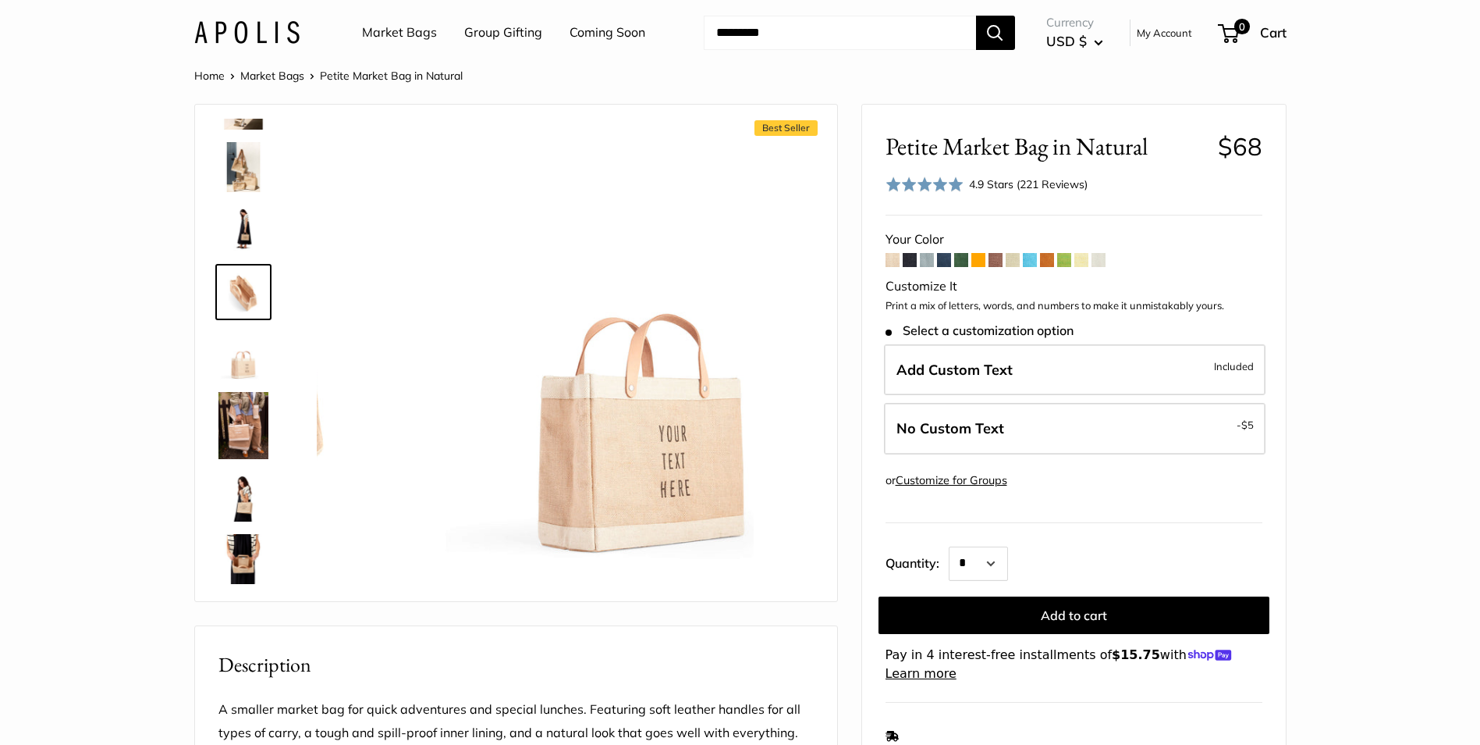
scroll to position [48, 0]
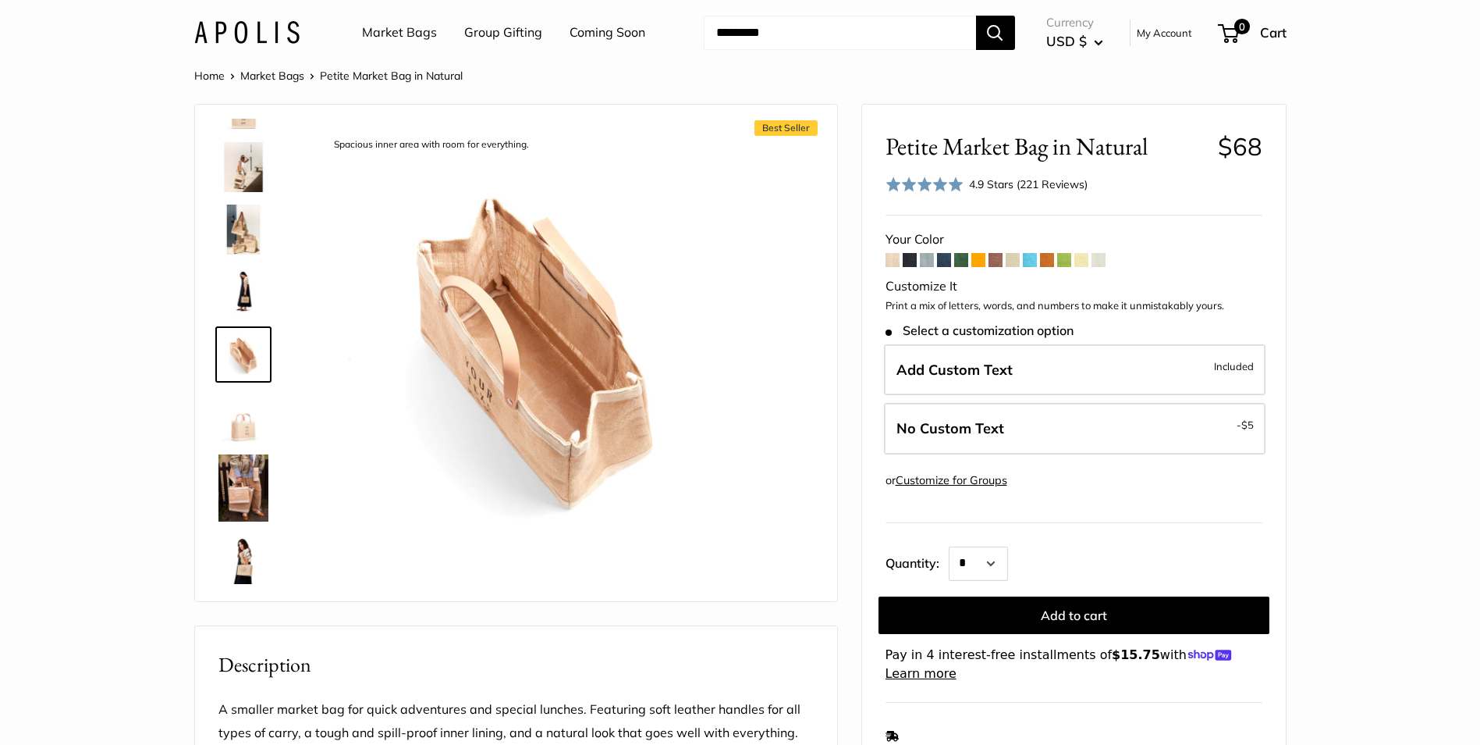
click at [239, 221] on img at bounding box center [244, 229] width 50 height 50
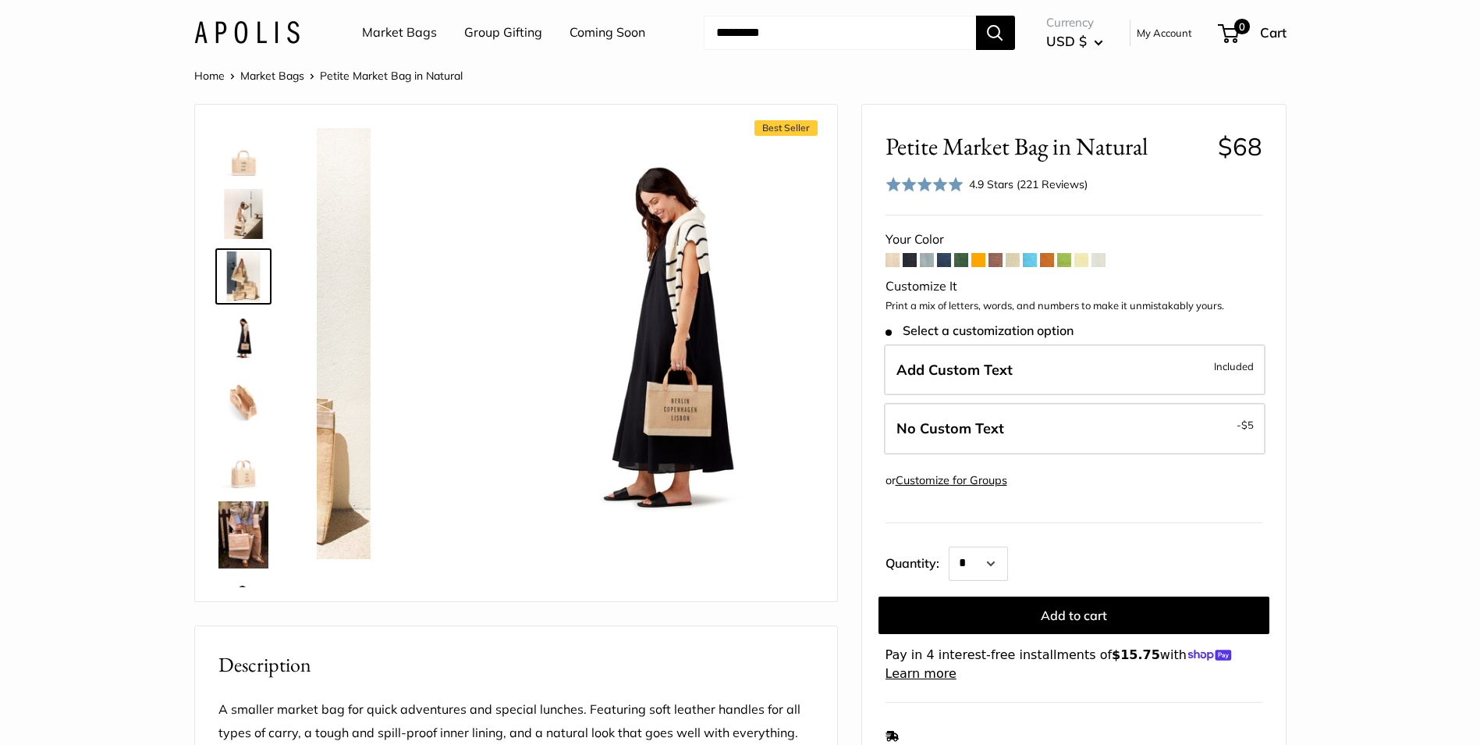
scroll to position [0, 0]
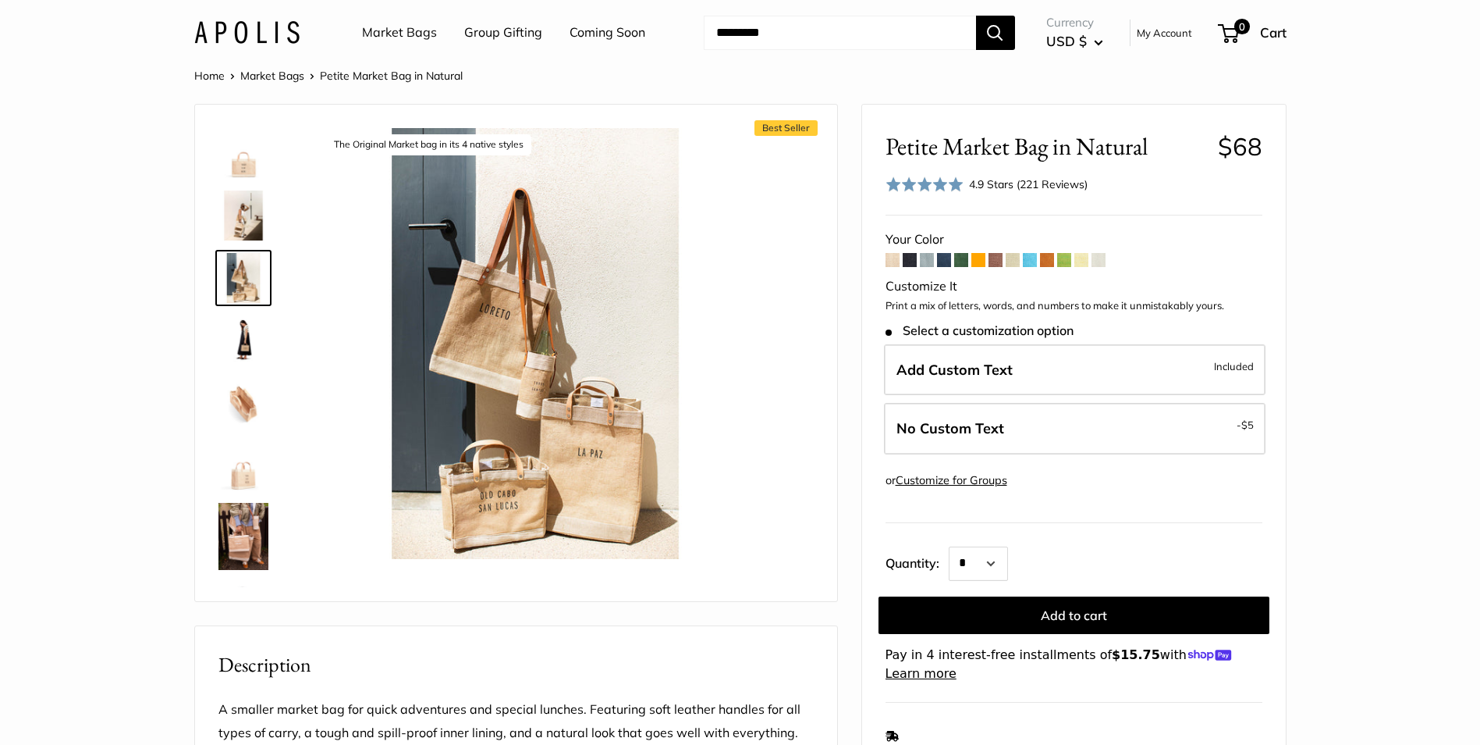
click at [244, 164] on img at bounding box center [244, 153] width 50 height 50
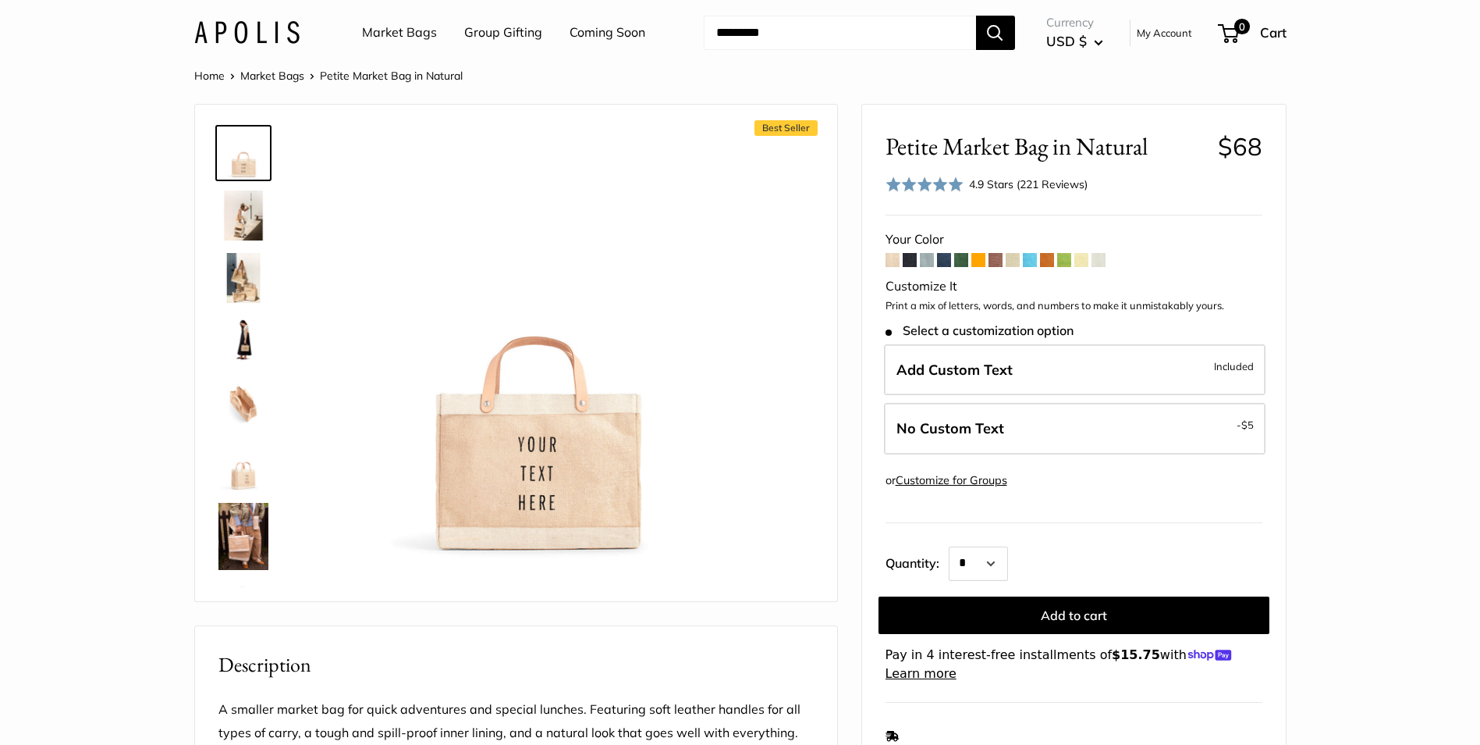
click at [905, 258] on span at bounding box center [910, 260] width 14 height 14
